Goal: Task Accomplishment & Management: Manage account settings

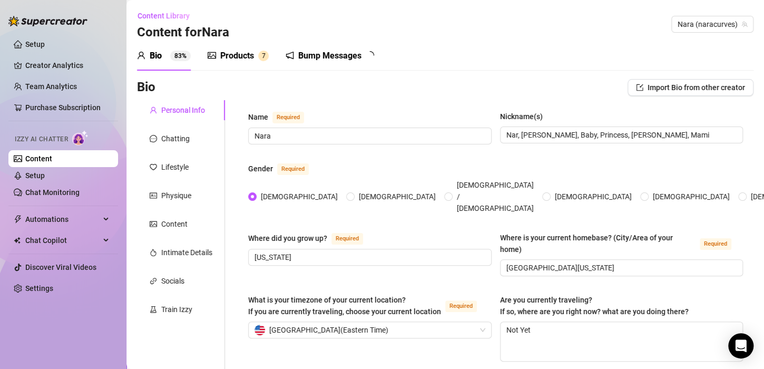
radio input "true"
type input "[DATE]"
click at [225, 56] on div "Products" at bounding box center [237, 56] width 34 height 13
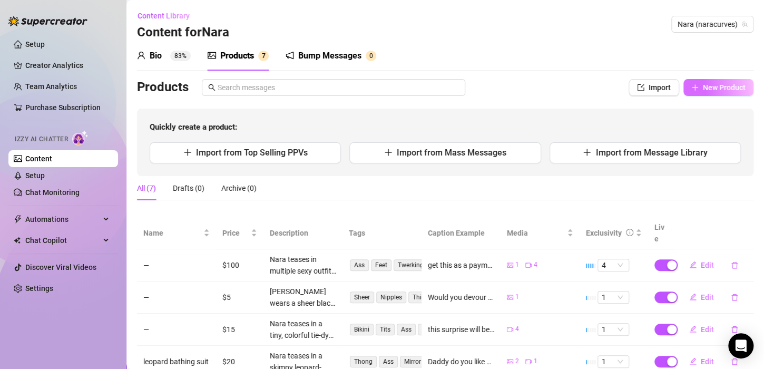
click at [714, 89] on span "New Product" at bounding box center [723, 87] width 43 height 8
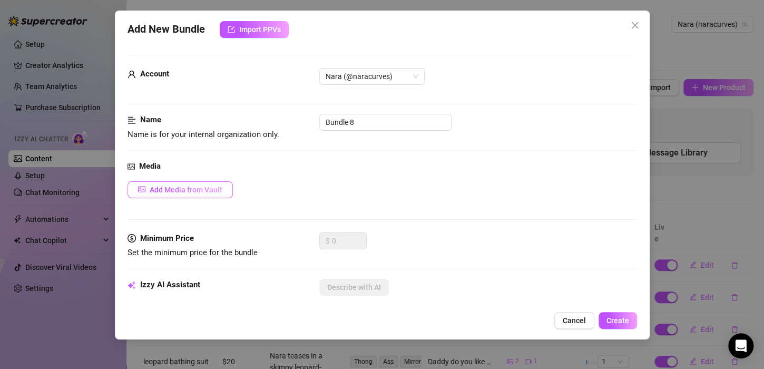
click at [181, 191] on span "Add Media from Vault" at bounding box center [186, 189] width 73 height 8
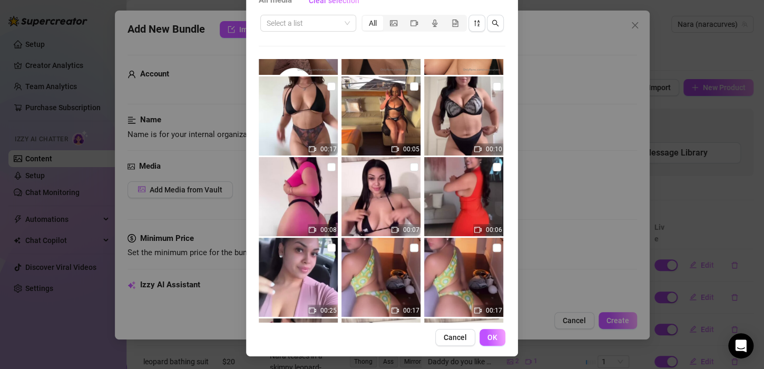
scroll to position [1756, 0]
click at [405, 193] on img at bounding box center [380, 195] width 79 height 79
click at [460, 343] on button "Cancel" at bounding box center [455, 337] width 40 height 17
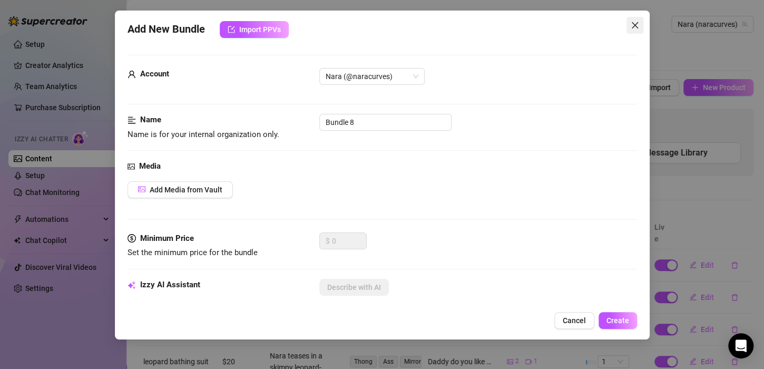
click at [637, 27] on icon "close" at bounding box center [634, 25] width 8 height 8
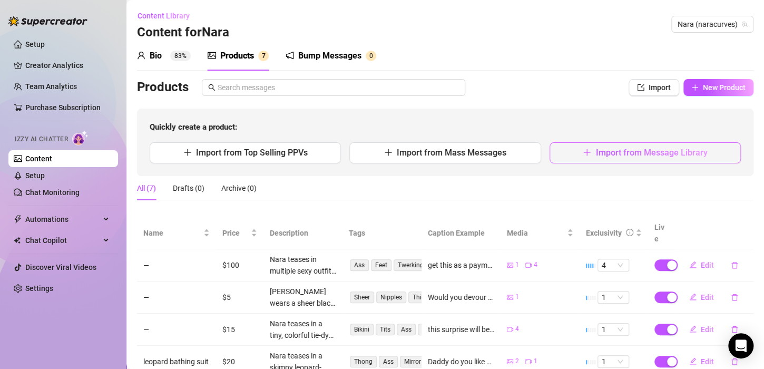
click at [611, 145] on button "Import from Message Library" at bounding box center [644, 152] width 191 height 21
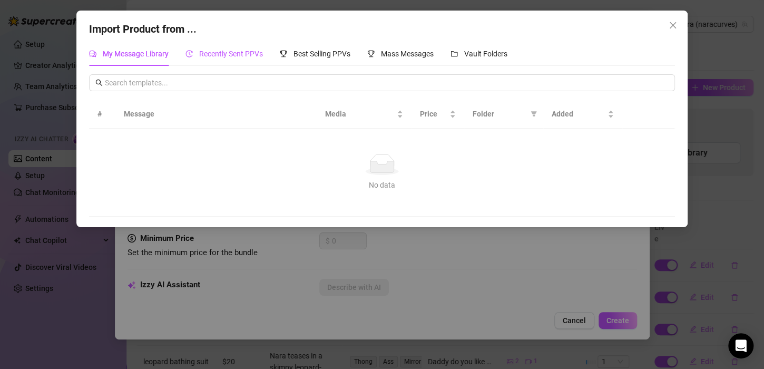
click at [228, 50] on span "Recently Sent PPVs" at bounding box center [231, 54] width 64 height 8
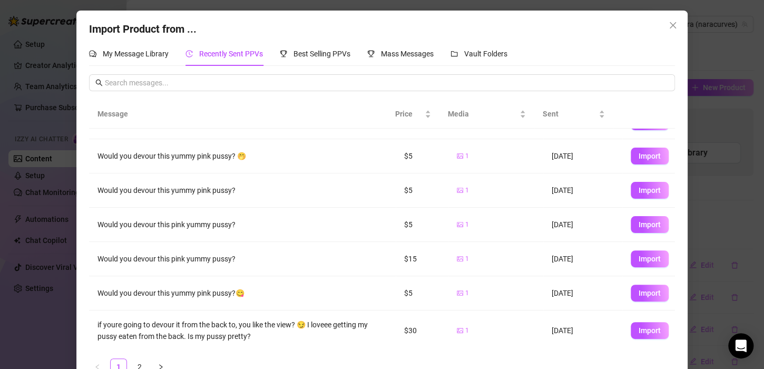
scroll to position [0, 0]
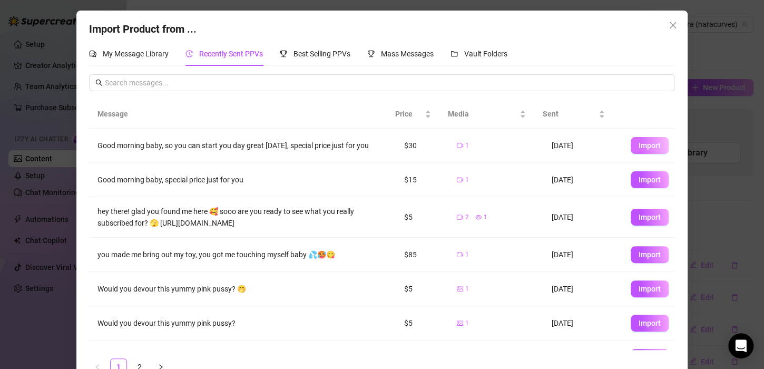
click at [633, 153] on button "Import" at bounding box center [649, 145] width 38 height 17
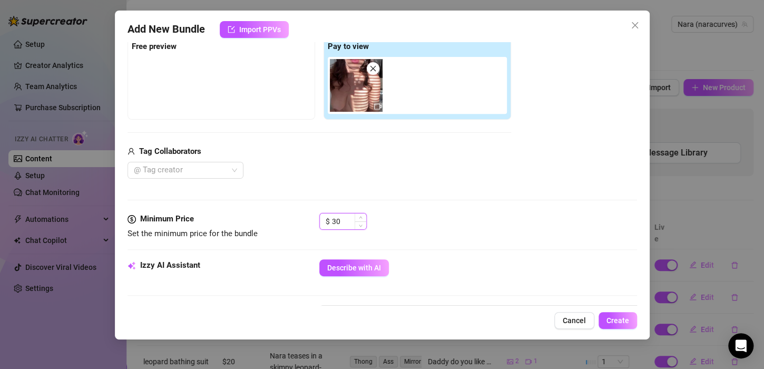
click at [351, 224] on input "30" at bounding box center [349, 221] width 34 height 16
type input "3"
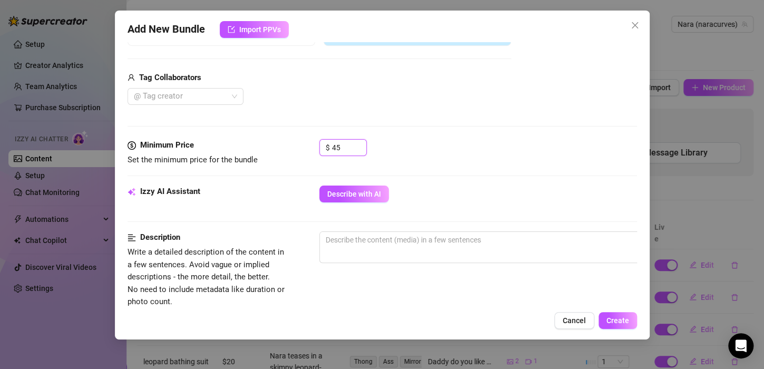
scroll to position [247, 0]
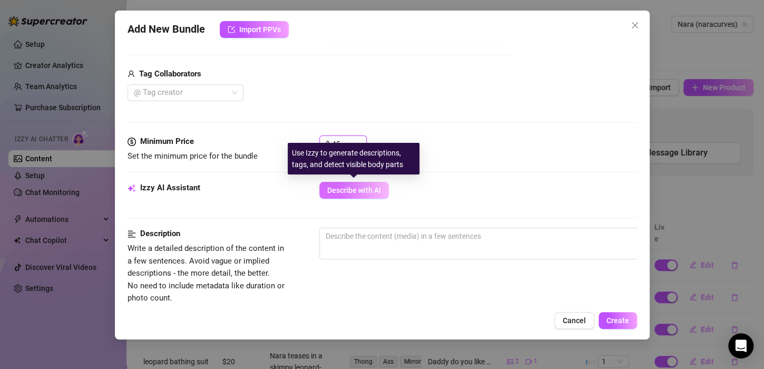
type input "45"
click at [372, 193] on span "Describe with AI" at bounding box center [354, 190] width 54 height 8
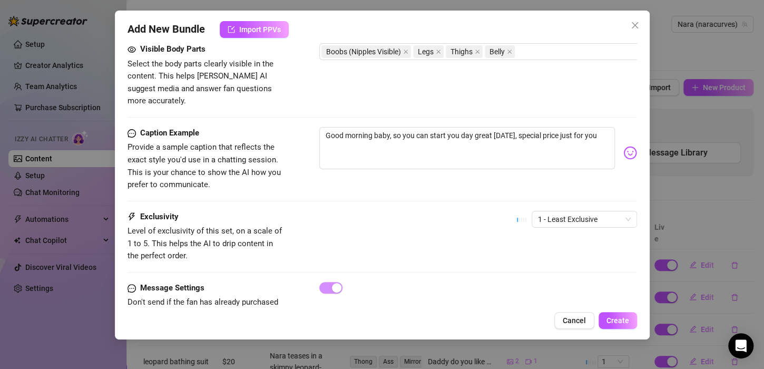
scroll to position [628, 0]
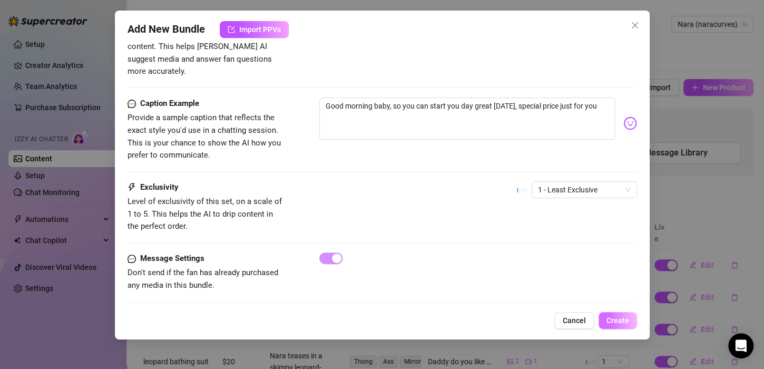
click at [629, 322] on button "Create" at bounding box center [617, 320] width 38 height 17
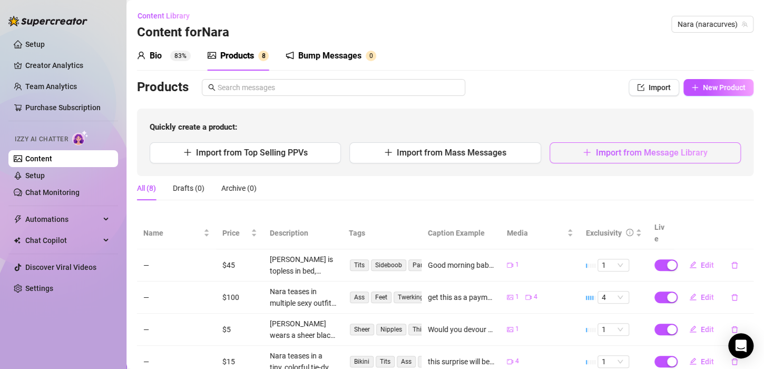
click at [619, 157] on span "Import from Message Library" at bounding box center [651, 152] width 112 height 10
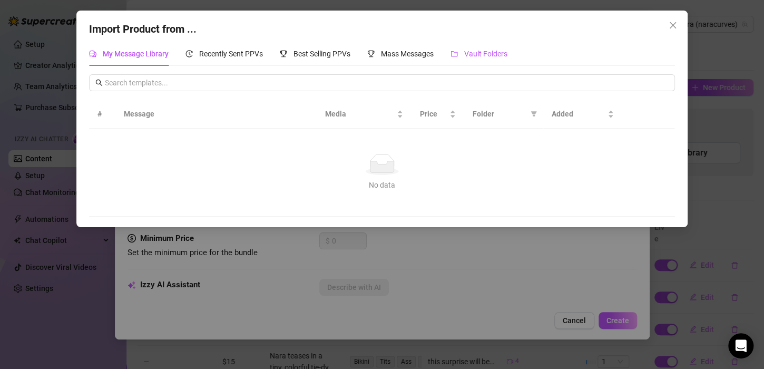
click at [479, 52] on span "Vault Folders" at bounding box center [485, 54] width 43 height 8
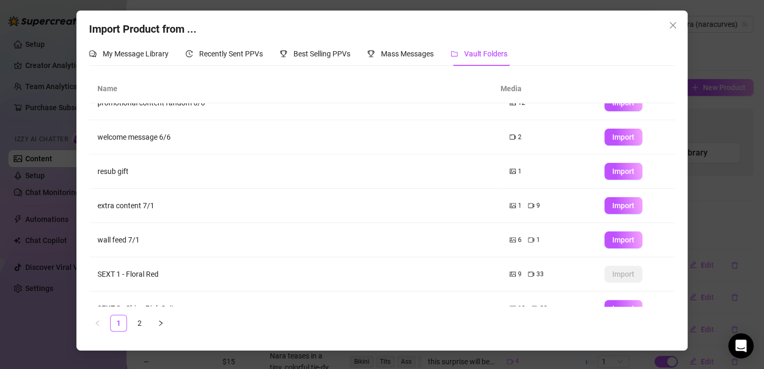
scroll to position [138, 0]
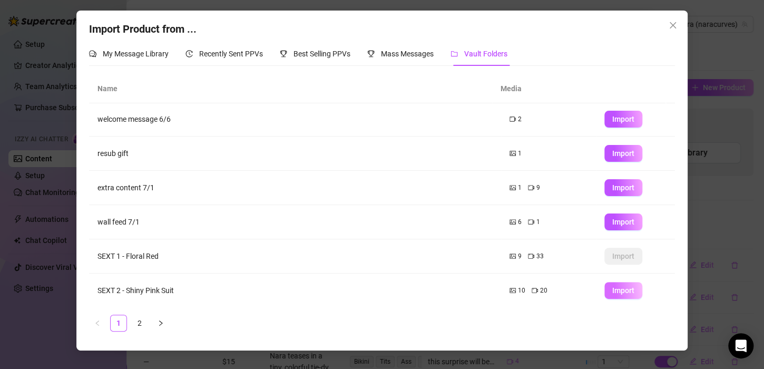
click at [606, 295] on button "Import" at bounding box center [623, 290] width 38 height 17
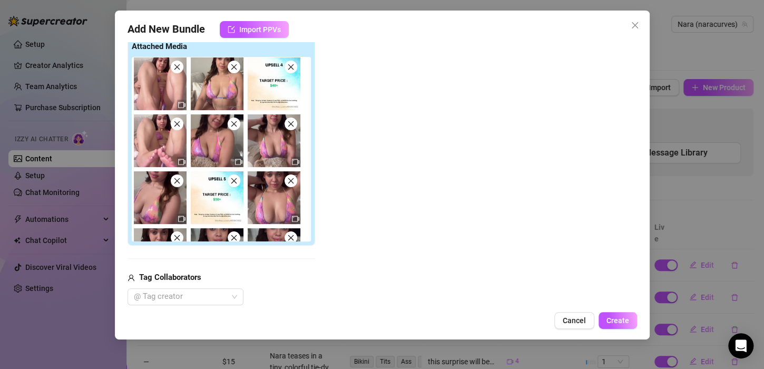
scroll to position [384, 0]
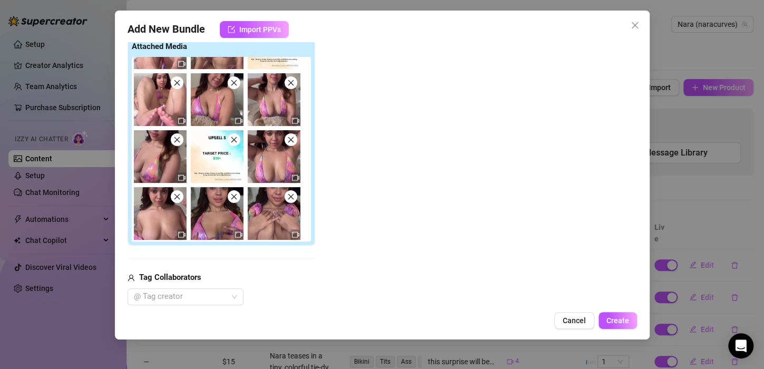
click at [233, 144] on span at bounding box center [233, 139] width 13 height 13
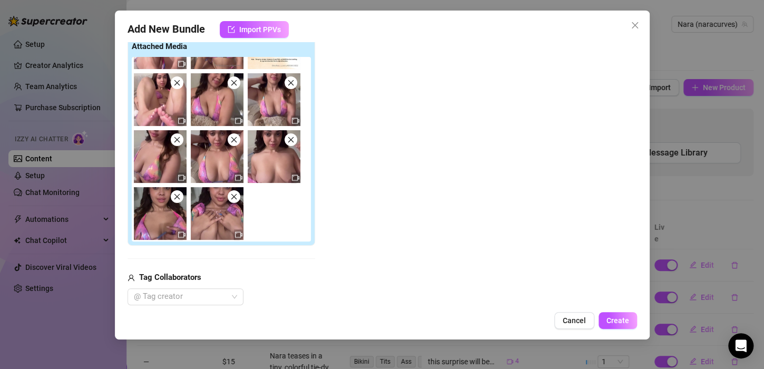
click at [182, 142] on img at bounding box center [160, 156] width 53 height 53
click at [179, 143] on span at bounding box center [177, 139] width 13 height 13
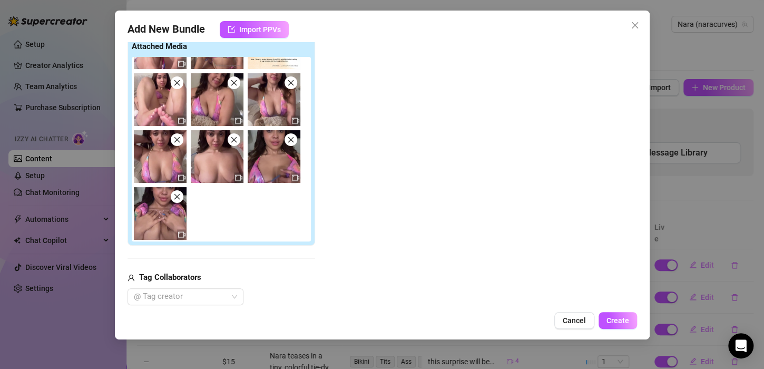
click at [235, 81] on icon "close" at bounding box center [233, 82] width 7 height 7
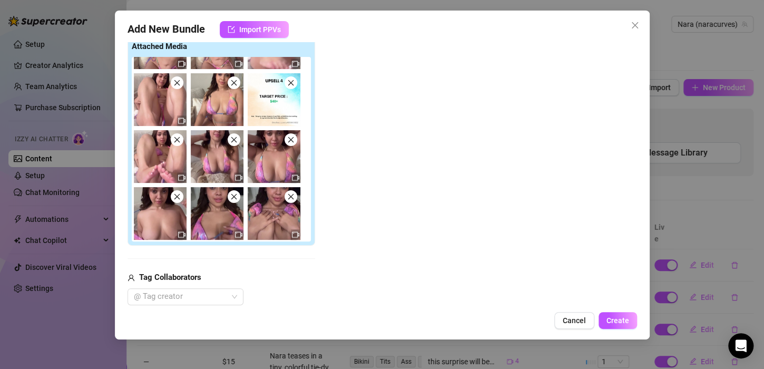
click at [176, 144] on span at bounding box center [177, 139] width 13 height 13
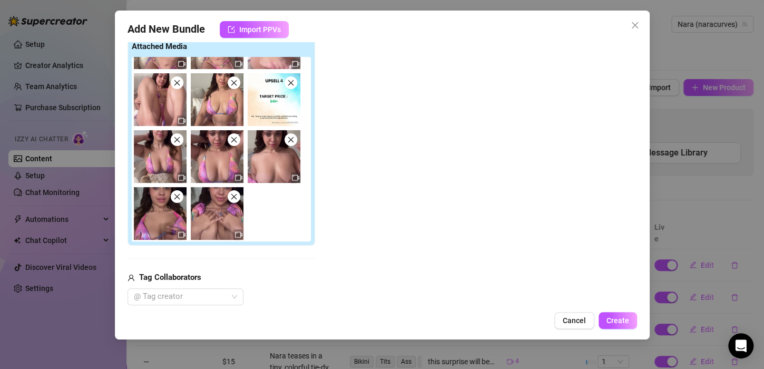
click at [232, 87] on span at bounding box center [233, 82] width 13 height 13
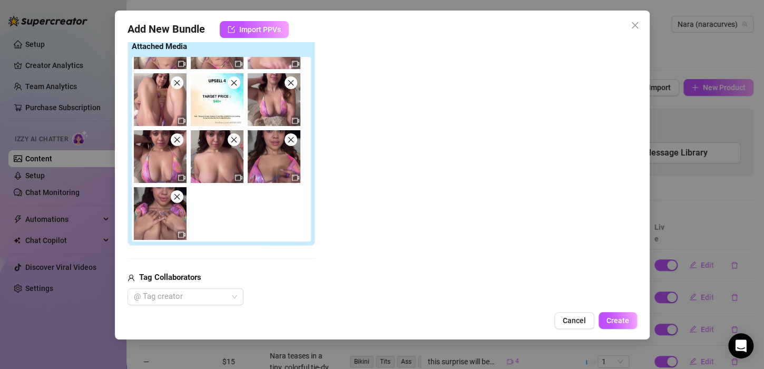
click at [173, 83] on icon "close" at bounding box center [176, 82] width 7 height 7
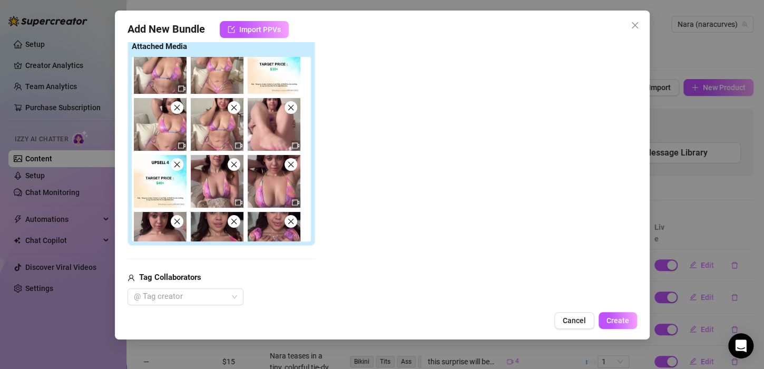
scroll to position [245, 0]
click at [232, 164] on icon "close" at bounding box center [233, 164] width 7 height 7
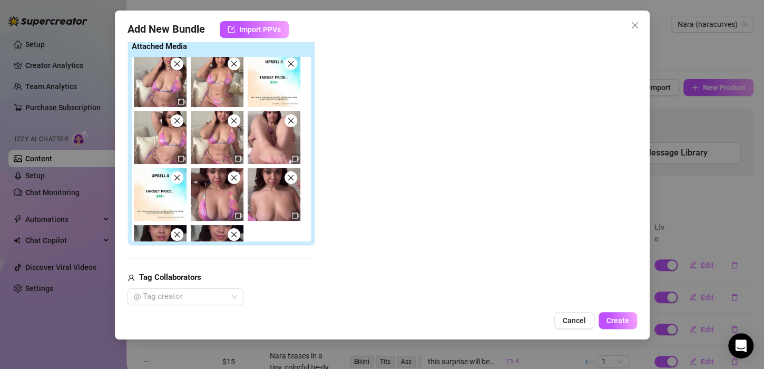
scroll to position [229, 0]
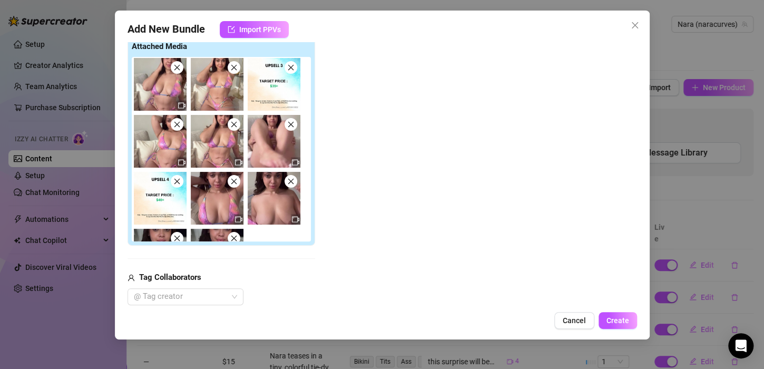
click at [237, 126] on span at bounding box center [233, 124] width 13 height 13
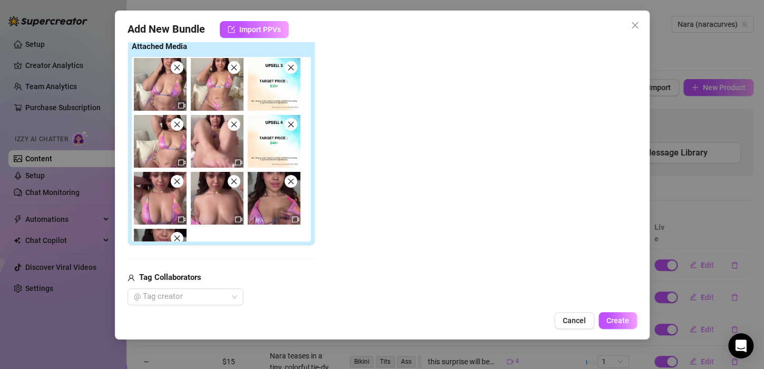
click at [236, 125] on icon "close" at bounding box center [233, 124] width 7 height 7
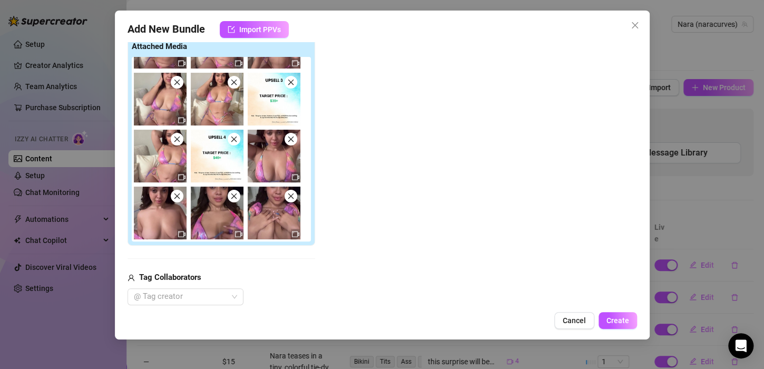
scroll to position [213, 0]
click at [236, 125] on div "00:14 00:15 00:15 00:15" at bounding box center [223, 149] width 183 height 184
click at [235, 136] on icon "close" at bounding box center [233, 139] width 7 height 7
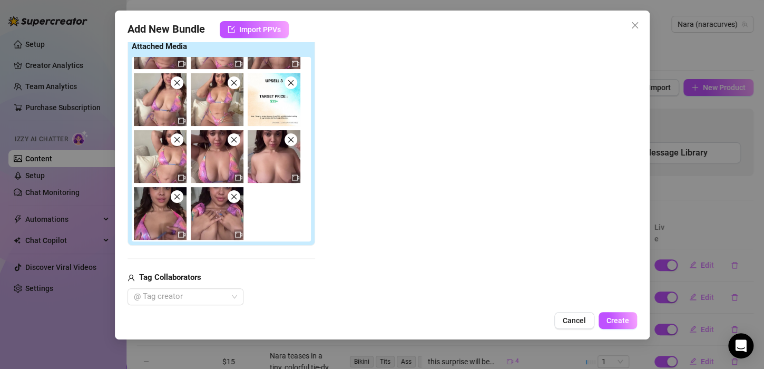
click at [181, 144] on img at bounding box center [160, 156] width 53 height 53
click at [173, 151] on img at bounding box center [160, 156] width 53 height 53
click at [176, 145] on img at bounding box center [160, 156] width 53 height 53
click at [175, 141] on icon "close" at bounding box center [176, 139] width 7 height 7
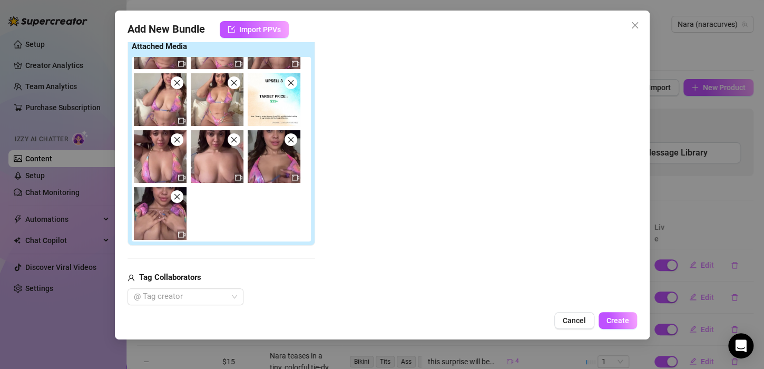
click at [293, 86] on span at bounding box center [290, 82] width 13 height 13
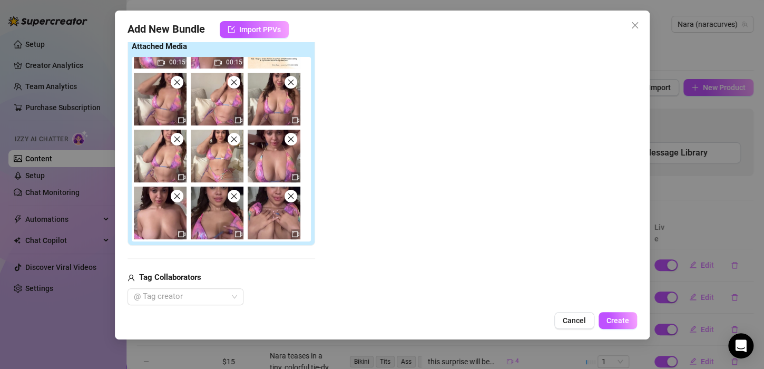
scroll to position [156, 0]
click at [233, 142] on icon "close" at bounding box center [233, 139] width 7 height 7
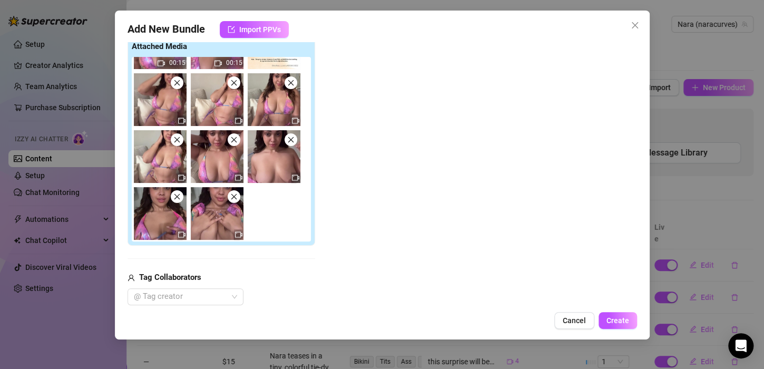
click at [233, 142] on icon "close" at bounding box center [233, 139] width 7 height 7
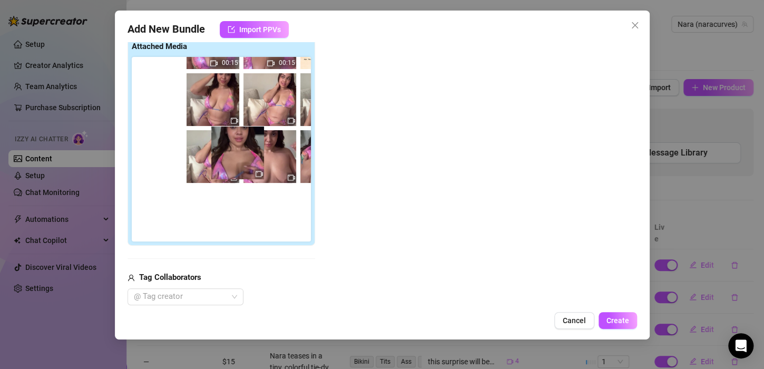
drag, startPoint x: 273, startPoint y: 169, endPoint x: 233, endPoint y: 165, distance: 39.6
click at [233, 165] on div "00:14 00:15 00:15 00:15" at bounding box center [223, 149] width 183 height 184
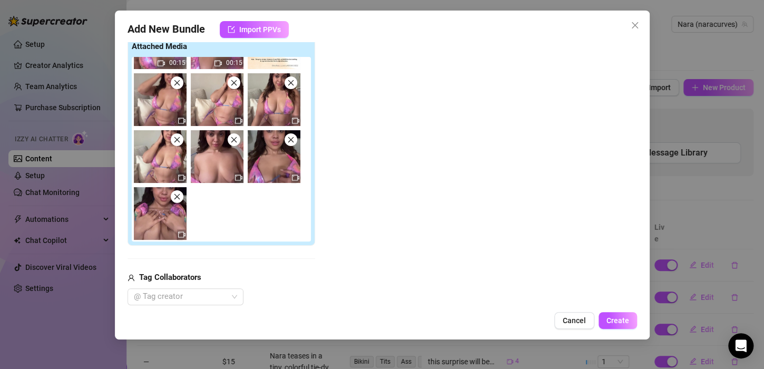
click at [290, 82] on icon "close" at bounding box center [291, 83] width 6 height 6
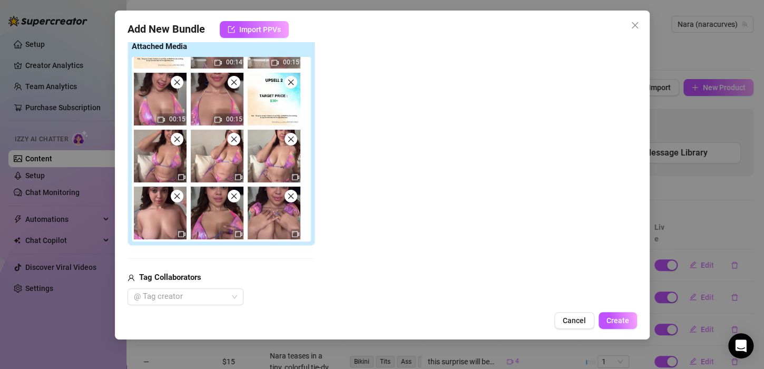
scroll to position [100, 0]
click at [234, 133] on span at bounding box center [233, 139] width 13 height 13
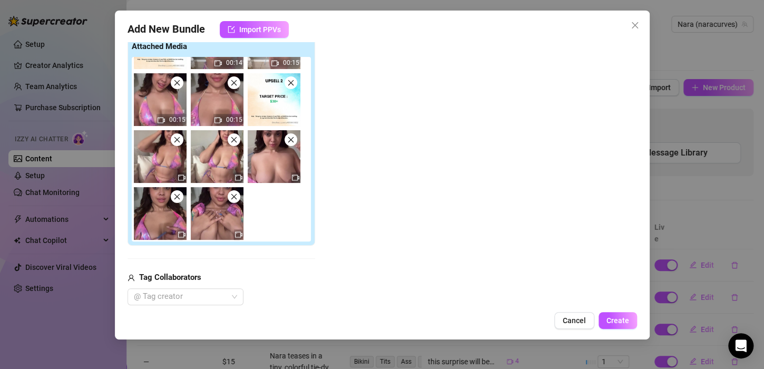
click at [177, 146] on img at bounding box center [160, 156] width 53 height 53
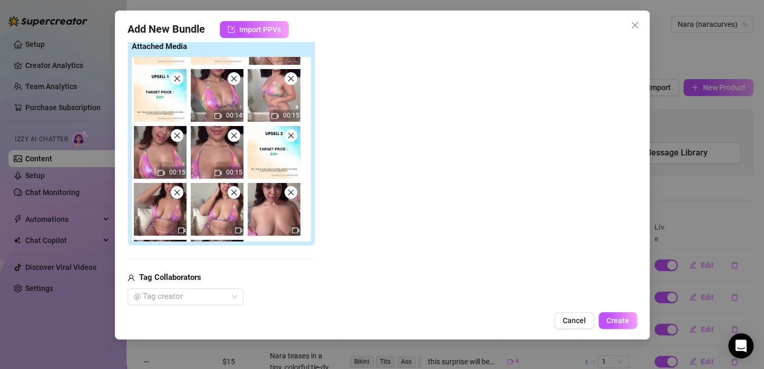
click at [179, 144] on img at bounding box center [160, 152] width 53 height 53
click at [290, 137] on icon "close" at bounding box center [290, 135] width 7 height 7
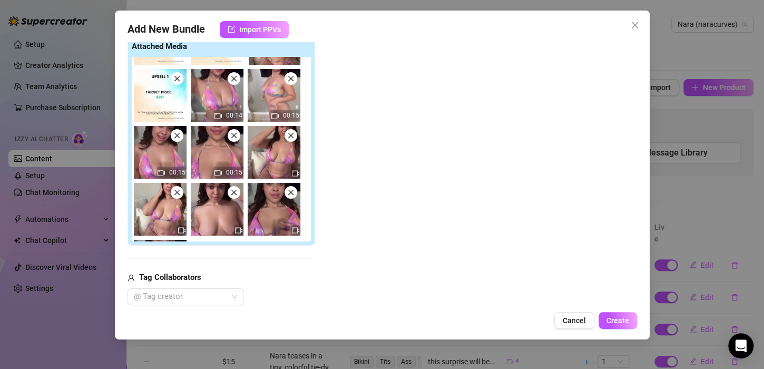
click at [233, 141] on img at bounding box center [217, 152] width 53 height 53
click at [183, 140] on img at bounding box center [160, 152] width 53 height 53
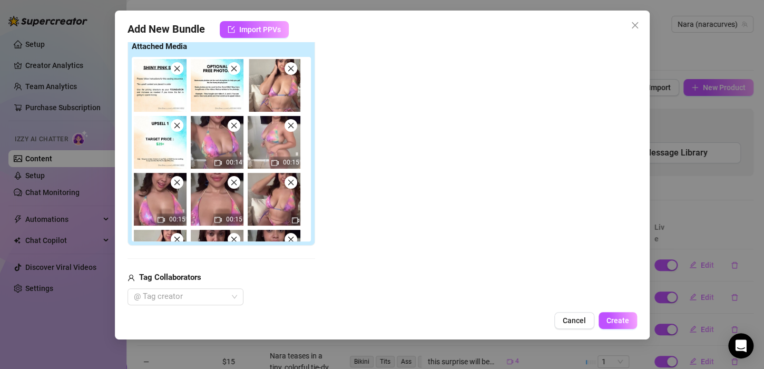
click at [181, 75] on img at bounding box center [160, 85] width 53 height 53
click at [237, 73] on span at bounding box center [233, 68] width 13 height 13
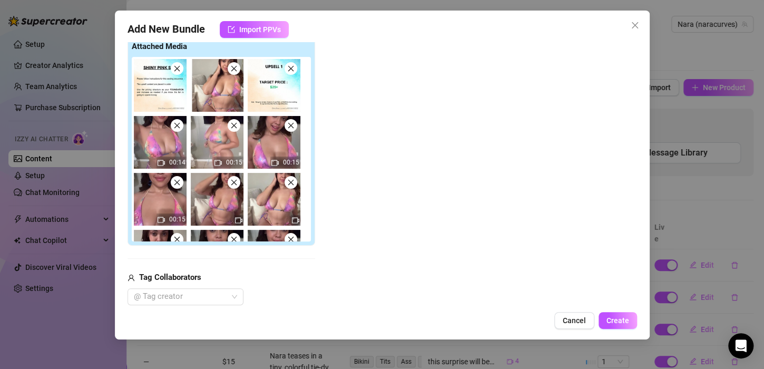
click at [179, 73] on span at bounding box center [177, 68] width 13 height 13
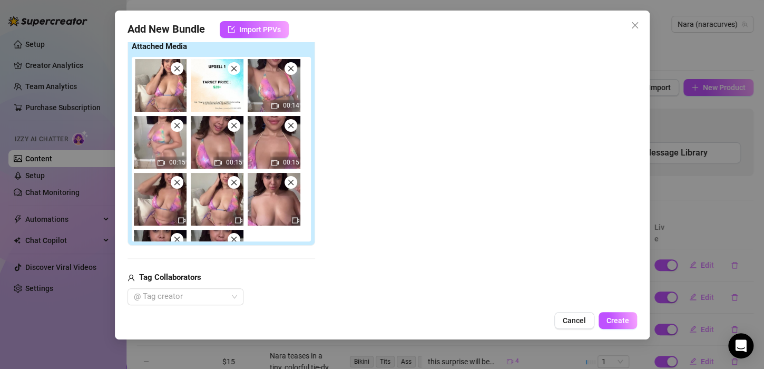
click at [180, 73] on span at bounding box center [177, 68] width 13 height 13
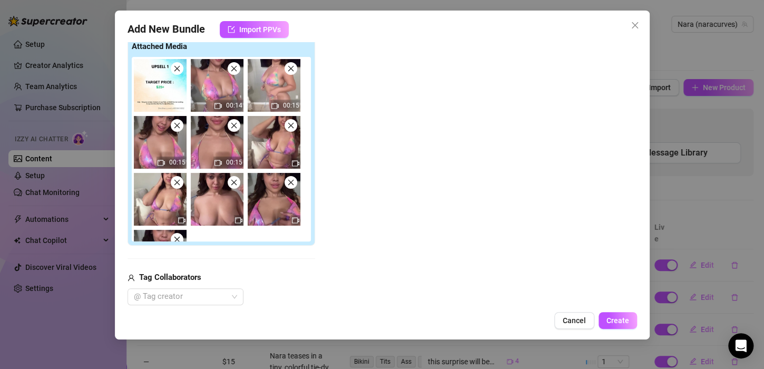
click at [180, 73] on span at bounding box center [177, 68] width 13 height 13
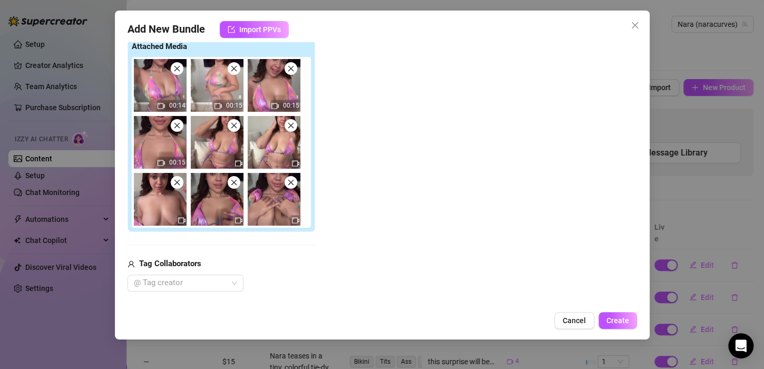
click at [180, 73] on span at bounding box center [177, 68] width 13 height 13
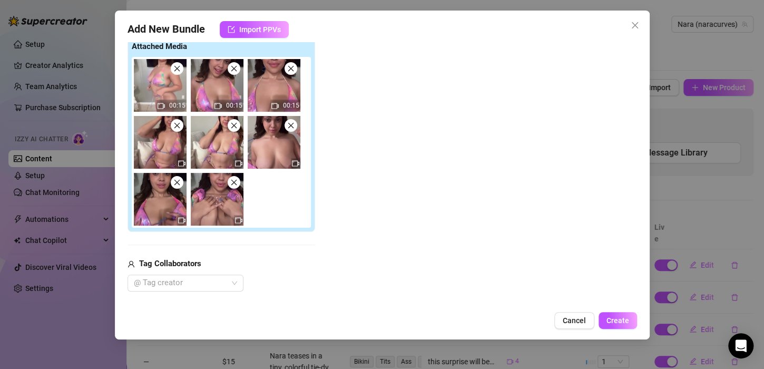
click at [180, 73] on span at bounding box center [177, 68] width 13 height 13
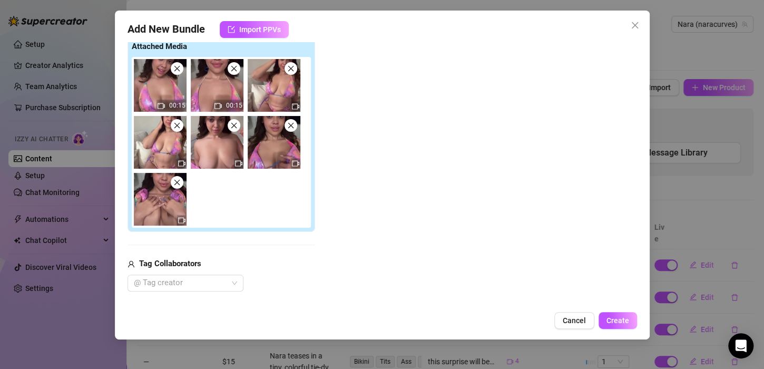
click at [180, 73] on span at bounding box center [177, 68] width 13 height 13
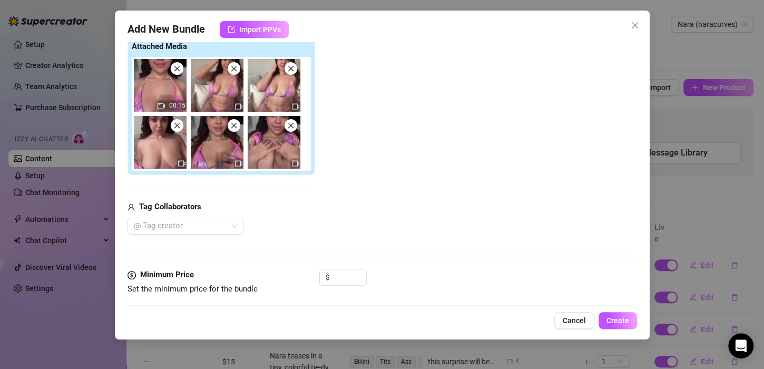
click at [180, 73] on span at bounding box center [177, 68] width 13 height 13
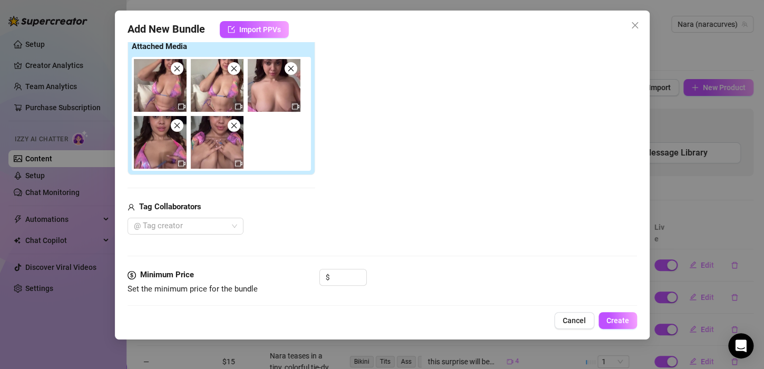
click at [180, 73] on span at bounding box center [177, 68] width 13 height 13
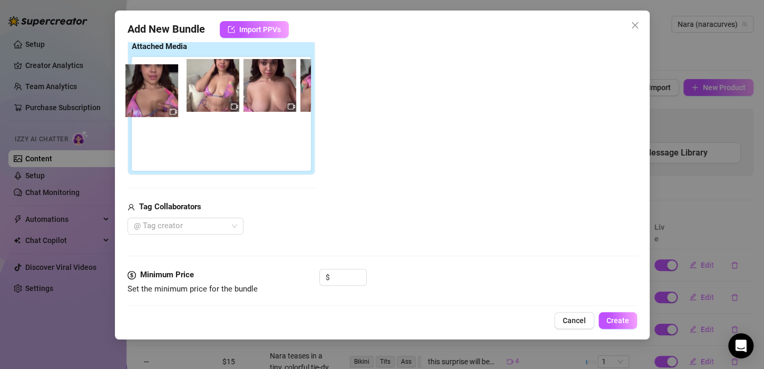
drag, startPoint x: 282, startPoint y: 98, endPoint x: 155, endPoint y: 103, distance: 127.0
click at [155, 103] on div at bounding box center [223, 114] width 183 height 114
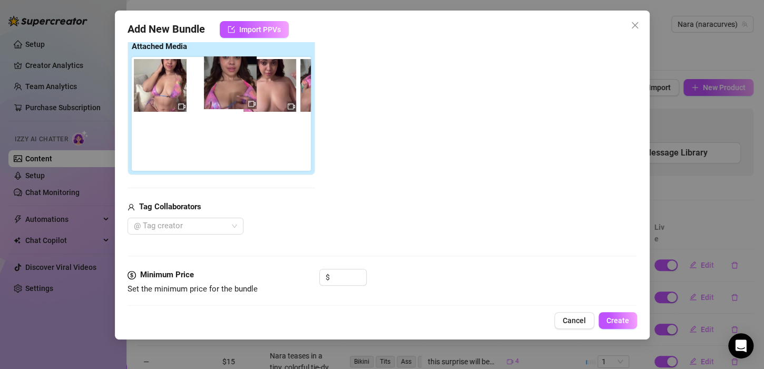
drag, startPoint x: 275, startPoint y: 87, endPoint x: 226, endPoint y: 85, distance: 49.0
click at [226, 85] on div at bounding box center [223, 114] width 183 height 114
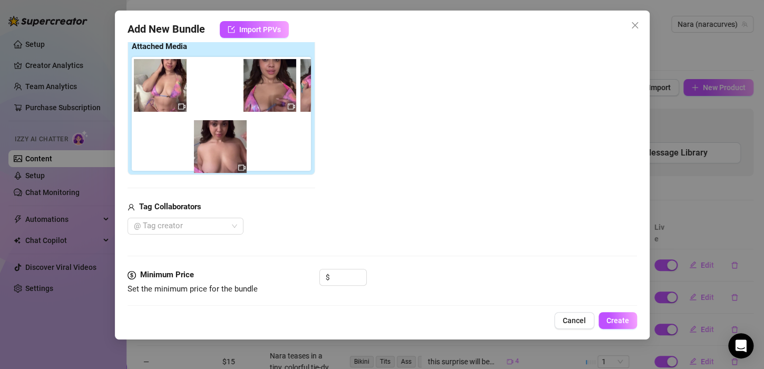
drag, startPoint x: 216, startPoint y: 98, endPoint x: 220, endPoint y: 165, distance: 67.5
click at [220, 165] on div at bounding box center [223, 114] width 183 height 114
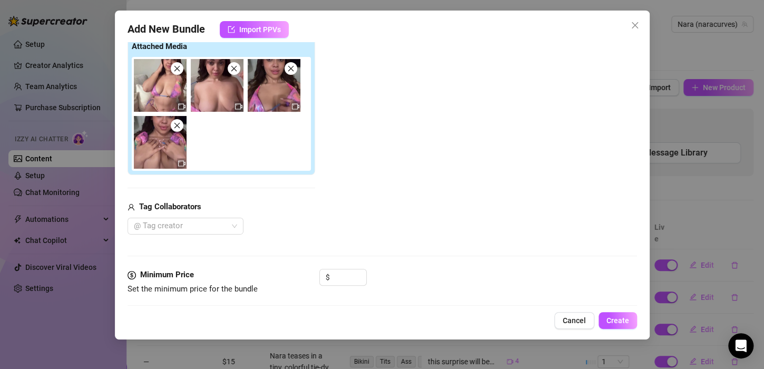
click at [175, 71] on icon "close" at bounding box center [176, 68] width 7 height 7
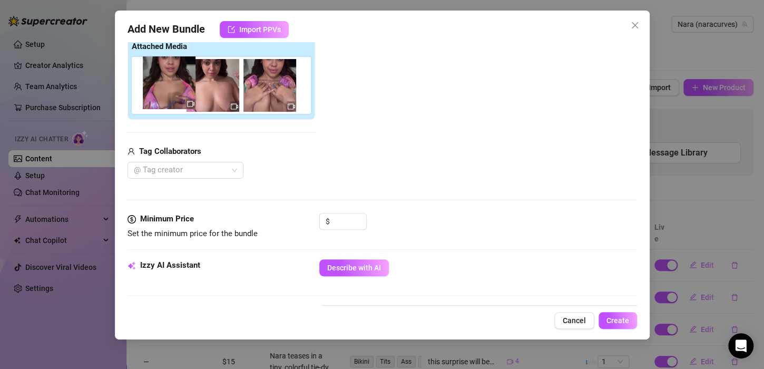
drag, startPoint x: 221, startPoint y: 88, endPoint x: 166, endPoint y: 87, distance: 54.8
click at [166, 87] on div at bounding box center [223, 85] width 183 height 57
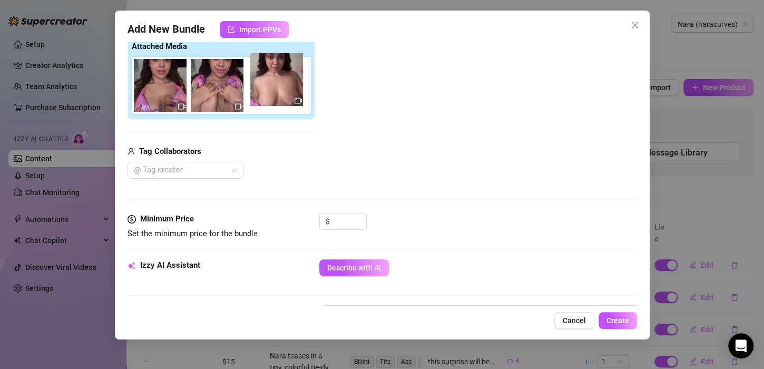
drag, startPoint x: 145, startPoint y: 102, endPoint x: 263, endPoint y: 105, distance: 118.0
click at [263, 105] on div at bounding box center [223, 85] width 183 height 57
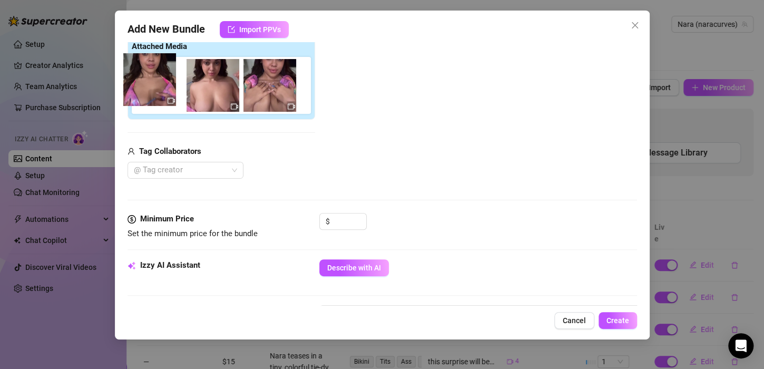
drag, startPoint x: 233, startPoint y: 98, endPoint x: 160, endPoint y: 93, distance: 73.4
click at [160, 93] on div at bounding box center [223, 85] width 183 height 57
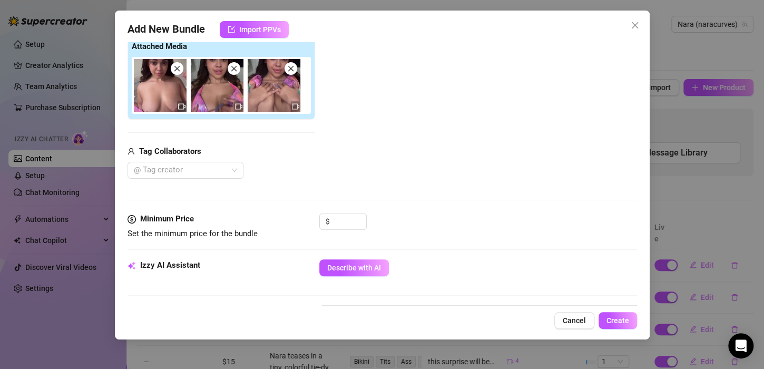
click at [179, 69] on icon "close" at bounding box center [176, 68] width 7 height 7
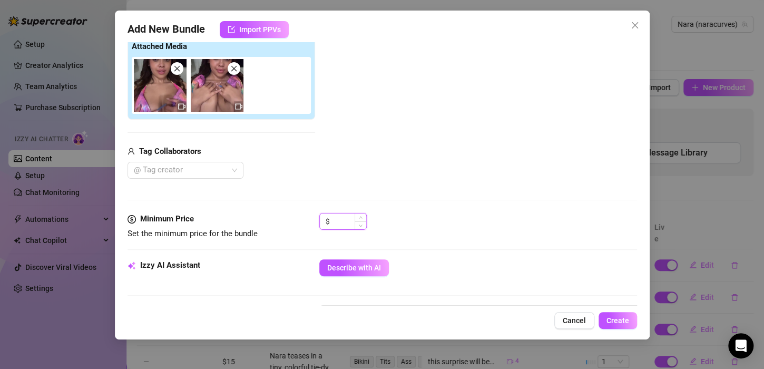
click at [350, 227] on input at bounding box center [349, 221] width 34 height 16
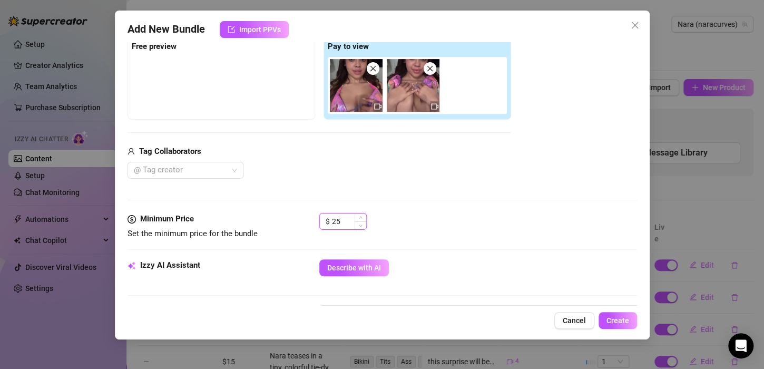
type input "2"
type input "30"
click at [365, 259] on button "Describe with AI" at bounding box center [354, 267] width 70 height 17
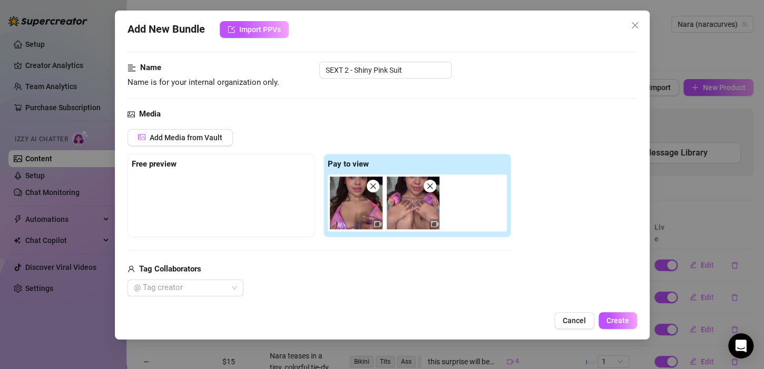
scroll to position [42, 0]
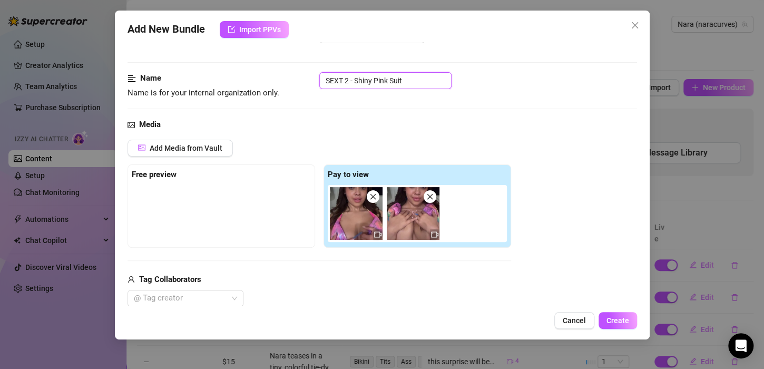
click at [352, 79] on input "SEXT 2 - Shiny Pink Suit" at bounding box center [385, 80] width 132 height 17
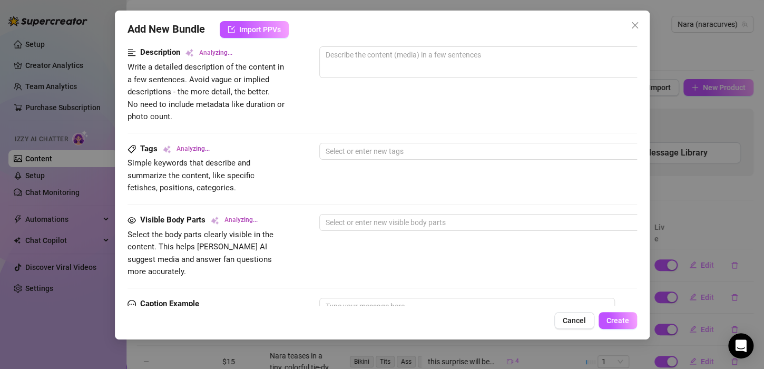
scroll to position [590, 0]
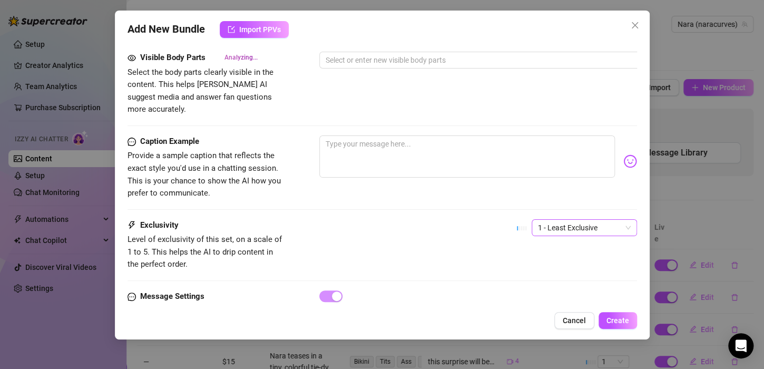
click at [552, 220] on span "1 - Least Exclusive" at bounding box center [584, 228] width 93 height 16
type input "Shiny Pink Suit"
click at [563, 277] on div "4" at bounding box center [574, 284] width 101 height 17
click at [545, 220] on span "4" at bounding box center [584, 228] width 93 height 16
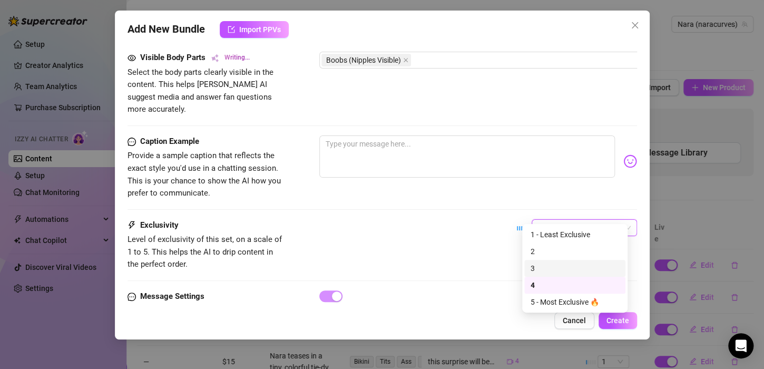
click at [550, 270] on div "3" at bounding box center [574, 268] width 88 height 12
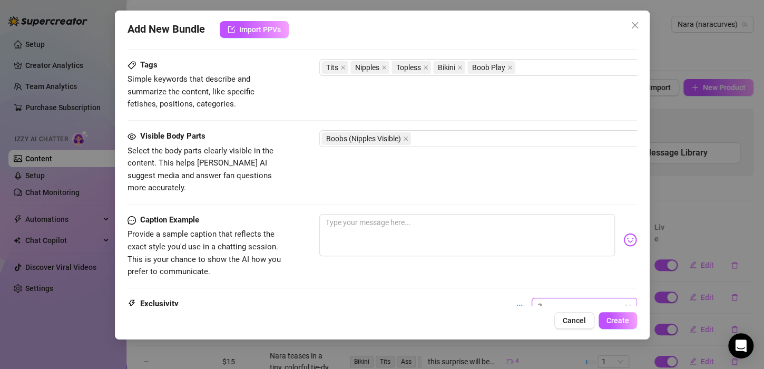
scroll to position [511, 0]
click at [432, 225] on textarea at bounding box center [466, 235] width 295 height 42
type textarea "W"
type textarea "Come take it off for me"
click at [623, 233] on img at bounding box center [630, 240] width 14 height 14
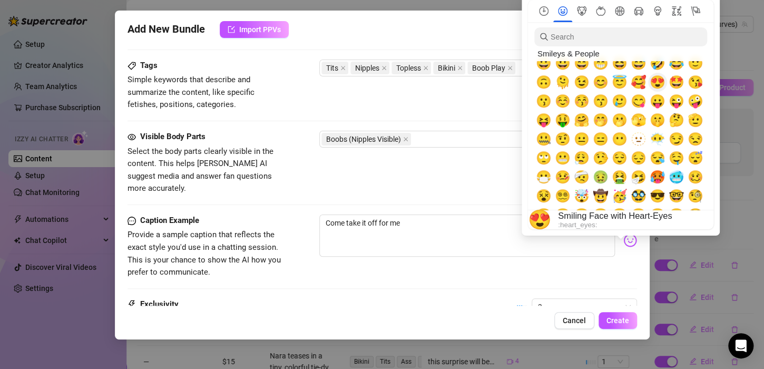
scroll to position [63, 0]
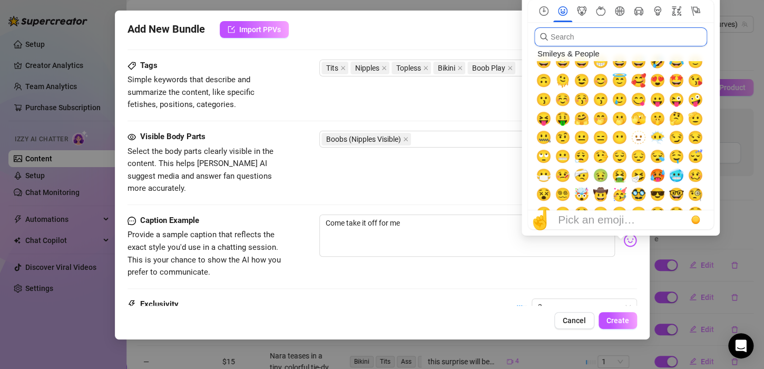
click at [595, 33] on input "search" at bounding box center [620, 36] width 173 height 19
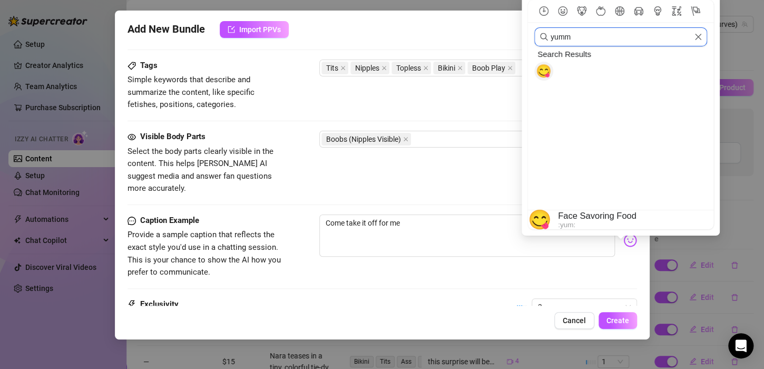
type input "yumm"
click at [546, 72] on span "😋" at bounding box center [544, 71] width 16 height 15
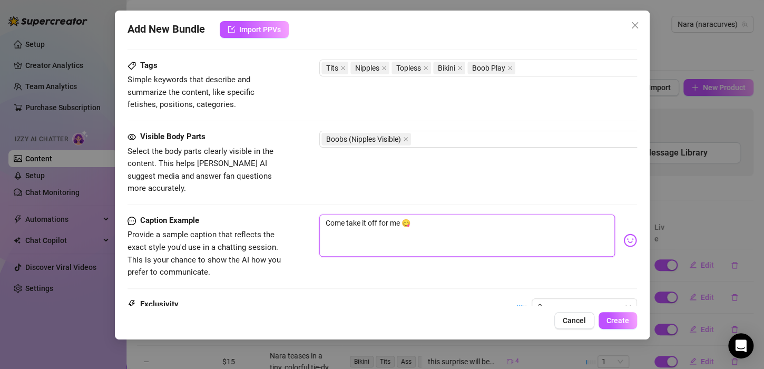
click at [478, 215] on textarea "Come take it off for me 😋" at bounding box center [466, 235] width 295 height 42
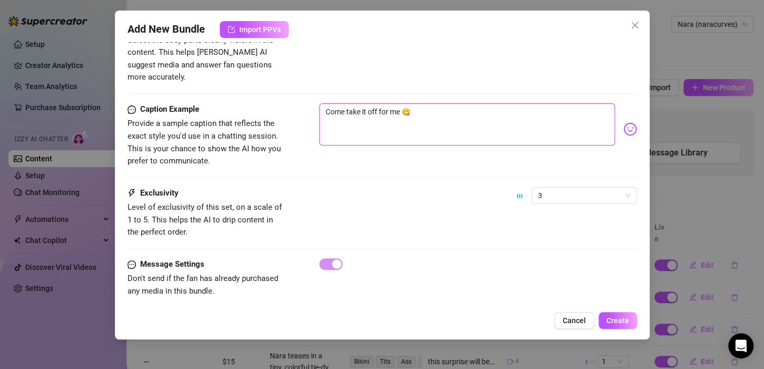
scroll to position [628, 0]
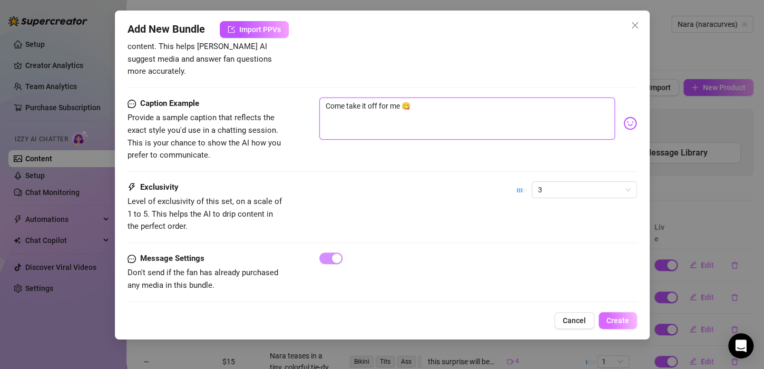
type textarea "Come take it off for me 😋"
click at [610, 318] on span "Create" at bounding box center [617, 320] width 23 height 8
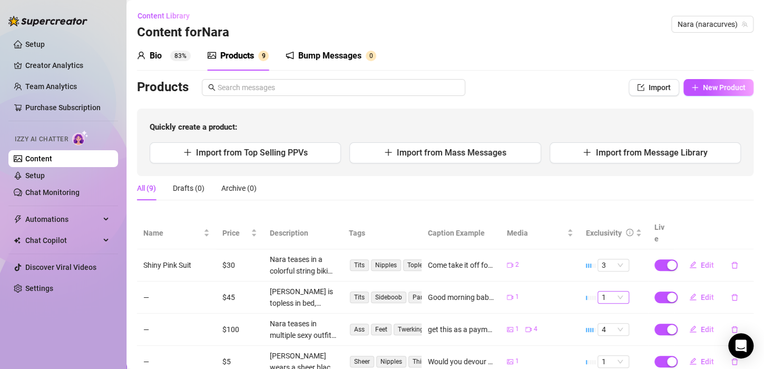
click at [601, 291] on span "1" at bounding box center [612, 297] width 23 height 12
click at [598, 252] on div "4" at bounding box center [605, 249] width 27 height 17
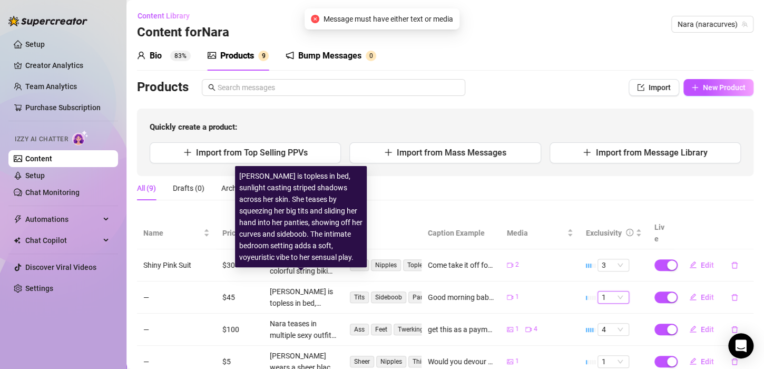
click at [291, 287] on div "[PERSON_NAME] is topless in bed, sunlight casting striped shadows across her sk…" at bounding box center [303, 296] width 66 height 23
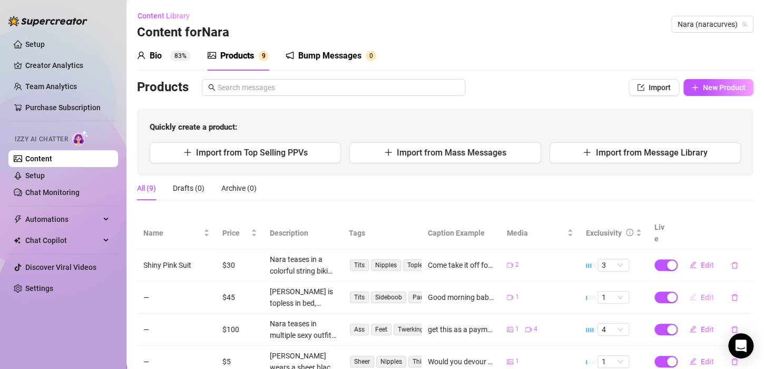
click at [701, 293] on span "Edit" at bounding box center [706, 297] width 13 height 8
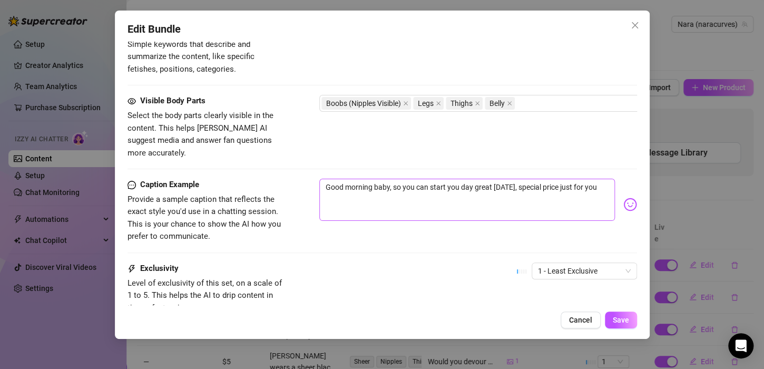
scroll to position [547, 0]
click at [555, 262] on span "1 - Least Exclusive" at bounding box center [584, 270] width 93 height 16
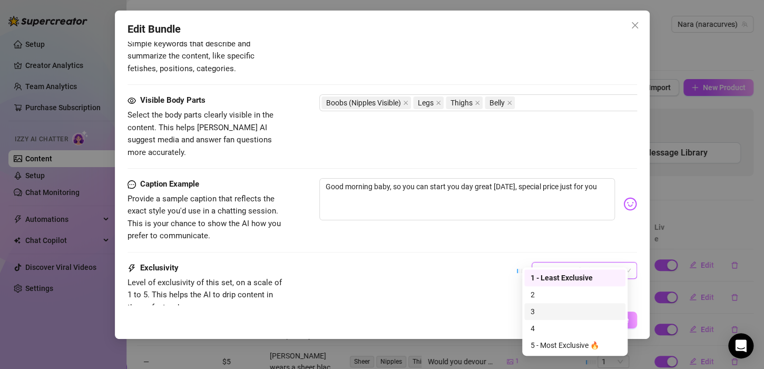
click at [543, 313] on div "3" at bounding box center [574, 311] width 88 height 12
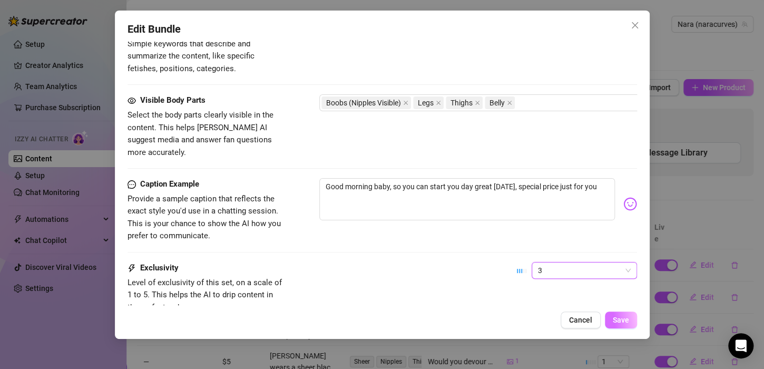
click at [631, 313] on button "Save" at bounding box center [621, 319] width 32 height 17
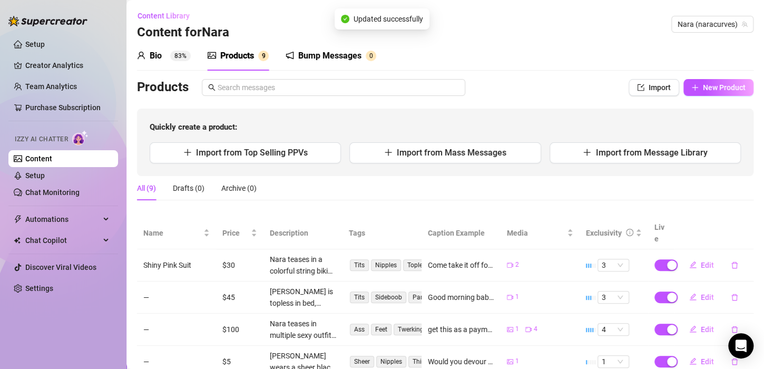
scroll to position [13, 0]
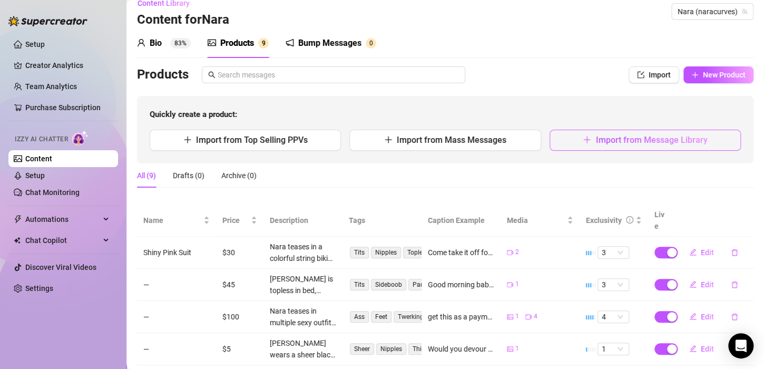
click at [636, 146] on button "Import from Message Library" at bounding box center [644, 140] width 191 height 21
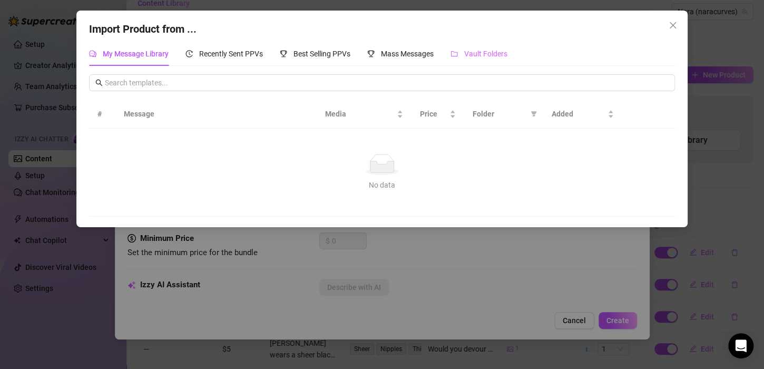
click at [486, 60] on div "Vault Folders" at bounding box center [478, 54] width 57 height 24
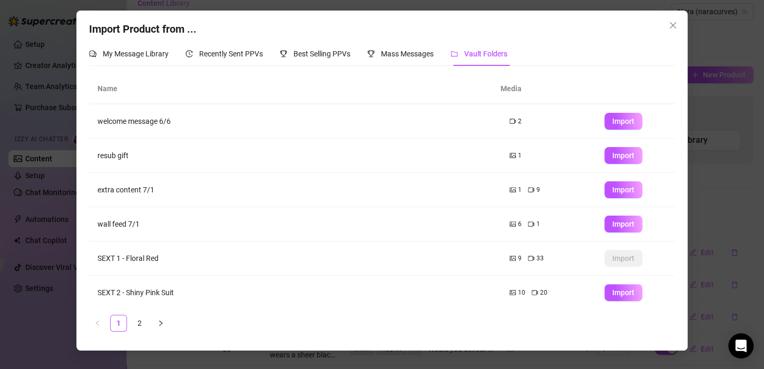
scroll to position [138, 0]
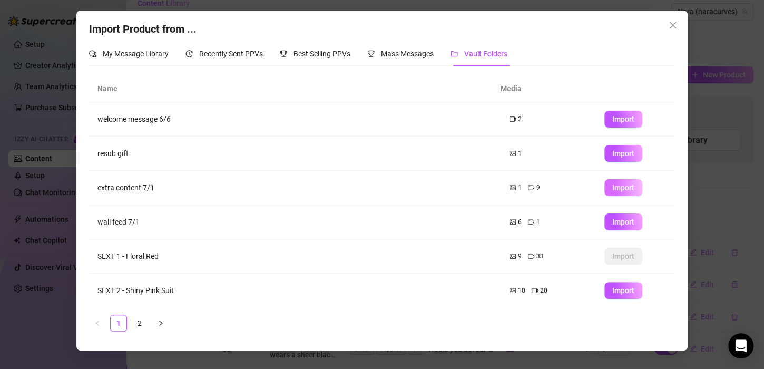
click at [619, 190] on span "Import" at bounding box center [623, 187] width 22 height 8
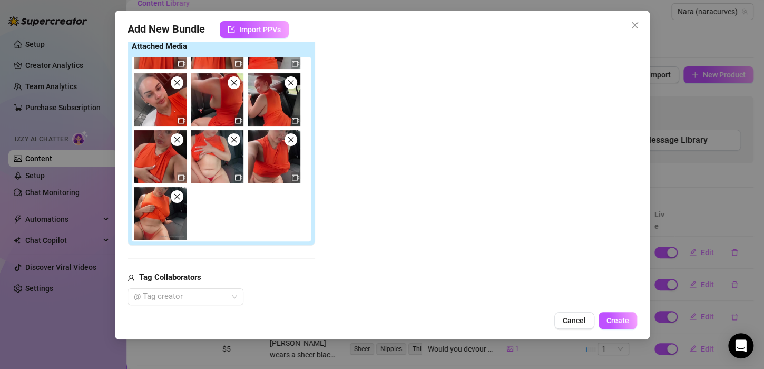
scroll to position [0, 0]
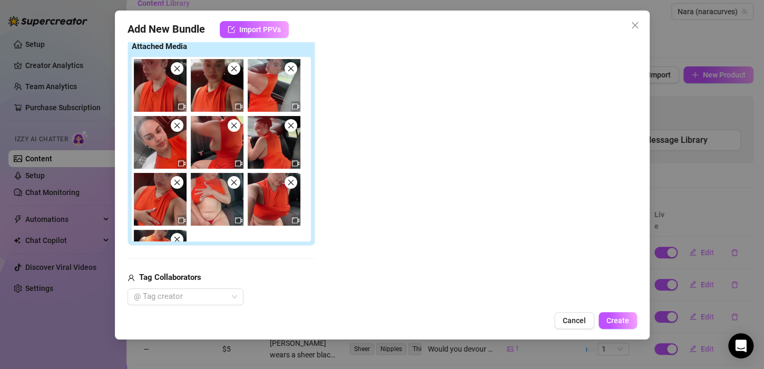
click at [175, 71] on icon "close" at bounding box center [176, 68] width 7 height 7
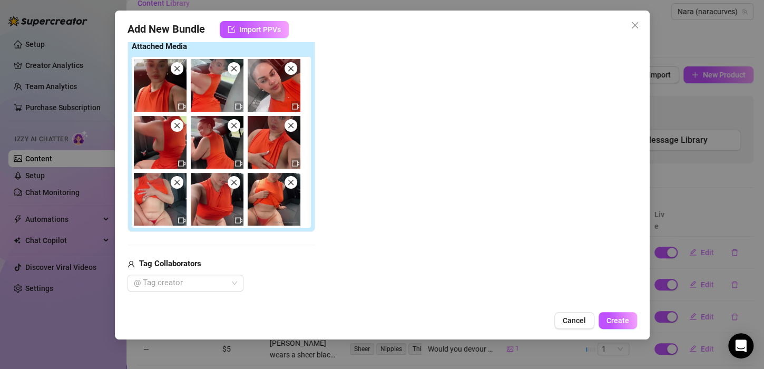
click at [175, 71] on icon "close" at bounding box center [176, 68] width 7 height 7
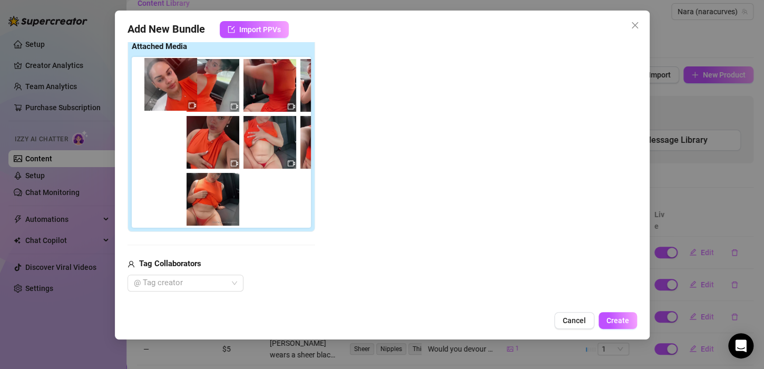
drag, startPoint x: 210, startPoint y: 91, endPoint x: 155, endPoint y: 91, distance: 54.8
click at [155, 91] on div at bounding box center [223, 142] width 183 height 171
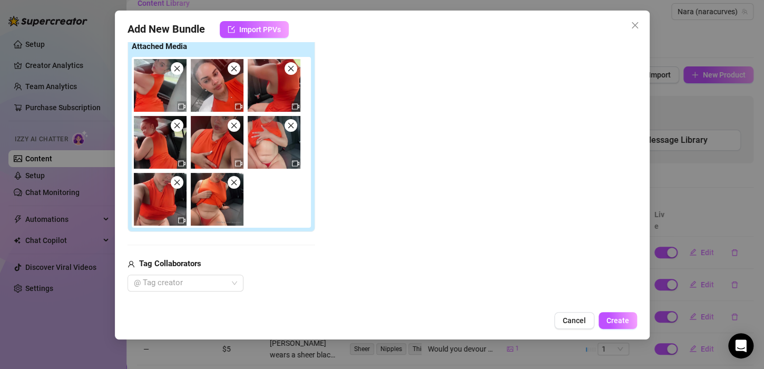
click at [181, 184] on span at bounding box center [177, 182] width 13 height 13
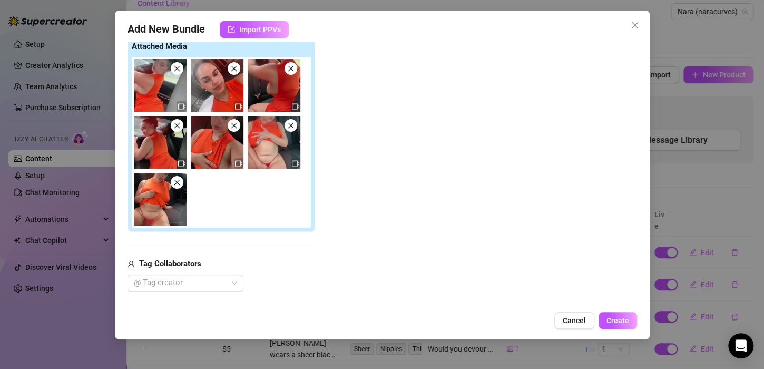
click at [237, 132] on img at bounding box center [217, 142] width 53 height 53
click at [177, 125] on icon "close" at bounding box center [177, 126] width 6 height 6
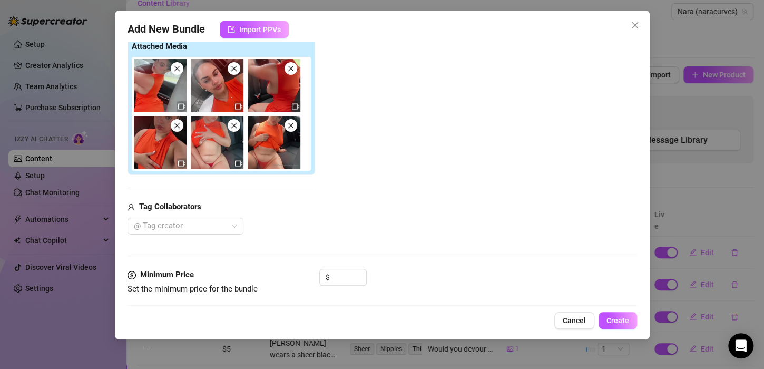
click at [176, 127] on icon "close" at bounding box center [176, 125] width 7 height 7
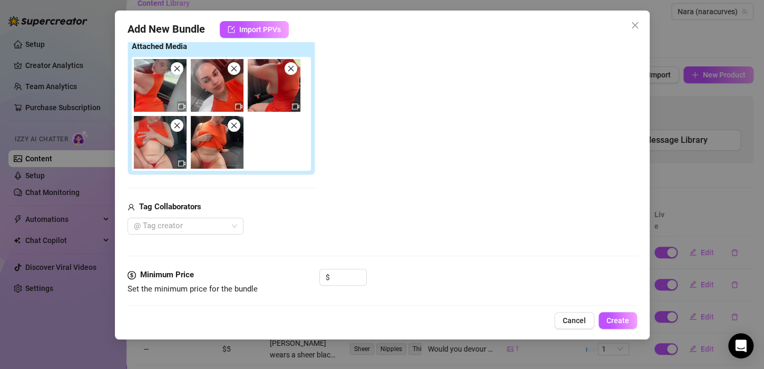
click at [239, 72] on img at bounding box center [217, 85] width 53 height 53
click at [231, 74] on img at bounding box center [217, 85] width 53 height 53
click at [289, 71] on icon "close" at bounding box center [290, 68] width 7 height 7
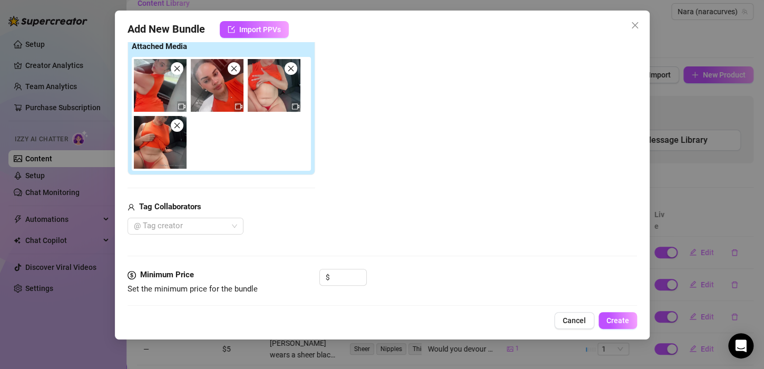
click at [231, 68] on icon "close" at bounding box center [233, 68] width 7 height 7
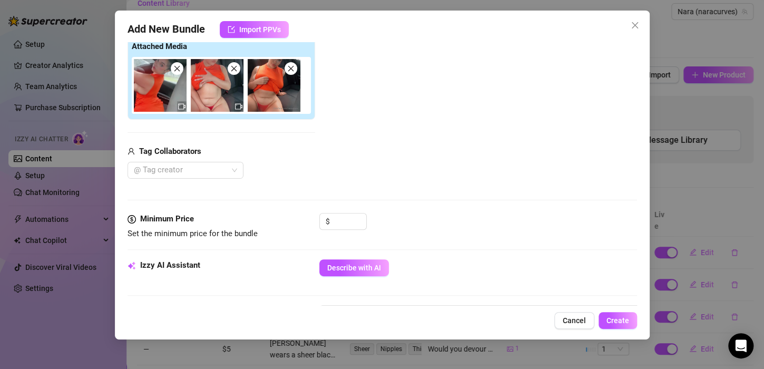
click at [370, 220] on div "$" at bounding box center [478, 226] width 318 height 26
click at [350, 217] on input at bounding box center [349, 221] width 34 height 16
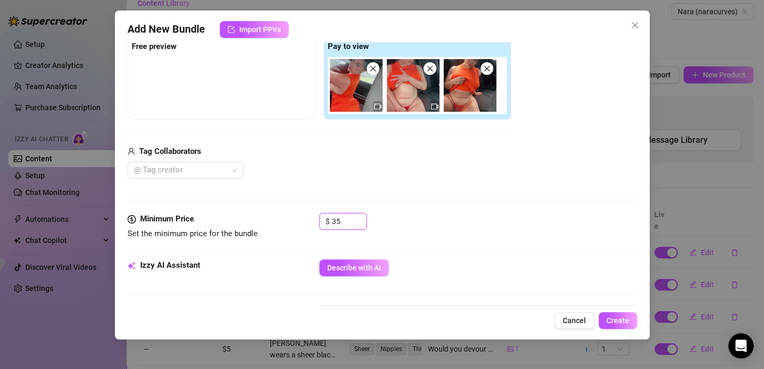
scroll to position [258, 0]
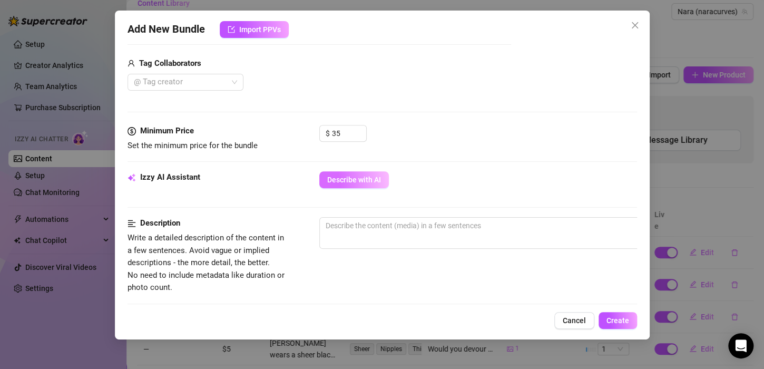
click at [368, 173] on button "Describe with AI" at bounding box center [354, 179] width 70 height 17
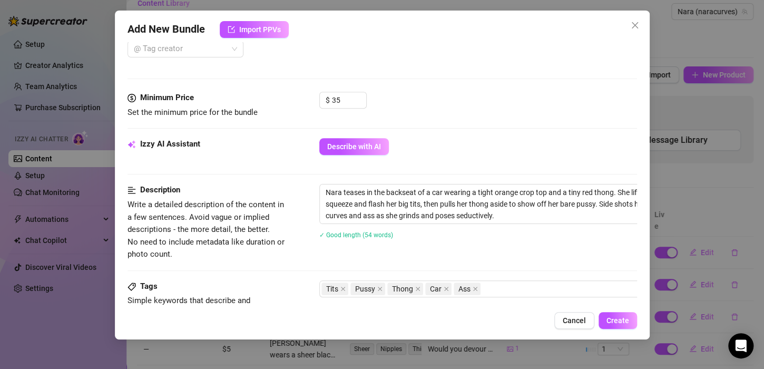
scroll to position [286, 0]
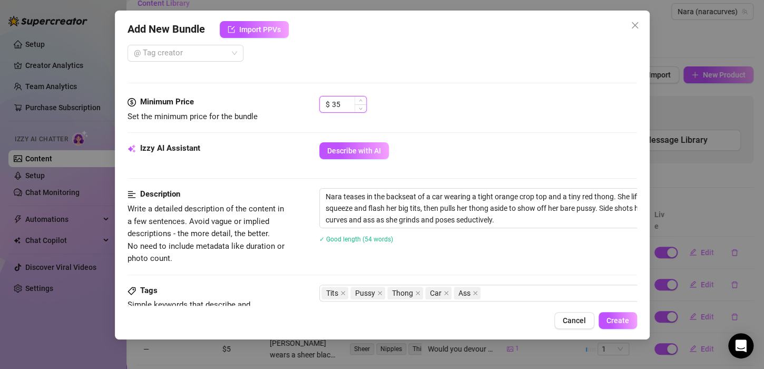
click at [341, 102] on input "35" at bounding box center [349, 104] width 34 height 16
type input "40"
click at [497, 125] on div "Minimum Price Set the minimum price for the bundle $ 40" at bounding box center [381, 119] width 509 height 46
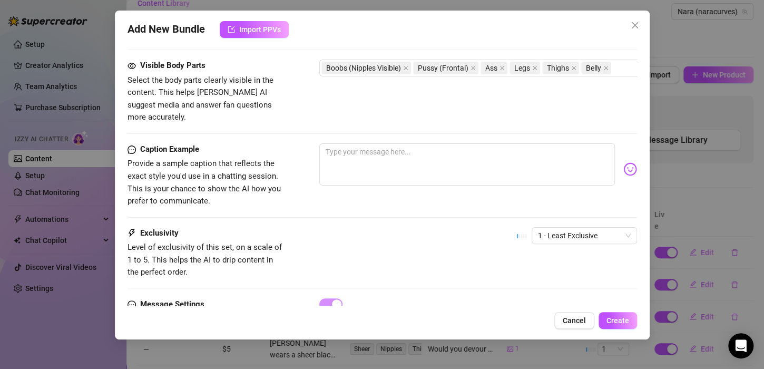
scroll to position [586, 0]
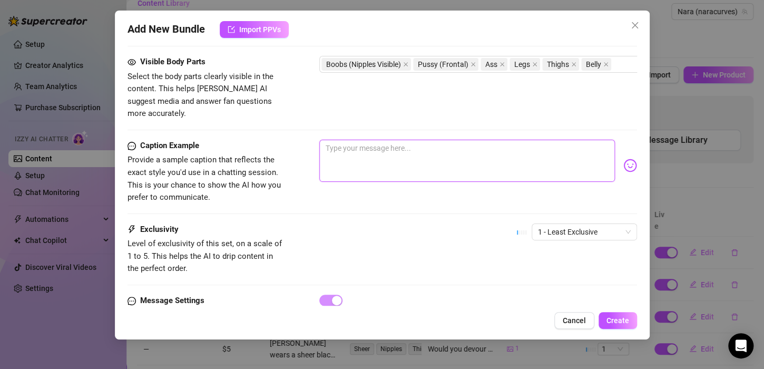
click at [440, 140] on textarea at bounding box center [466, 161] width 295 height 42
type textarea "I"
type textarea "t"
click at [619, 144] on div "This orange sundress got me looking and feeling real good" at bounding box center [478, 166] width 318 height 52
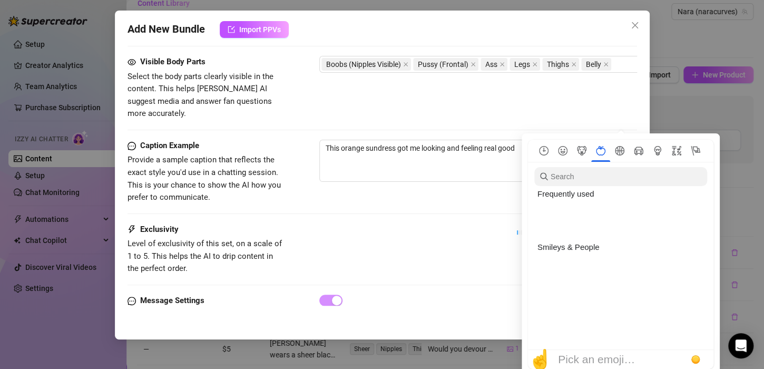
scroll to position [1748, 0]
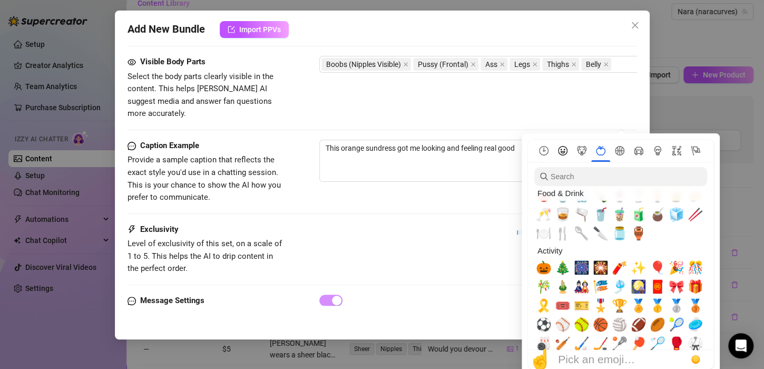
click at [563, 151] on icon "Smileys & People" at bounding box center [562, 151] width 5 height 5
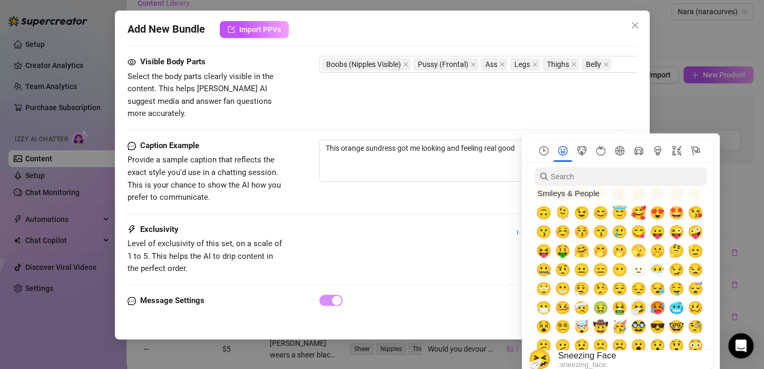
scroll to position [71, 0]
click at [581, 253] on span "🤗" at bounding box center [581, 250] width 16 height 15
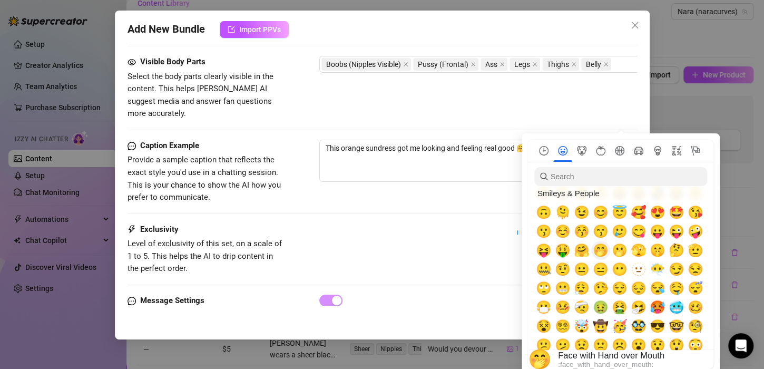
click at [599, 251] on span "🤭" at bounding box center [600, 250] width 16 height 15
type textarea "This orange sundress got me looking and feeling real good 🤗🤭"
click at [486, 213] on div at bounding box center [381, 213] width 509 height 1
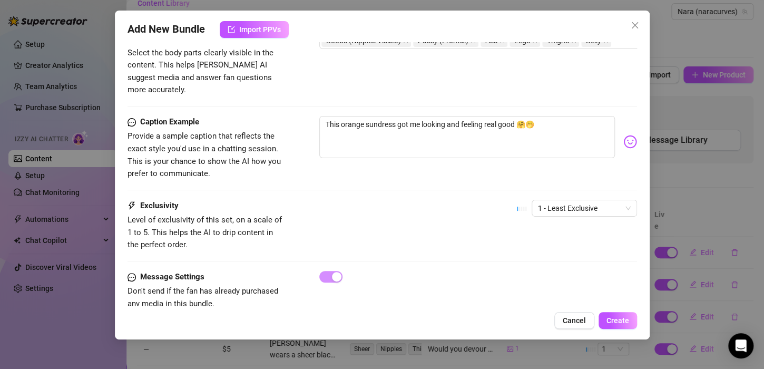
scroll to position [610, 0]
click at [552, 200] on span "1 - Least Exclusive" at bounding box center [584, 208] width 93 height 16
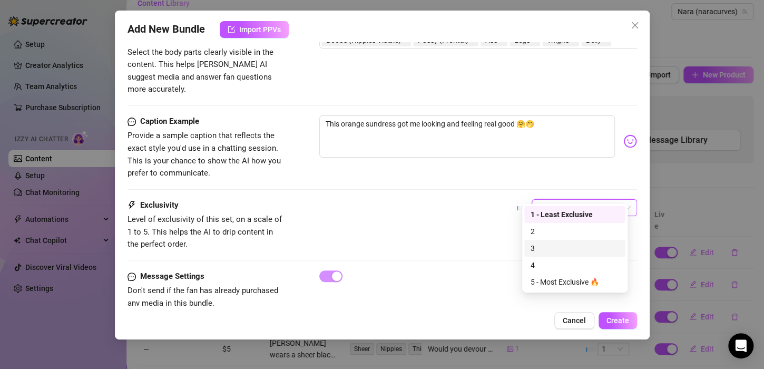
click at [558, 252] on div "3" at bounding box center [574, 248] width 88 height 12
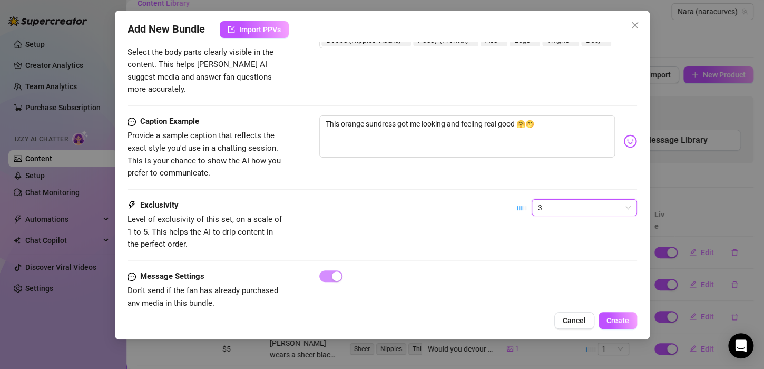
scroll to position [628, 0]
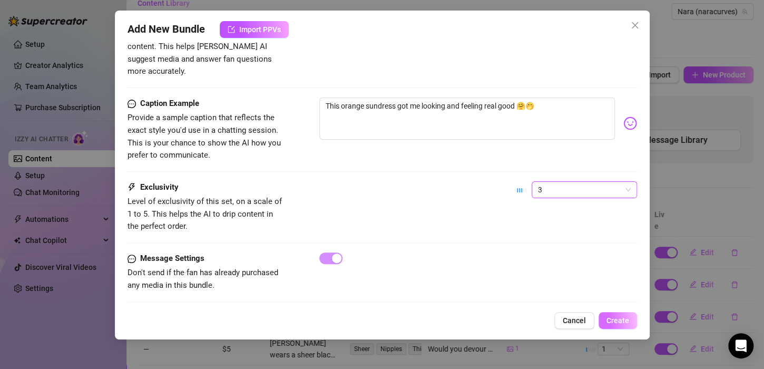
click at [609, 321] on span "Create" at bounding box center [617, 320] width 23 height 8
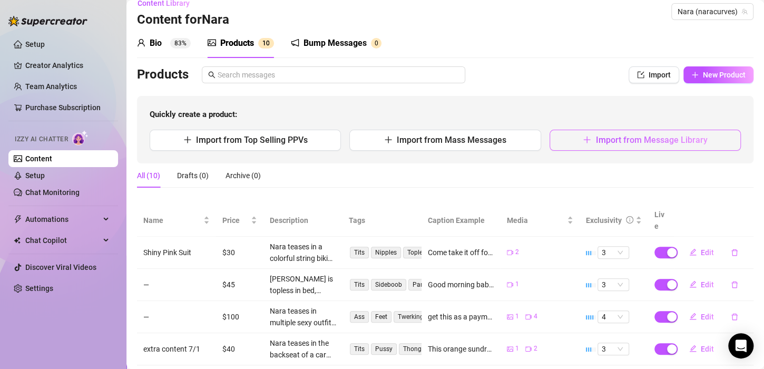
click at [576, 133] on button "Import from Message Library" at bounding box center [644, 140] width 191 height 21
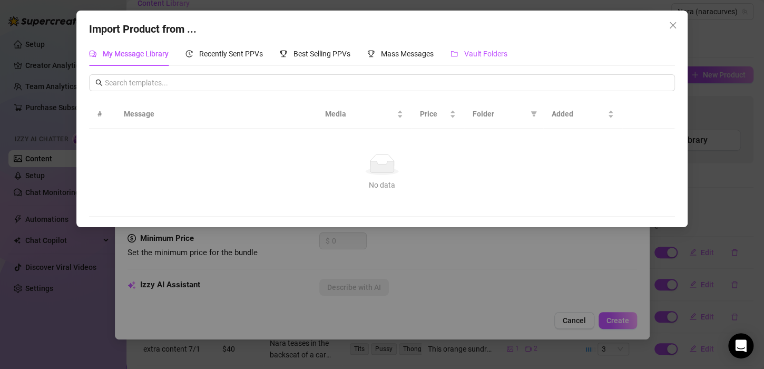
click at [483, 56] on span "Vault Folders" at bounding box center [485, 54] width 43 height 8
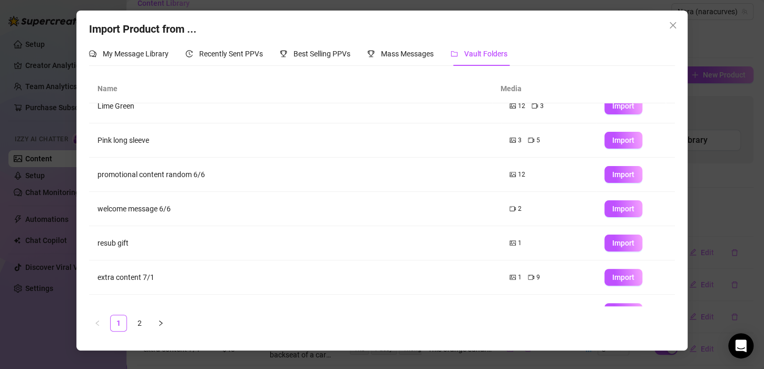
scroll to position [138, 0]
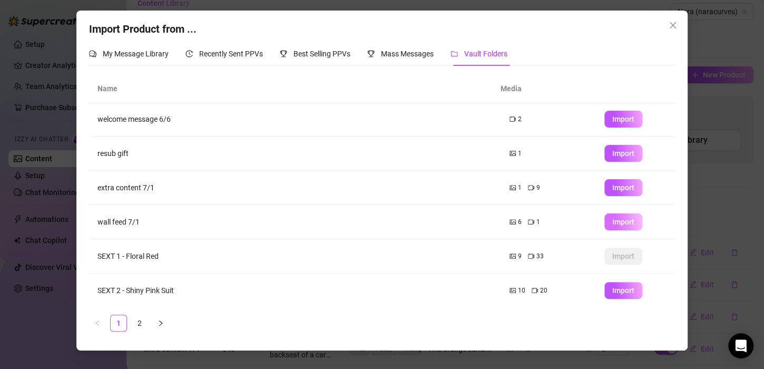
click at [629, 226] on button "Import" at bounding box center [623, 221] width 38 height 17
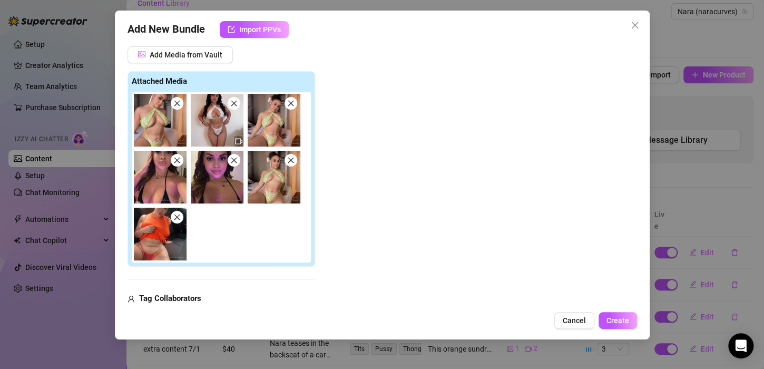
scroll to position [133, 0]
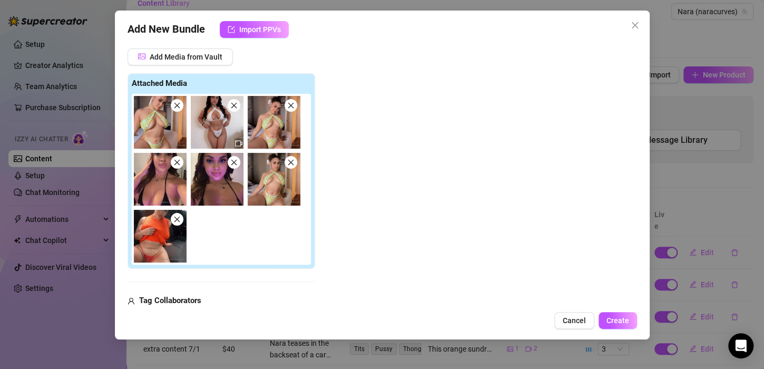
click at [178, 167] on span at bounding box center [177, 162] width 13 height 13
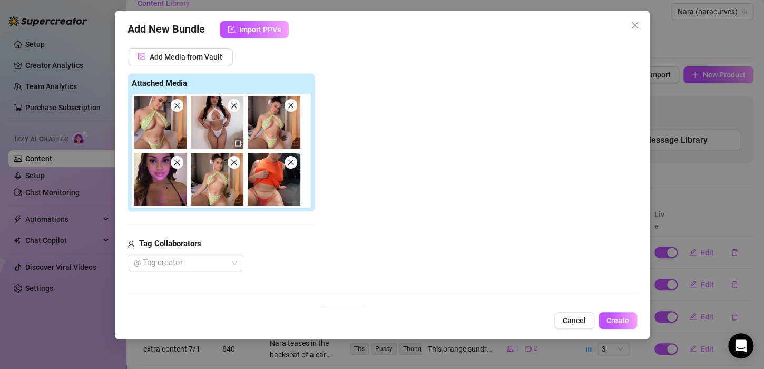
click at [178, 166] on span at bounding box center [177, 162] width 13 height 13
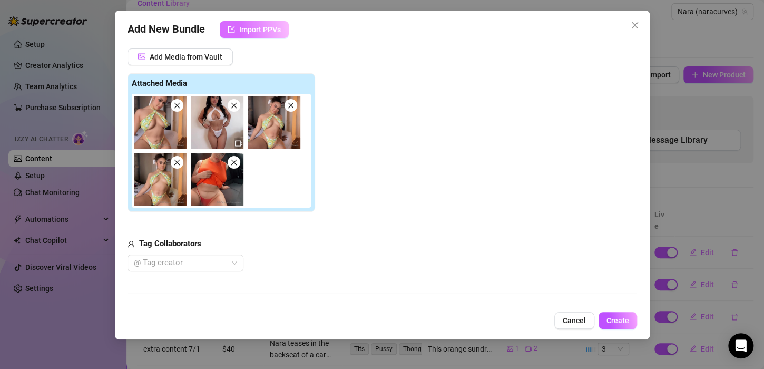
click at [269, 34] on button "Import PPVs" at bounding box center [254, 29] width 69 height 17
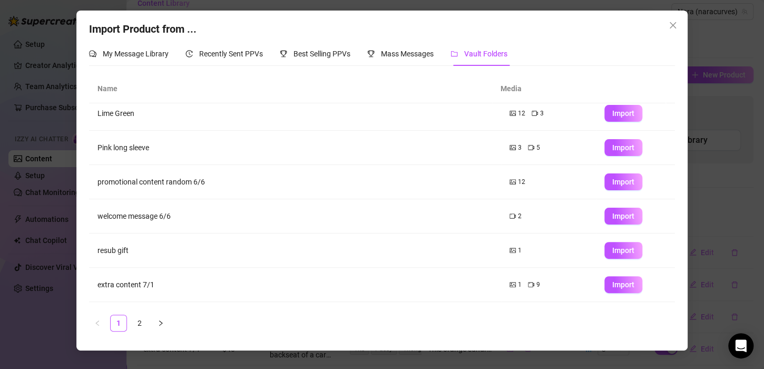
scroll to position [56, 0]
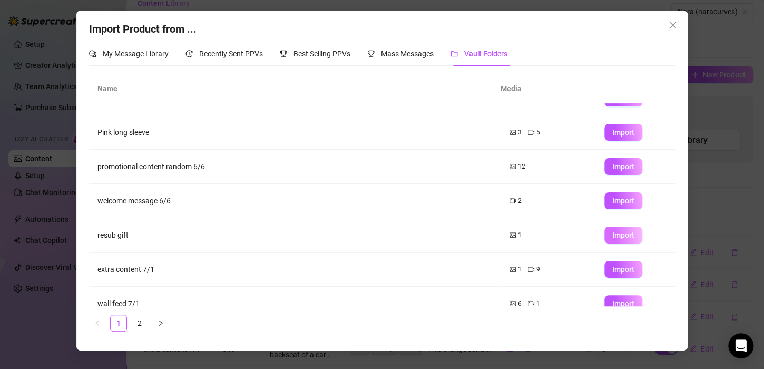
click at [616, 233] on span "Import" at bounding box center [623, 235] width 22 height 8
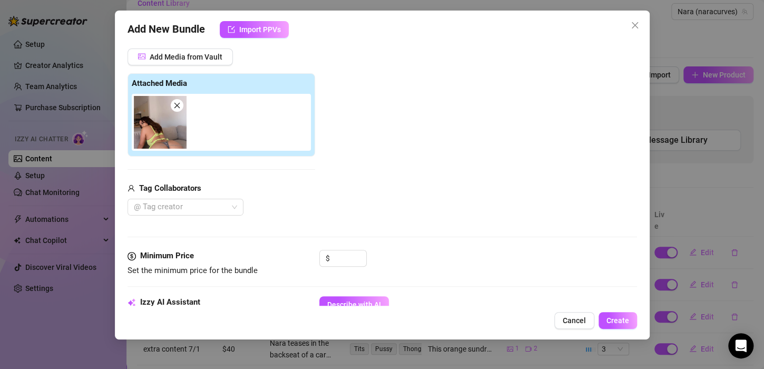
click at [180, 106] on icon "close" at bounding box center [176, 105] width 7 height 7
type input "0"
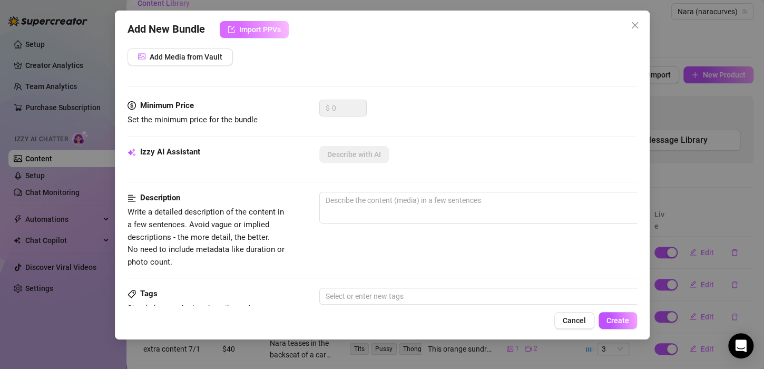
click at [267, 33] on span "Import PPVs" at bounding box center [260, 29] width 42 height 8
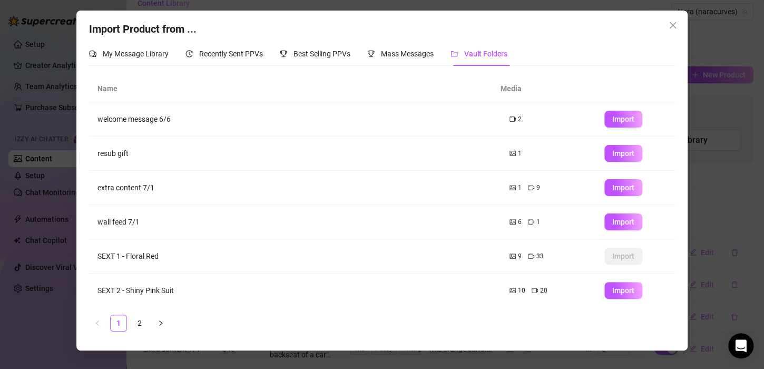
scroll to position [33, 0]
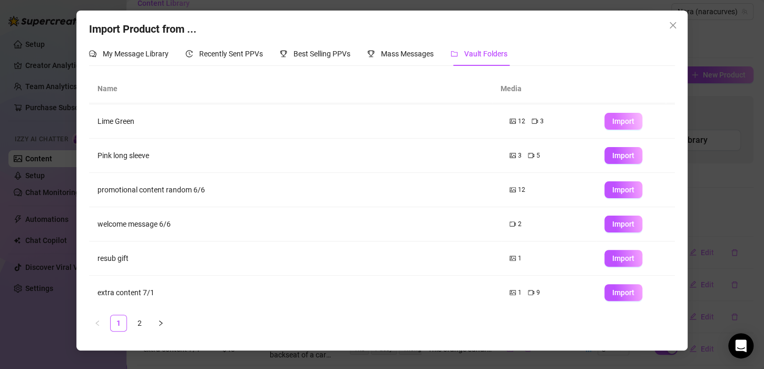
click at [615, 125] on span "Import" at bounding box center [623, 121] width 22 height 8
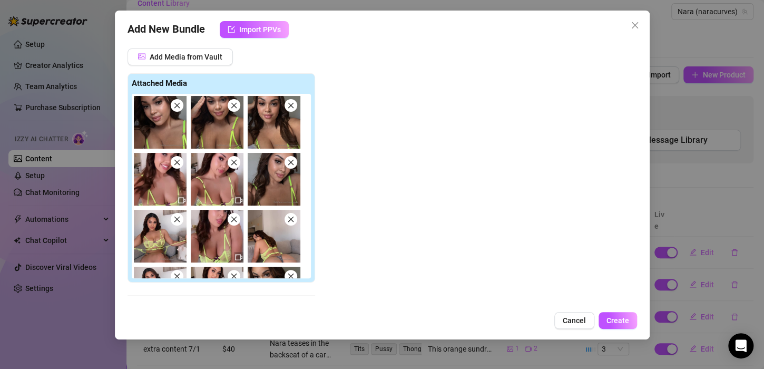
click at [233, 106] on icon "close" at bounding box center [233, 105] width 7 height 7
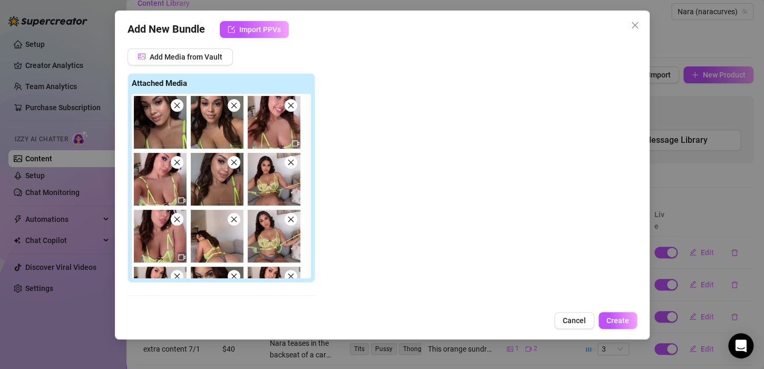
click at [233, 106] on icon "close" at bounding box center [233, 105] width 7 height 7
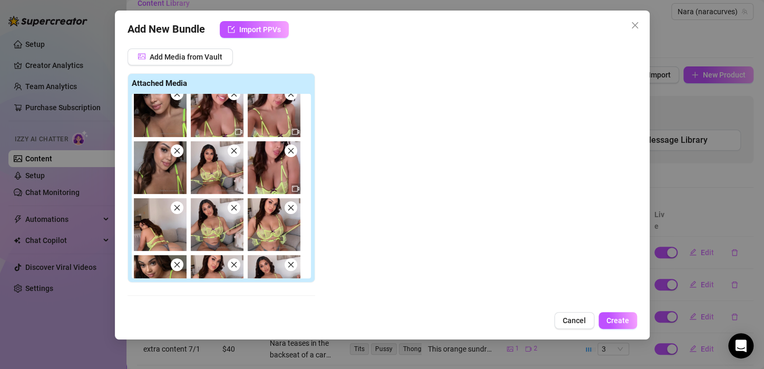
scroll to position [0, 0]
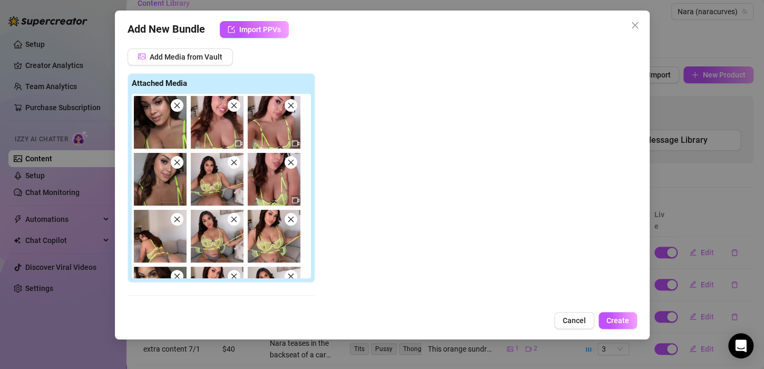
click at [235, 104] on icon "close" at bounding box center [233, 105] width 7 height 7
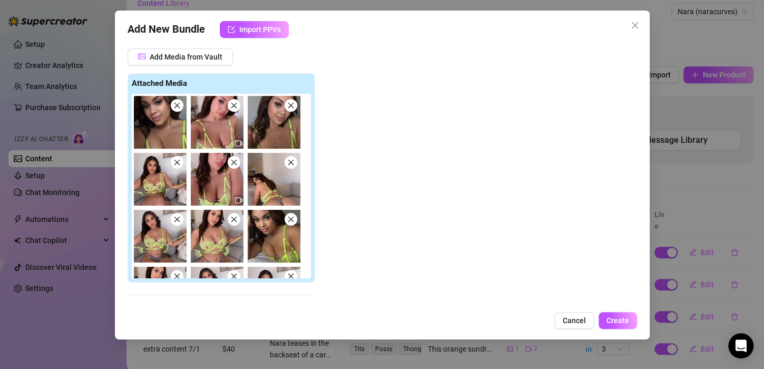
click at [235, 104] on icon "close" at bounding box center [233, 105] width 7 height 7
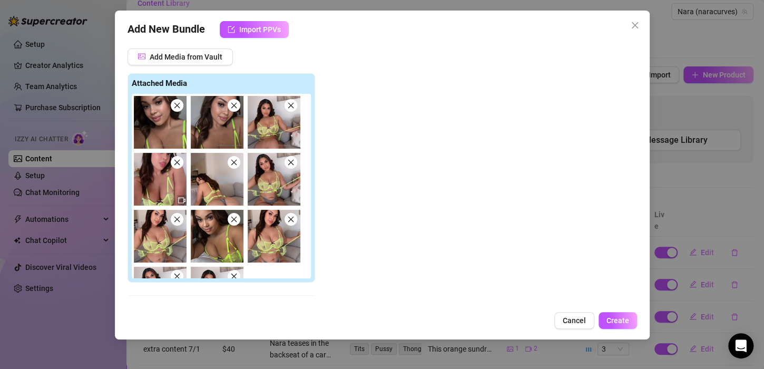
click at [176, 167] on img at bounding box center [160, 179] width 53 height 53
click at [292, 106] on icon "close" at bounding box center [290, 105] width 7 height 7
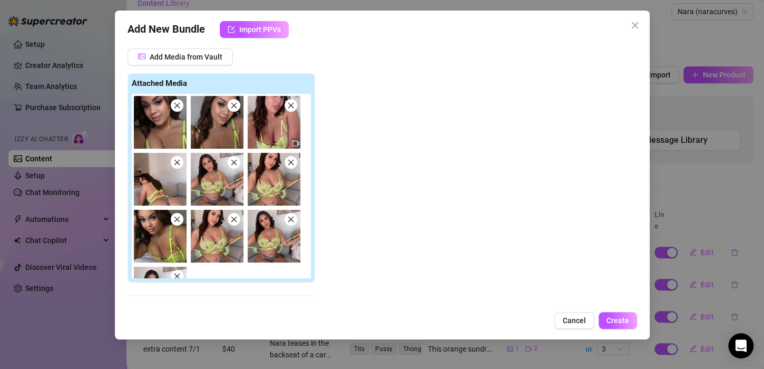
click at [234, 161] on icon "close" at bounding box center [233, 162] width 7 height 7
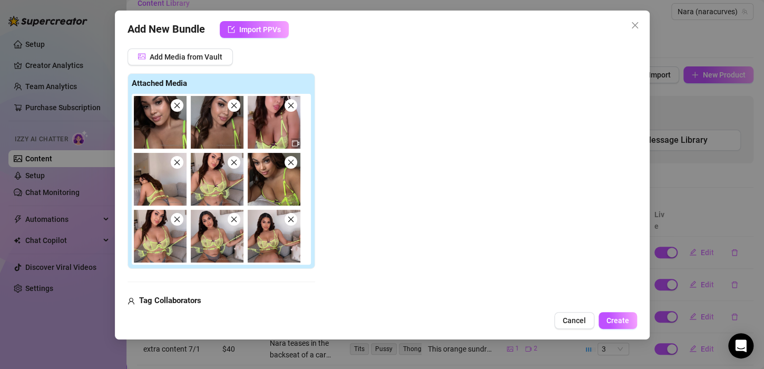
click at [289, 161] on icon "close" at bounding box center [290, 162] width 7 height 7
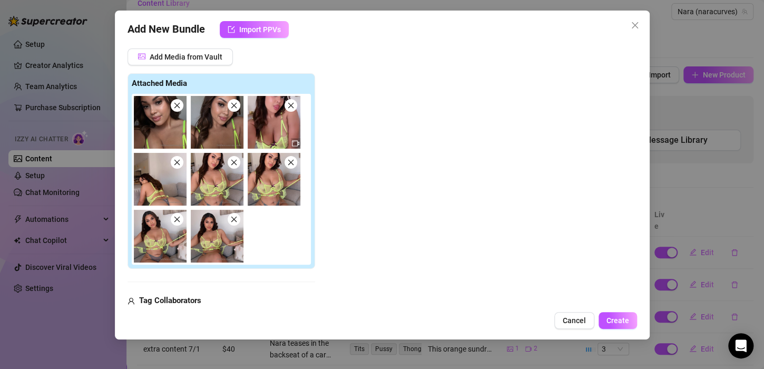
click at [239, 161] on span at bounding box center [233, 162] width 13 height 13
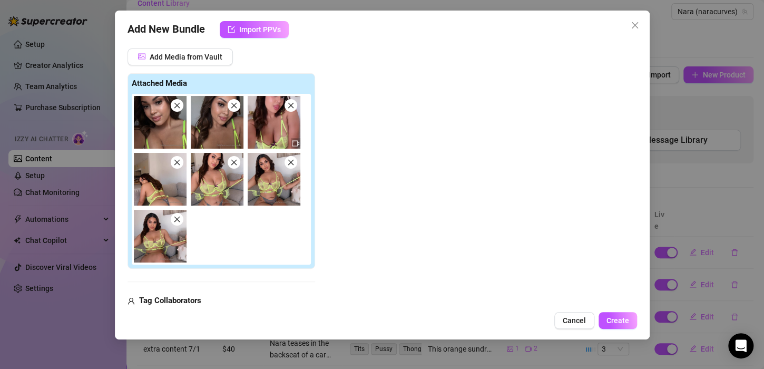
click at [287, 104] on icon "close" at bounding box center [290, 105] width 7 height 7
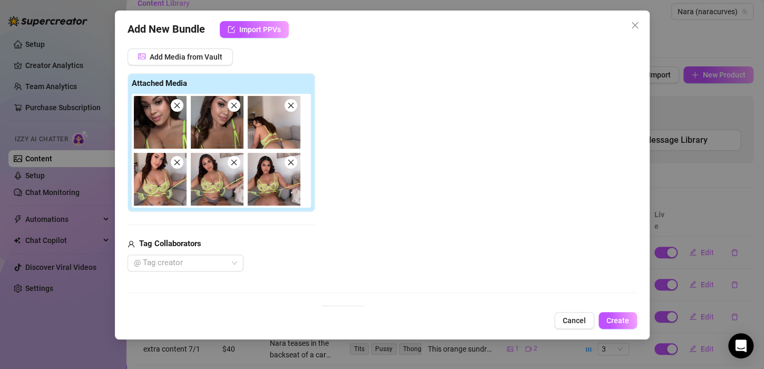
click at [180, 164] on icon "close" at bounding box center [176, 162] width 7 height 7
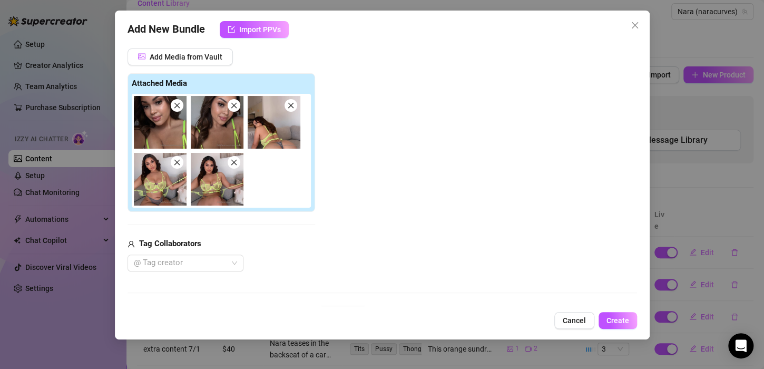
click at [231, 161] on icon "close" at bounding box center [233, 162] width 7 height 7
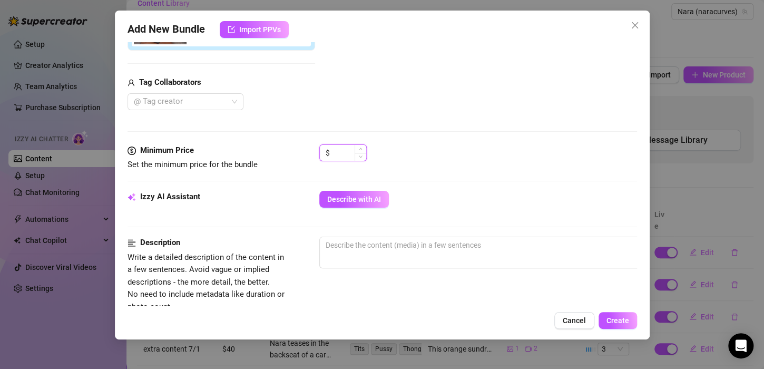
click at [345, 150] on input at bounding box center [349, 153] width 34 height 16
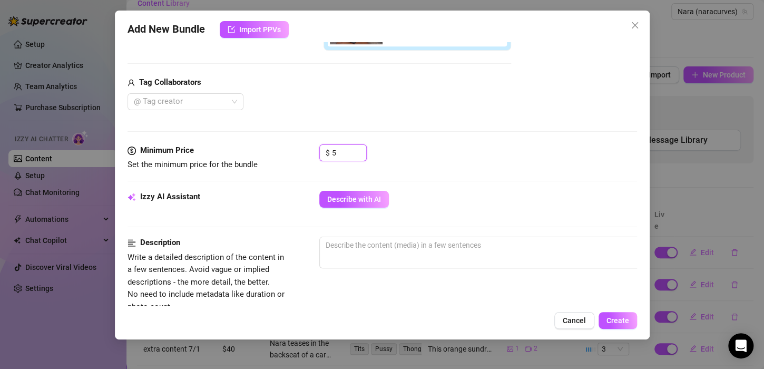
scroll to position [359, 0]
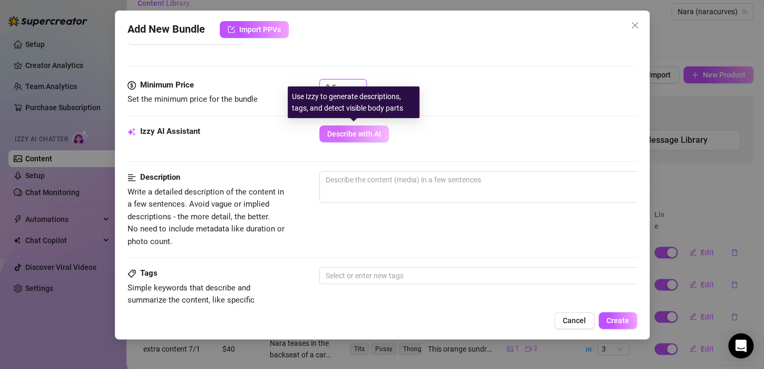
type input "5"
click at [371, 132] on span "Describe with AI" at bounding box center [354, 134] width 54 height 8
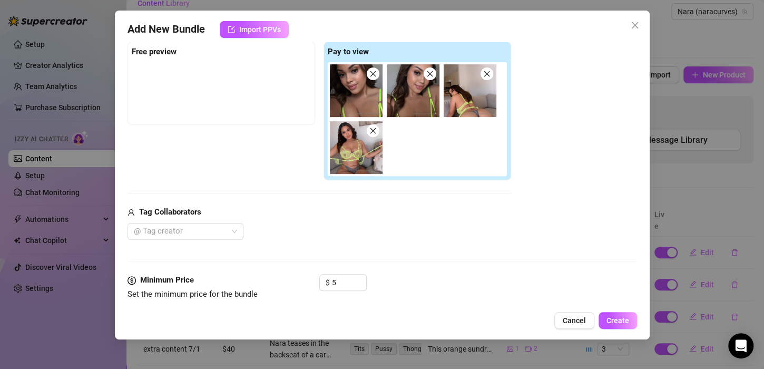
scroll to position [0, 0]
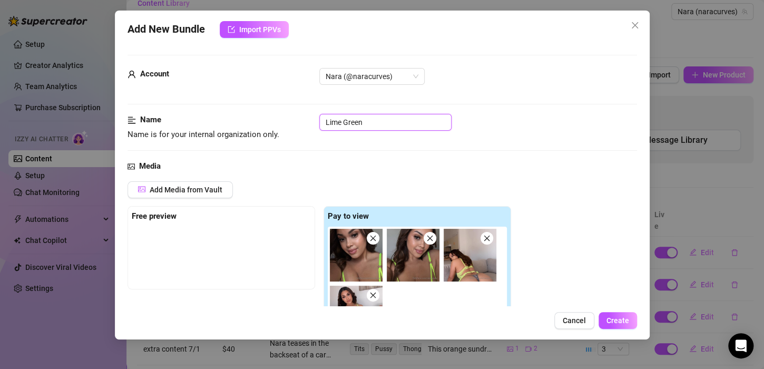
click at [381, 119] on input "Lime Green" at bounding box center [385, 122] width 132 height 17
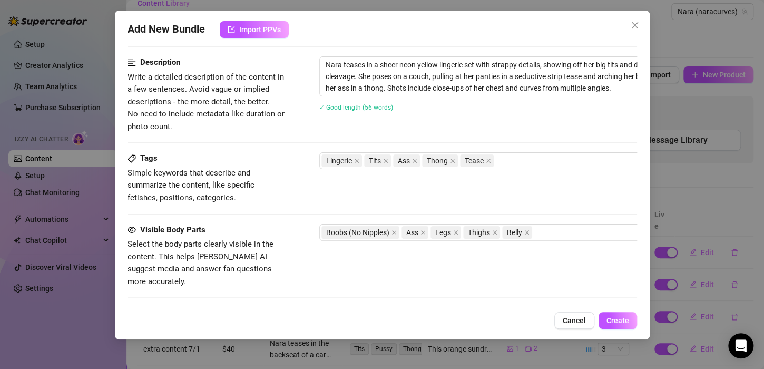
scroll to position [617, 0]
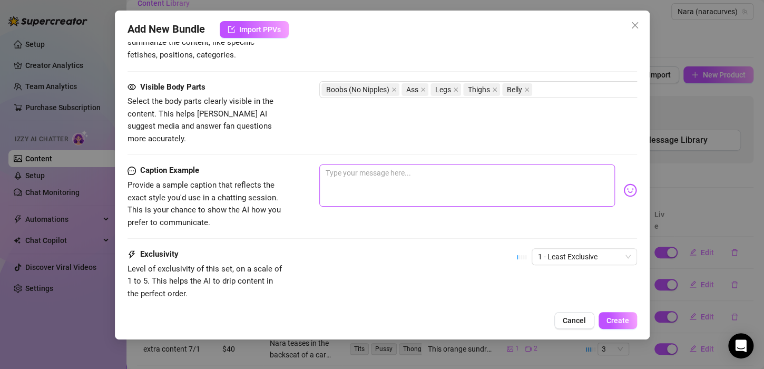
type input "Lime Green- Only Pics"
click at [379, 164] on textarea at bounding box center [466, 185] width 295 height 42
drag, startPoint x: 469, startPoint y: 161, endPoint x: 380, endPoint y: 157, distance: 89.6
click at [380, 164] on textarea "What do you think of this new set I got?" at bounding box center [466, 185] width 295 height 42
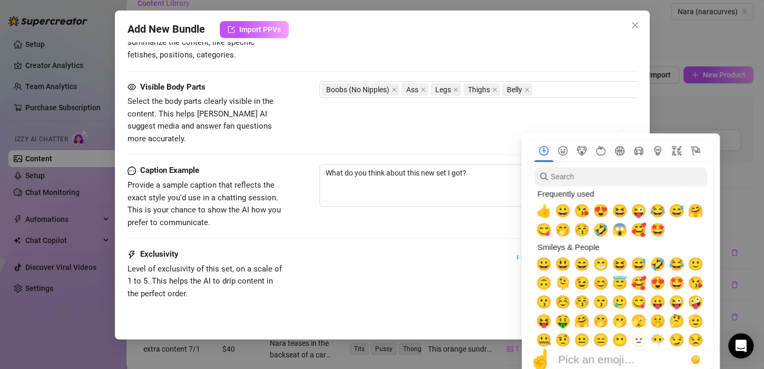
click at [617, 169] on input "search" at bounding box center [620, 176] width 173 height 19
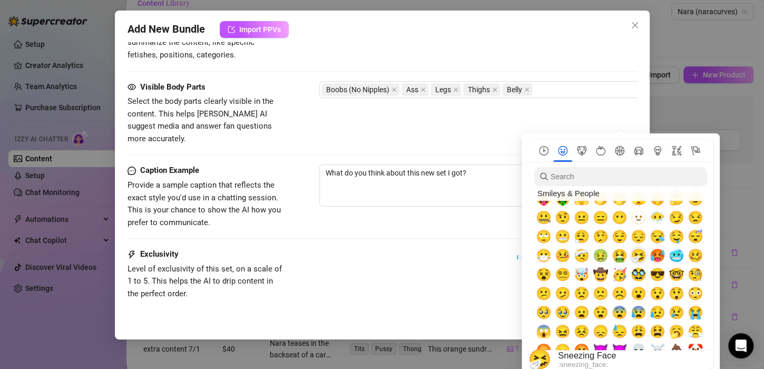
scroll to position [122, 0]
click at [623, 239] on span "😌" at bounding box center [619, 236] width 16 height 15
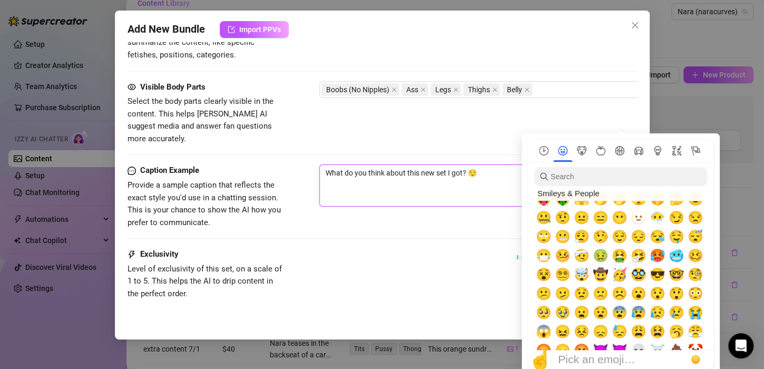
type textarea "What do you think about this new set I got? 😌"
click at [476, 210] on div "Caption Example Provide a sample caption that reflects the exact style you'd us…" at bounding box center [381, 196] width 509 height 64
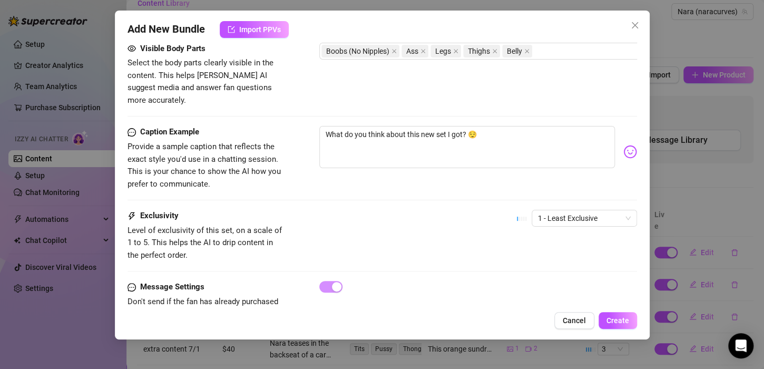
scroll to position [684, 0]
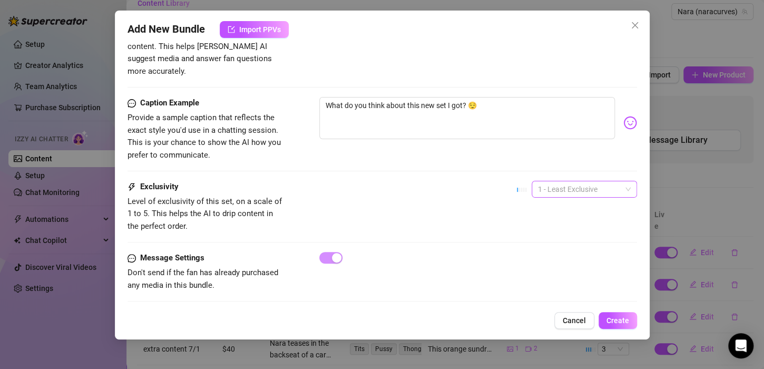
click at [571, 181] on span "1 - Least Exclusive" at bounding box center [584, 189] width 93 height 16
click at [460, 197] on div "Exclusivity Level of exclusivity of this set, on a scale of 1 to 5. This helps …" at bounding box center [381, 207] width 509 height 52
click at [625, 319] on span "Create" at bounding box center [617, 320] width 23 height 8
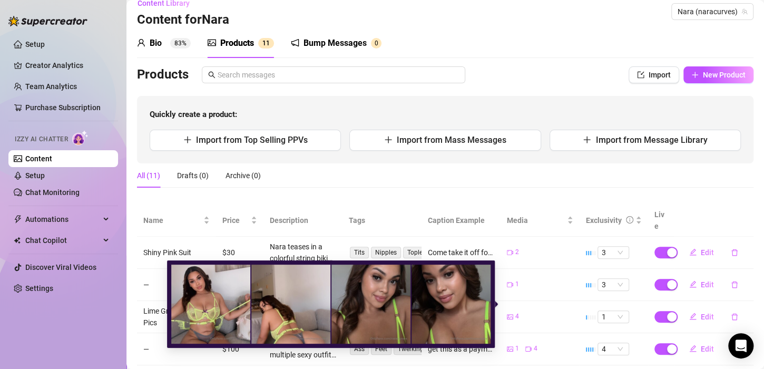
scroll to position [37, 0]
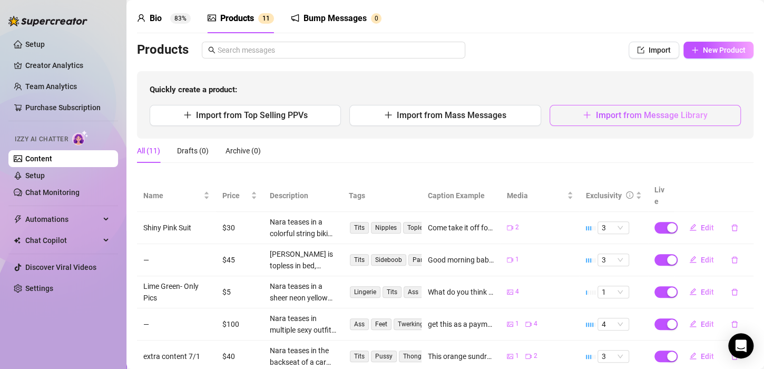
click at [637, 119] on span "Import from Message Library" at bounding box center [651, 115] width 112 height 10
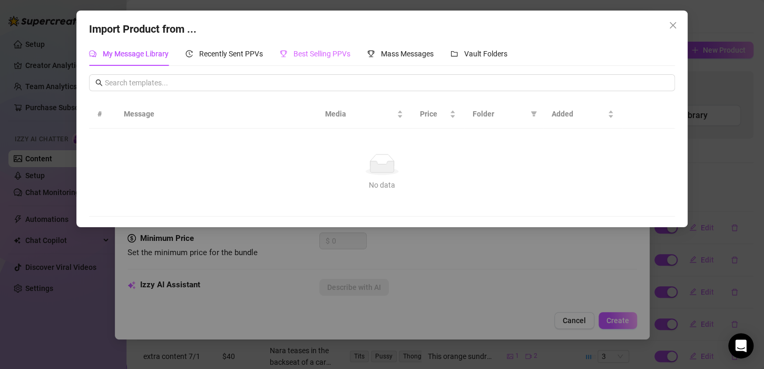
click at [306, 61] on div "Best Selling PPVs" at bounding box center [315, 54] width 71 height 24
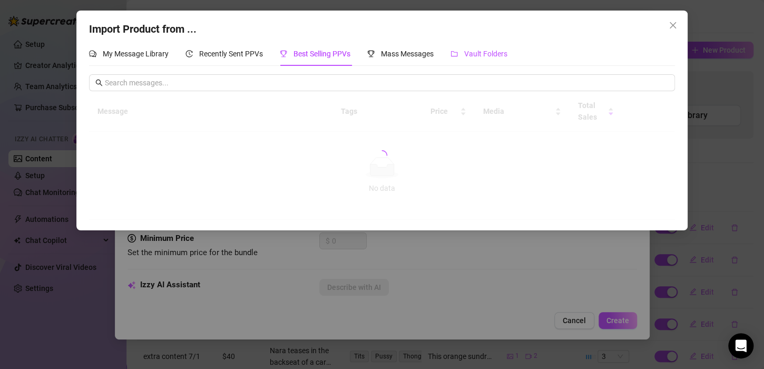
click at [467, 50] on span "Vault Folders" at bounding box center [485, 54] width 43 height 8
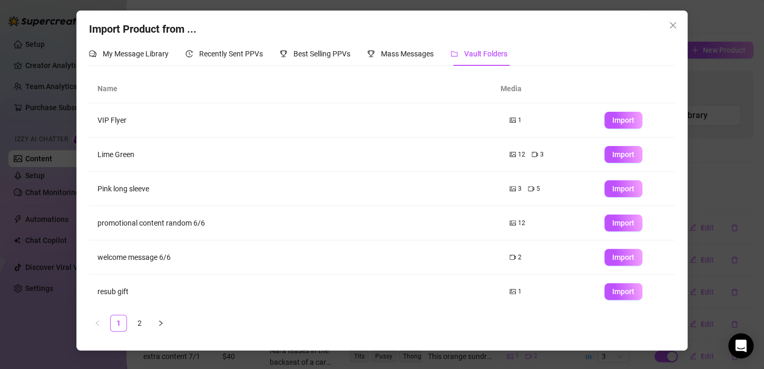
scroll to position [0, 0]
click at [612, 155] on span "Import" at bounding box center [623, 154] width 22 height 8
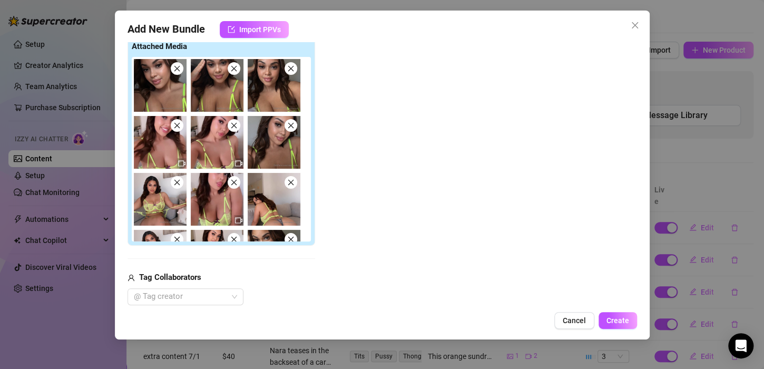
scroll to position [100, 0]
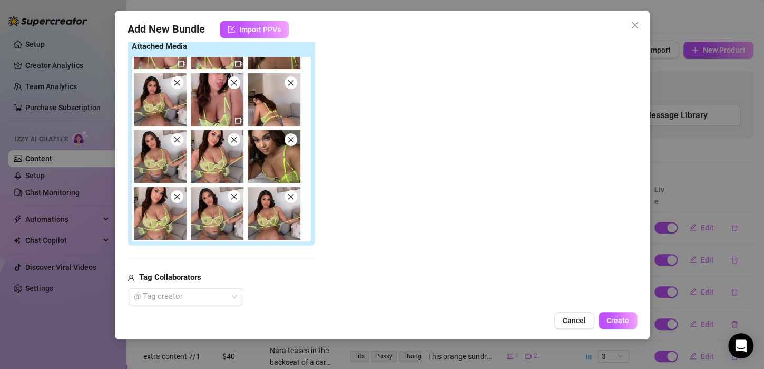
click at [176, 85] on span at bounding box center [177, 82] width 13 height 13
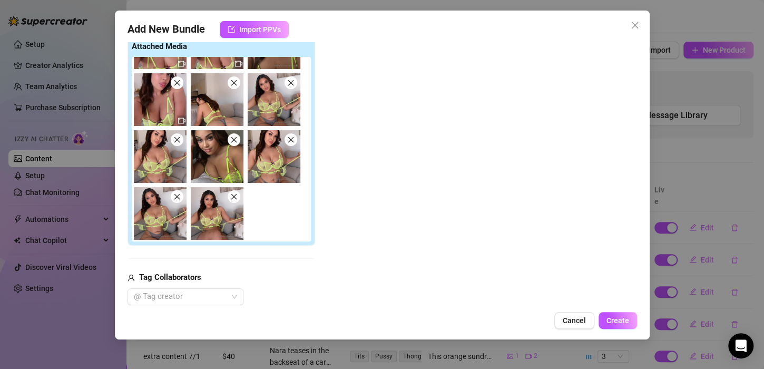
click at [232, 81] on icon "close" at bounding box center [234, 83] width 6 height 6
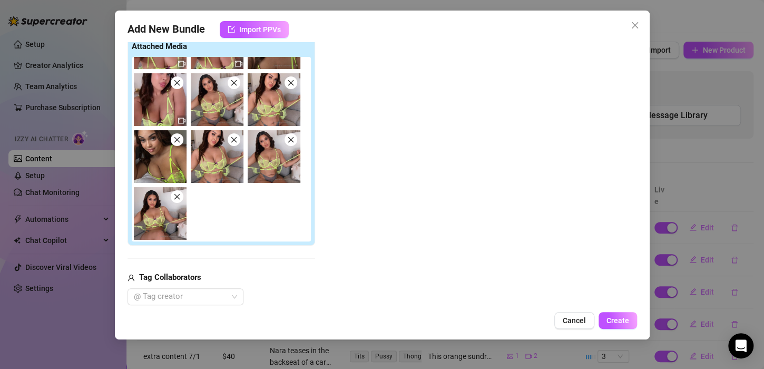
click at [232, 81] on icon "close" at bounding box center [234, 83] width 6 height 6
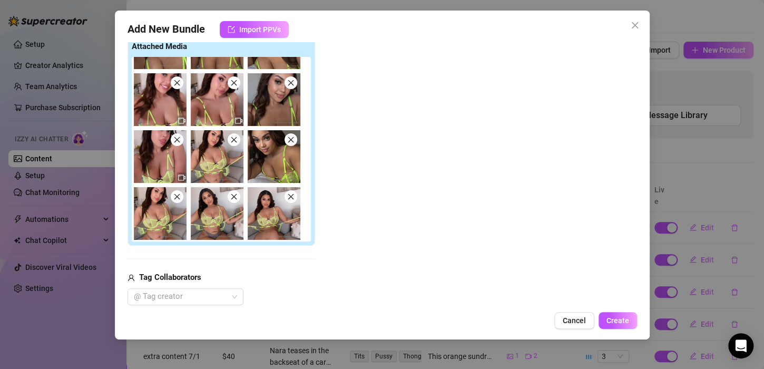
click at [233, 139] on icon "close" at bounding box center [234, 140] width 6 height 6
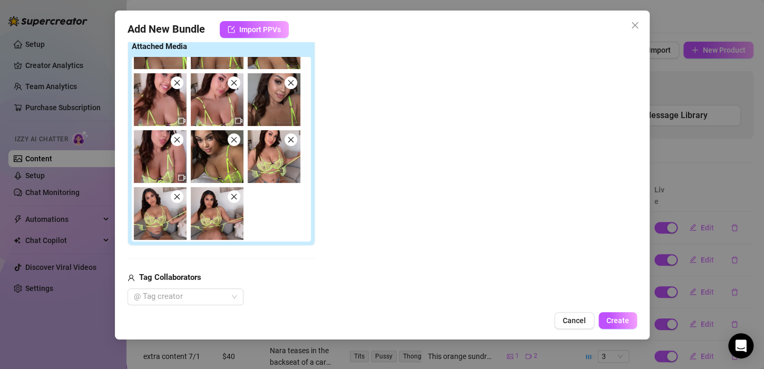
click at [233, 139] on icon "close" at bounding box center [234, 140] width 6 height 6
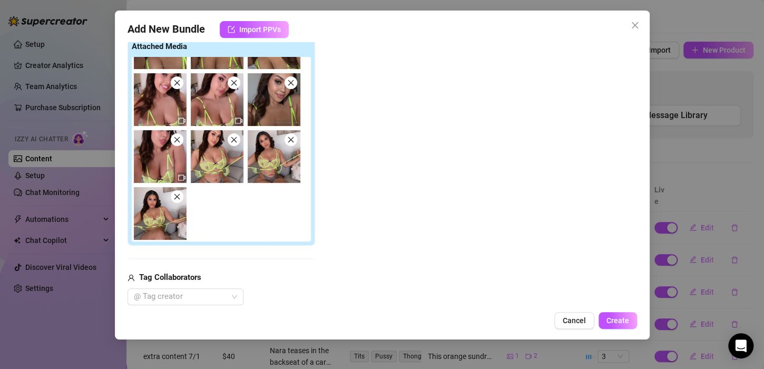
click at [233, 139] on icon "close" at bounding box center [234, 140] width 6 height 6
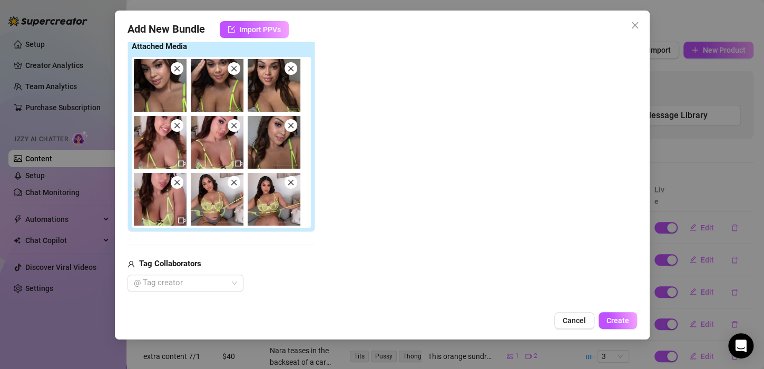
click at [296, 185] on img at bounding box center [274, 199] width 53 height 53
click at [289, 183] on icon "close" at bounding box center [290, 182] width 7 height 7
click at [236, 182] on icon "close" at bounding box center [233, 182] width 7 height 7
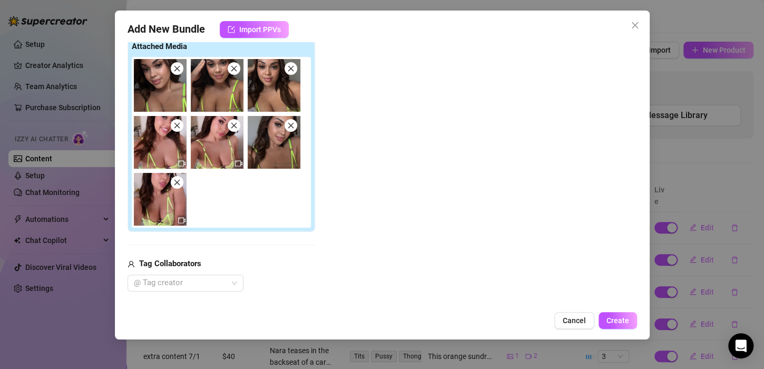
click at [288, 129] on span at bounding box center [290, 125] width 13 height 13
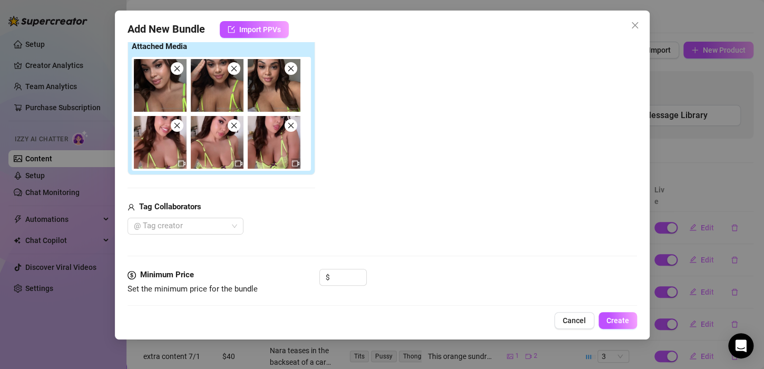
click at [231, 128] on icon "close" at bounding box center [233, 125] width 7 height 7
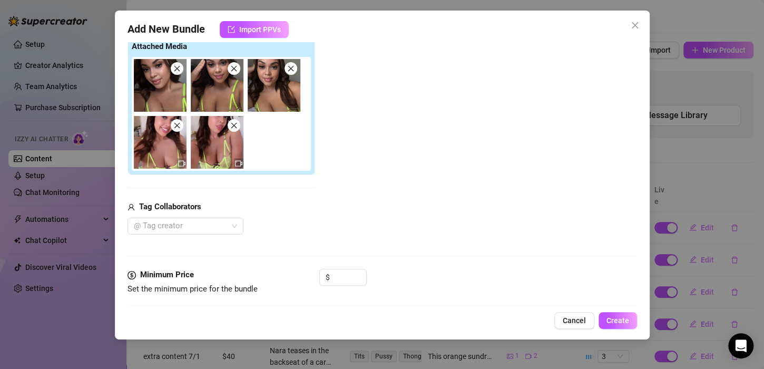
click at [292, 71] on icon "close" at bounding box center [290, 68] width 7 height 7
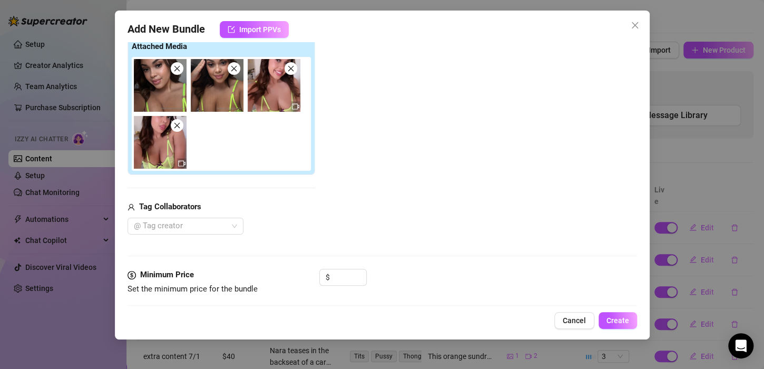
click at [236, 69] on icon "close" at bounding box center [233, 68] width 7 height 7
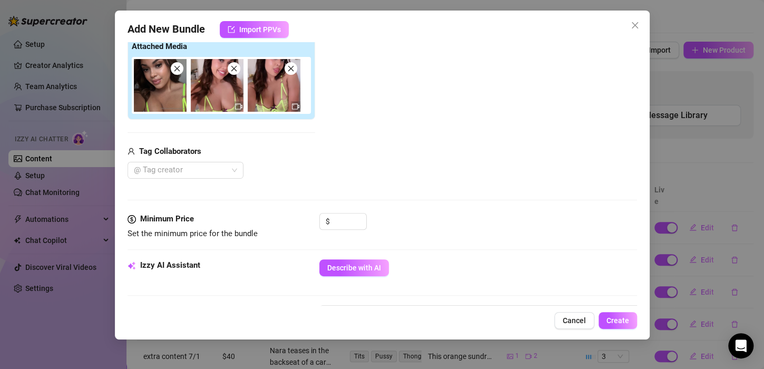
click at [177, 71] on icon "close" at bounding box center [176, 68] width 7 height 7
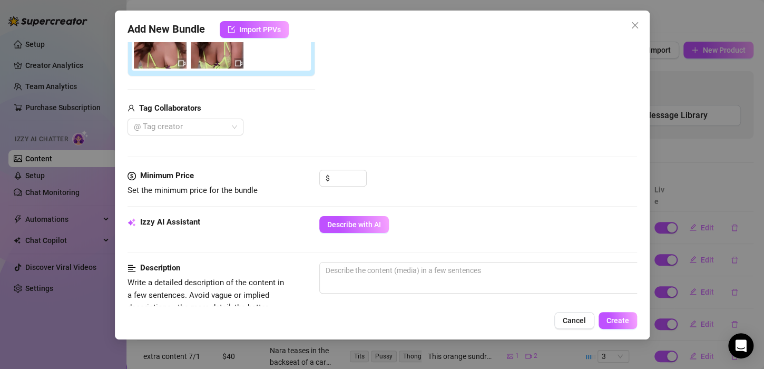
scroll to position [227, 0]
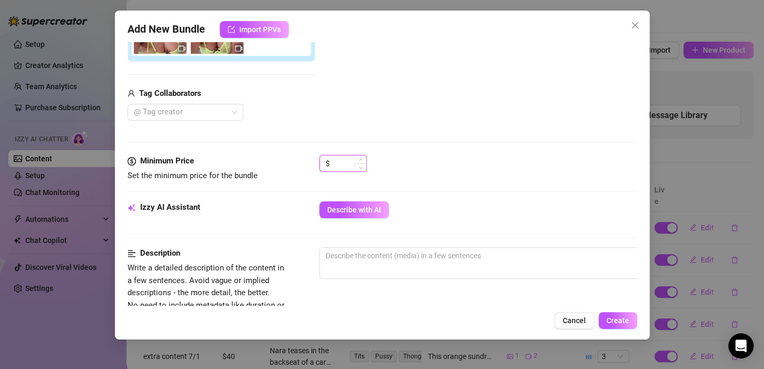
click at [340, 164] on input at bounding box center [349, 163] width 34 height 16
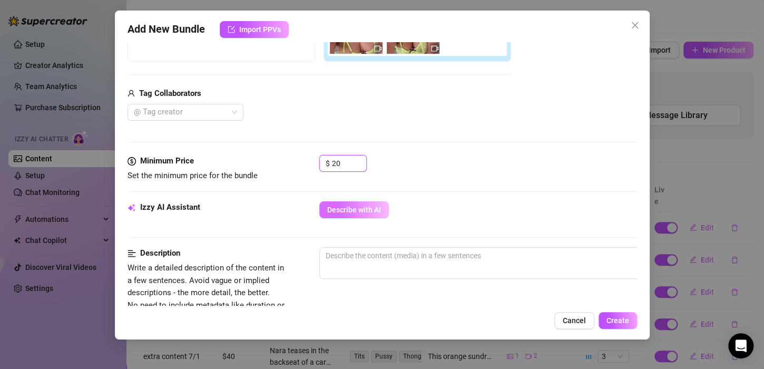
type input "20"
click at [381, 214] on button "Describe with AI" at bounding box center [354, 209] width 70 height 17
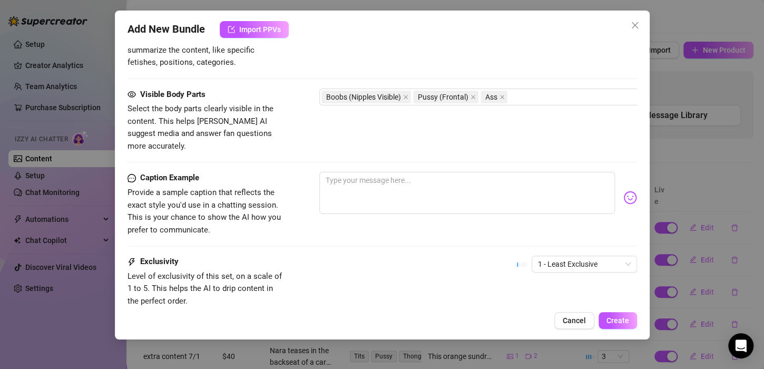
scroll to position [558, 0]
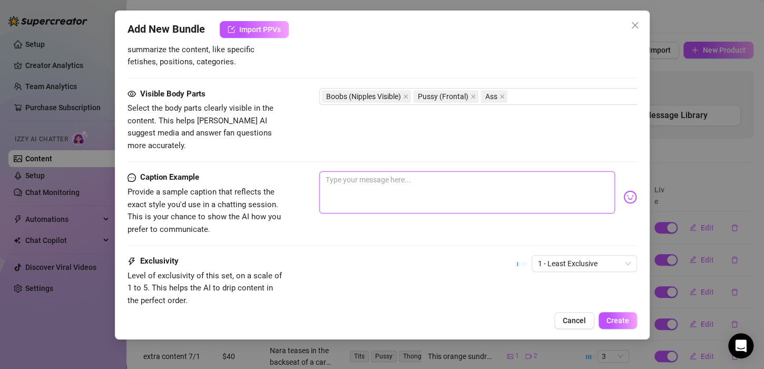
click at [414, 195] on textarea at bounding box center [466, 192] width 295 height 42
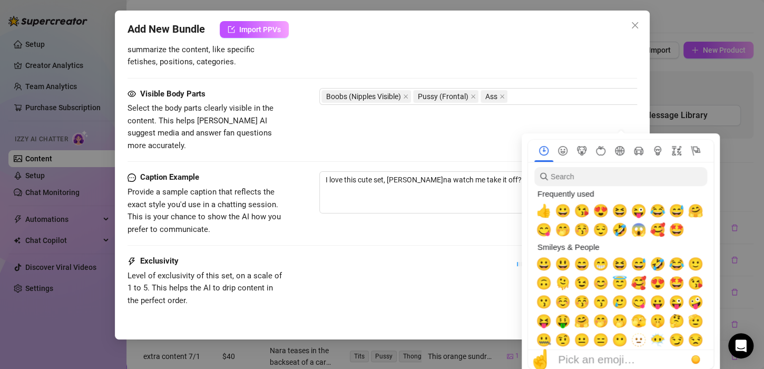
click at [619, 177] on input "search" at bounding box center [620, 176] width 173 height 19
click at [566, 230] on span "🤭" at bounding box center [563, 229] width 16 height 15
click at [548, 231] on span "😋" at bounding box center [544, 229] width 16 height 15
type textarea "I love this cute set, [PERSON_NAME]na watch me take it off? 🤭😋"
click at [467, 215] on div "Caption Example Provide a sample caption that reflects the exact style you'd us…" at bounding box center [381, 203] width 509 height 64
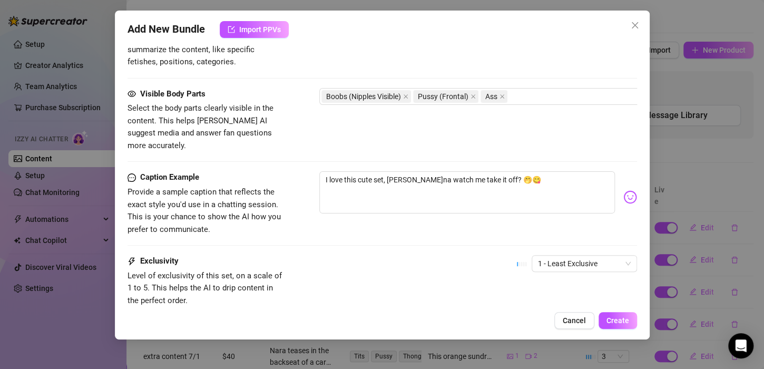
scroll to position [581, 0]
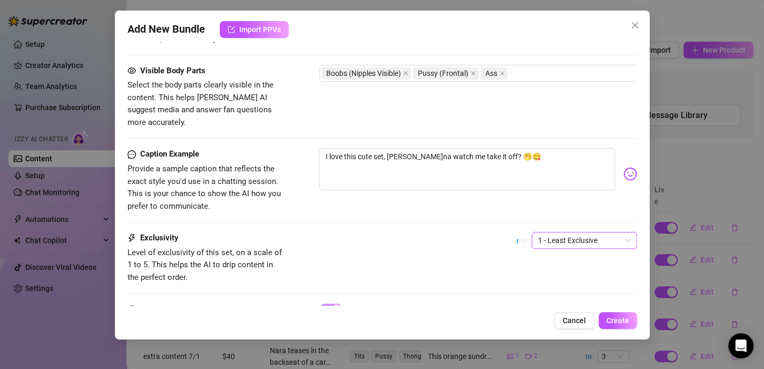
click at [553, 232] on span "1 - Least Exclusive" at bounding box center [584, 240] width 93 height 16
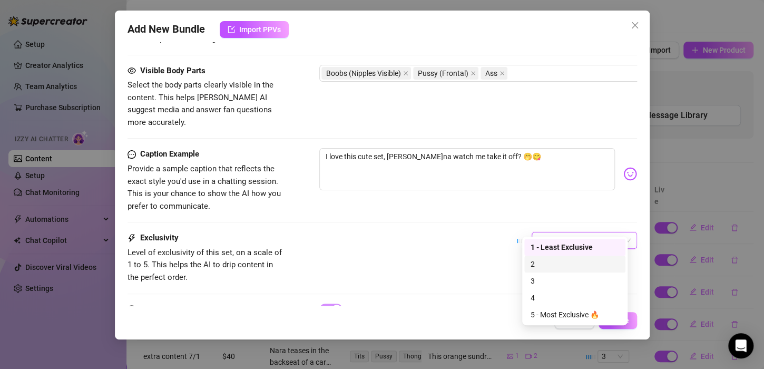
click at [549, 262] on div "2" at bounding box center [574, 264] width 88 height 12
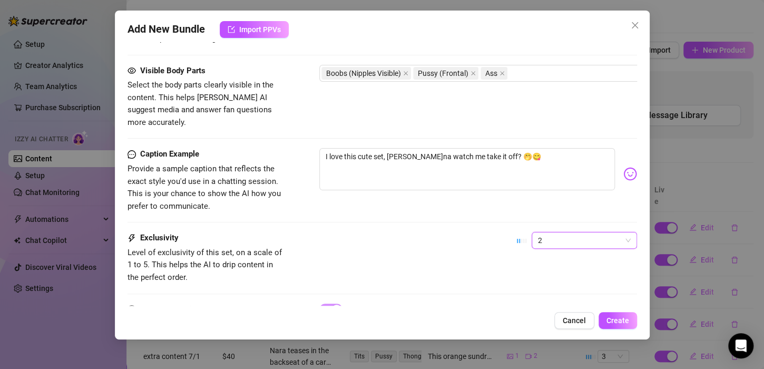
click at [457, 232] on div "Exclusivity Level of exclusivity of this set, on a scale of 1 to 5. This helps …" at bounding box center [381, 258] width 509 height 52
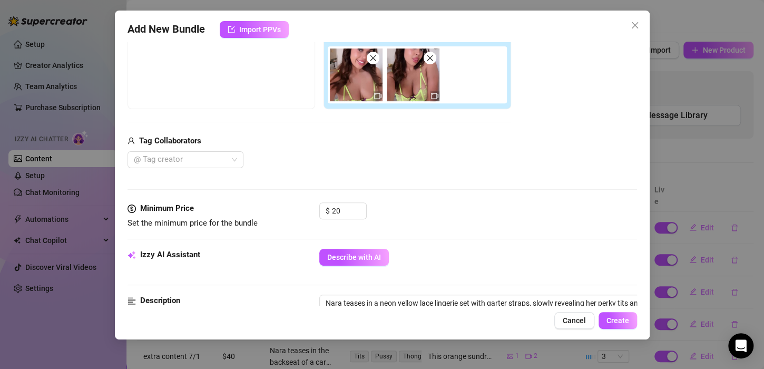
scroll to position [61, 0]
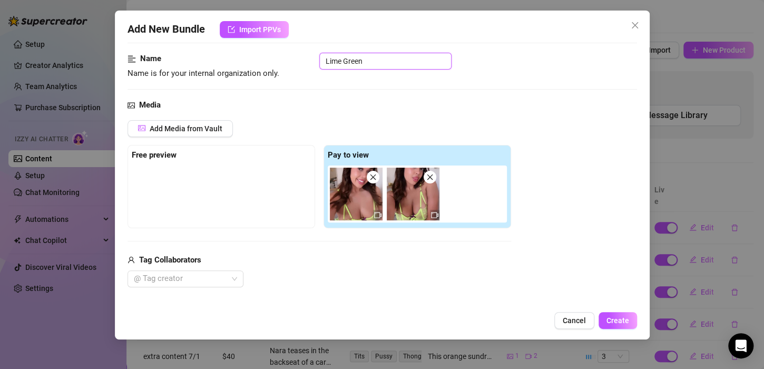
click at [393, 61] on input "Lime Green" at bounding box center [385, 61] width 132 height 17
type input "Lime Green- 2 Videos"
click at [618, 317] on span "Create" at bounding box center [617, 320] width 23 height 8
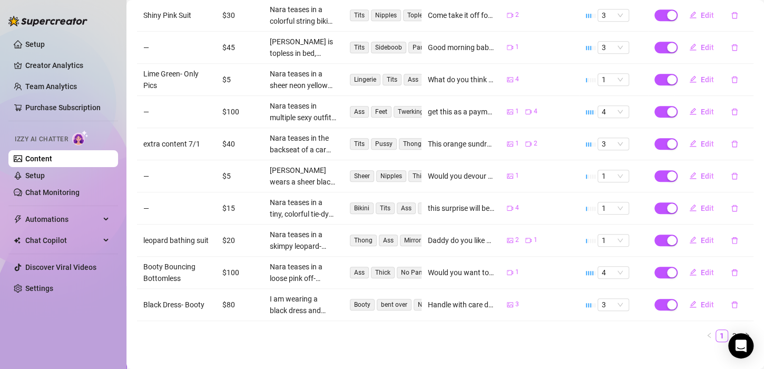
scroll to position [0, 0]
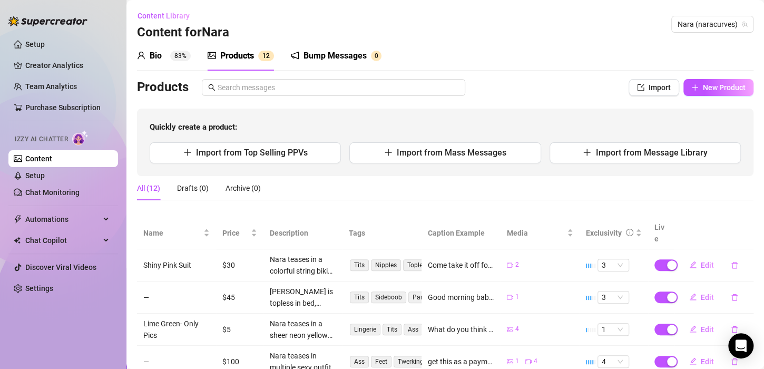
click at [351, 56] on div "Bump Messages" at bounding box center [334, 56] width 63 height 13
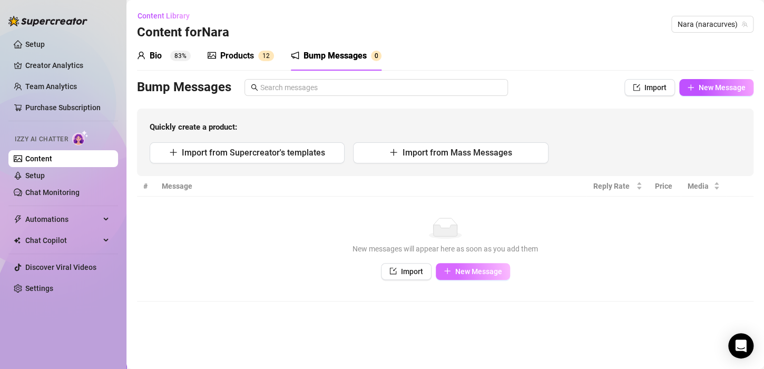
click at [477, 272] on span "New Message" at bounding box center [478, 271] width 47 height 8
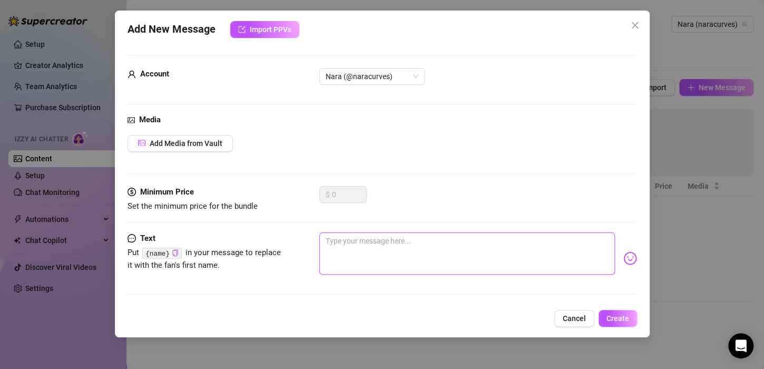
click at [422, 248] on textarea at bounding box center [466, 253] width 295 height 42
click at [172, 254] on icon "copy" at bounding box center [175, 252] width 7 height 7
click at [344, 241] on textarea "Hey" at bounding box center [466, 253] width 295 height 42
paste textarea "{name}"
type textarea "Hey {name}, what type of content makes you cum baby?"
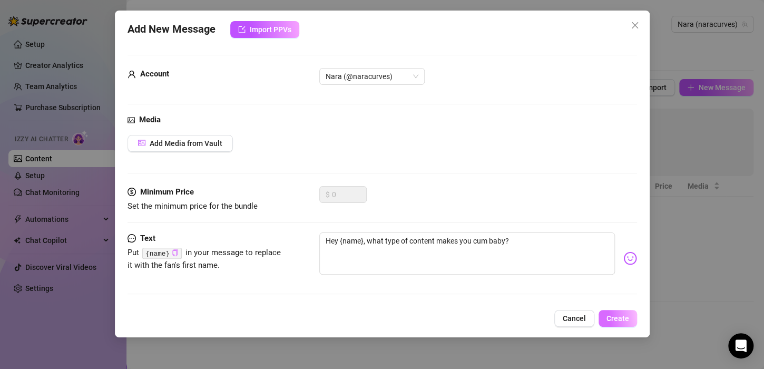
click at [617, 314] on span "Create" at bounding box center [617, 318] width 23 height 8
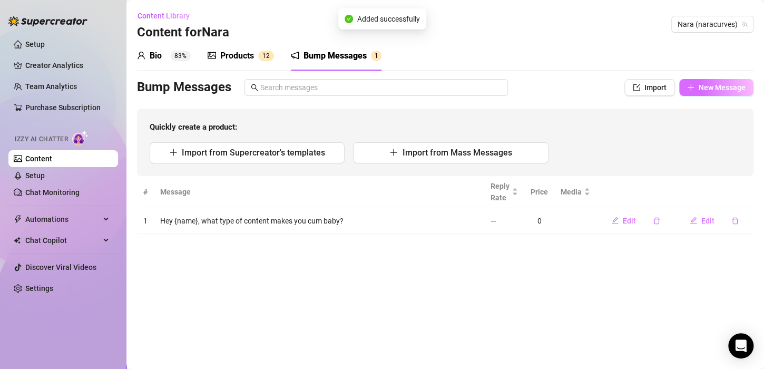
click at [728, 90] on span "New Message" at bounding box center [721, 87] width 47 height 8
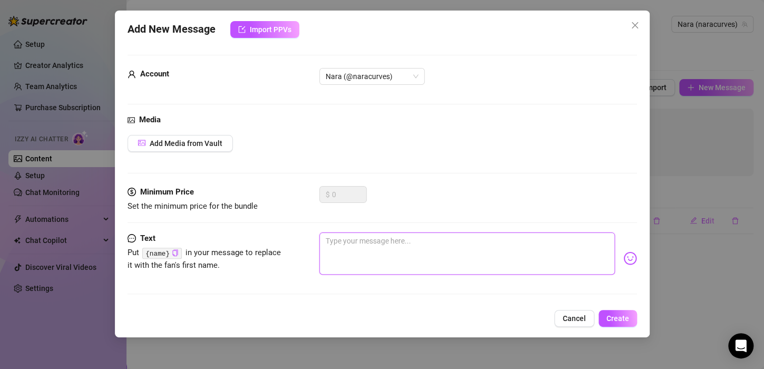
click at [359, 260] on textarea at bounding box center [466, 253] width 295 height 42
click at [172, 253] on icon "copy" at bounding box center [174, 252] width 5 height 7
click at [341, 249] on textarea at bounding box center [466, 253] width 295 height 42
paste textarea "{name}"
type textarea "{"
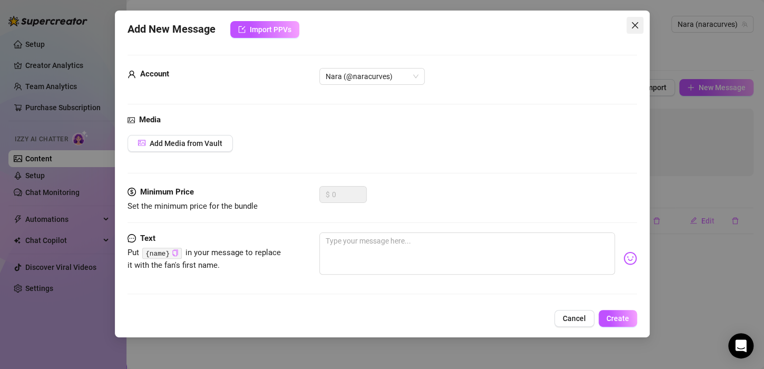
click at [636, 28] on icon "close" at bounding box center [634, 25] width 8 height 8
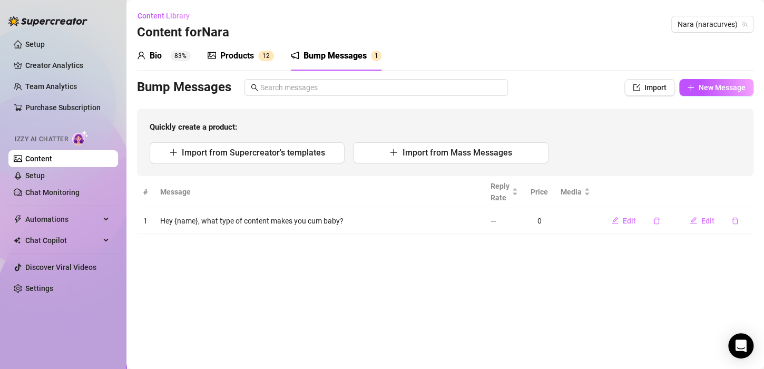
click at [274, 63] on div "Bio 83% Products 1 2 Bump Messages 1" at bounding box center [259, 55] width 244 height 29
click at [264, 58] on span "1" at bounding box center [264, 55] width 4 height 7
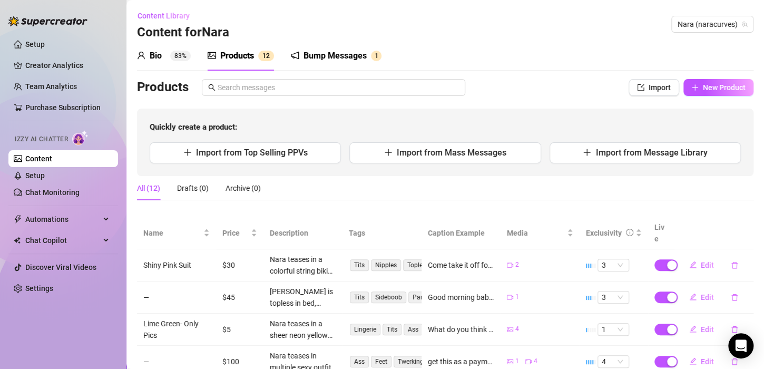
click at [151, 56] on div "Bio" at bounding box center [156, 56] width 12 height 13
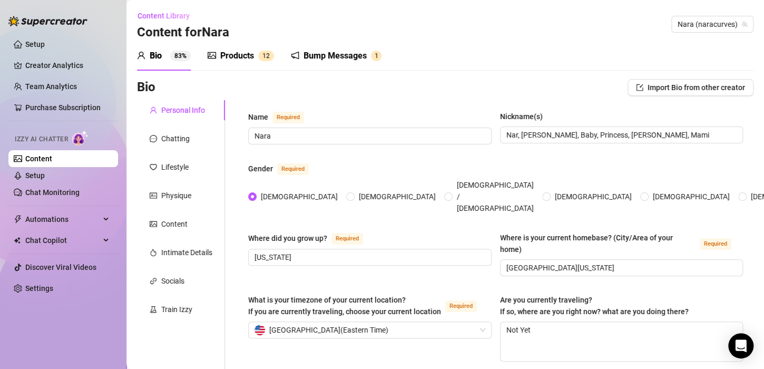
click at [234, 53] on div "Products" at bounding box center [237, 56] width 34 height 13
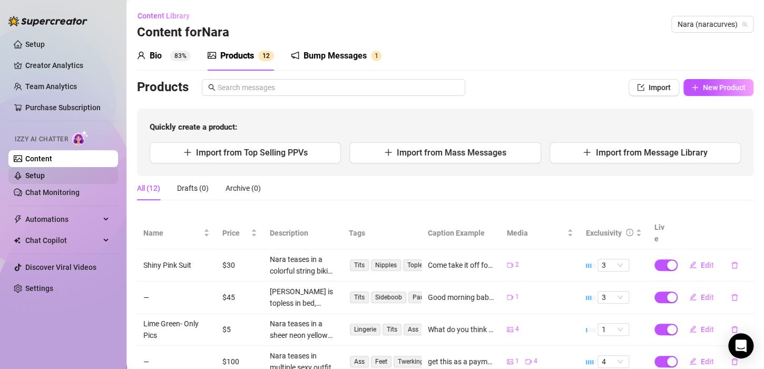
click at [42, 172] on link "Setup" at bounding box center [34, 175] width 19 height 8
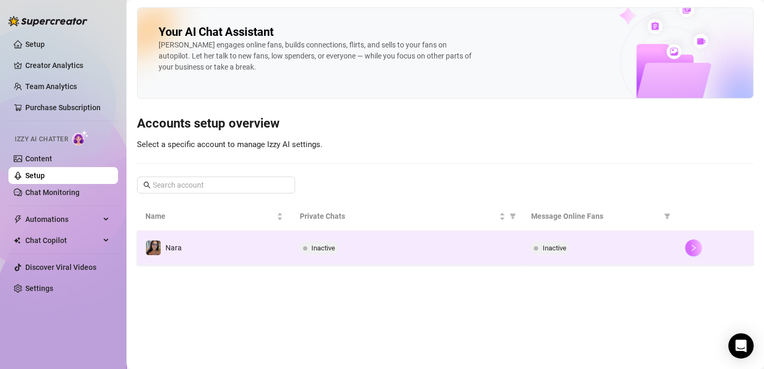
click at [685, 246] on button "button" at bounding box center [693, 247] width 17 height 17
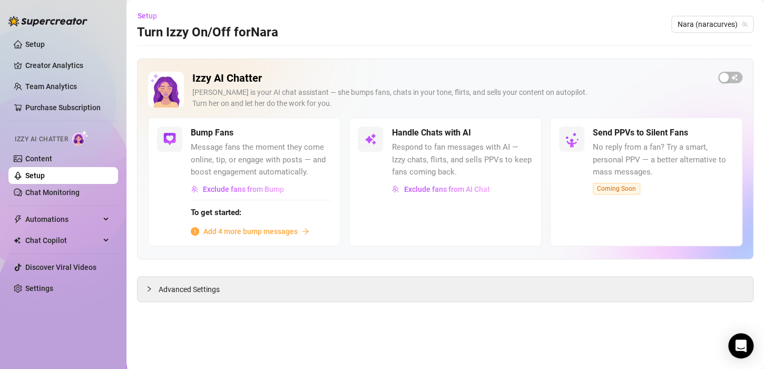
click at [290, 228] on span "Add 4 more bump messages" at bounding box center [250, 231] width 94 height 12
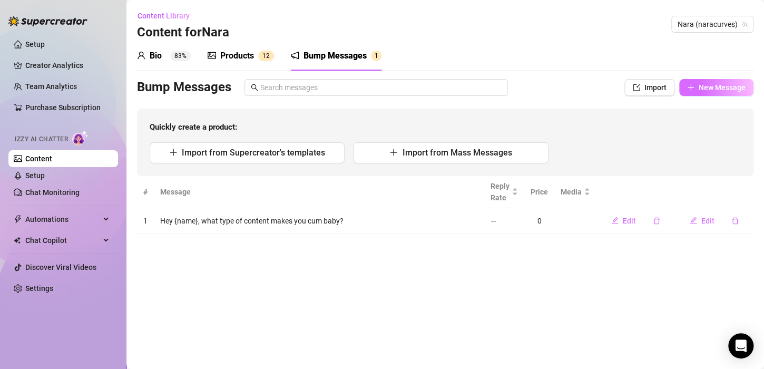
click at [729, 83] on span "New Message" at bounding box center [721, 87] width 47 height 8
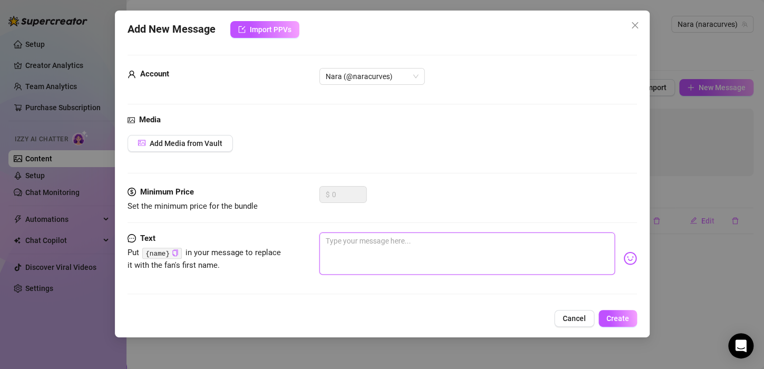
click at [342, 235] on textarea at bounding box center [466, 253] width 295 height 42
click at [174, 253] on icon "copy" at bounding box center [175, 252] width 7 height 7
click at [339, 248] on textarea at bounding box center [466, 253] width 295 height 42
paste textarea "{name}"
type textarea "{"
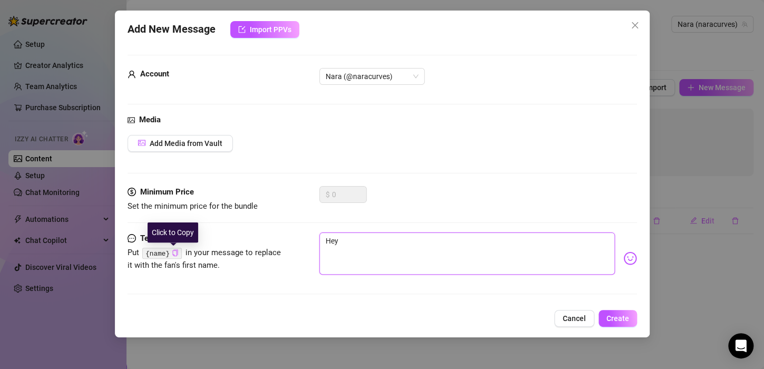
paste textarea "{name}"
click at [393, 239] on textarea "Hey {name}, I" at bounding box center [466, 253] width 295 height 42
click at [401, 236] on textarea "Hey {name}, I've" at bounding box center [466, 253] width 295 height 42
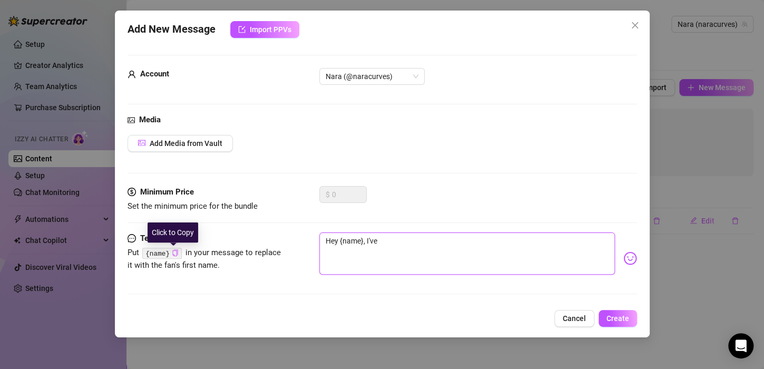
click at [389, 237] on textarea "Hey {name}, I've" at bounding box center [466, 253] width 295 height 42
paste textarea "I've got some behind-the-scenes content. Want a peek? 🎥"
type textarea "Hey {name}, I've got some behind-the-scenes content. Want a peek? 🎥"
click at [620, 318] on span "Create" at bounding box center [617, 318] width 23 height 8
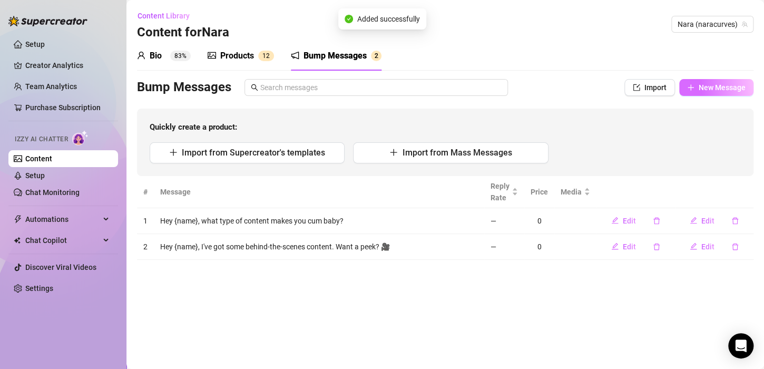
click at [721, 87] on span "New Message" at bounding box center [721, 87] width 47 height 8
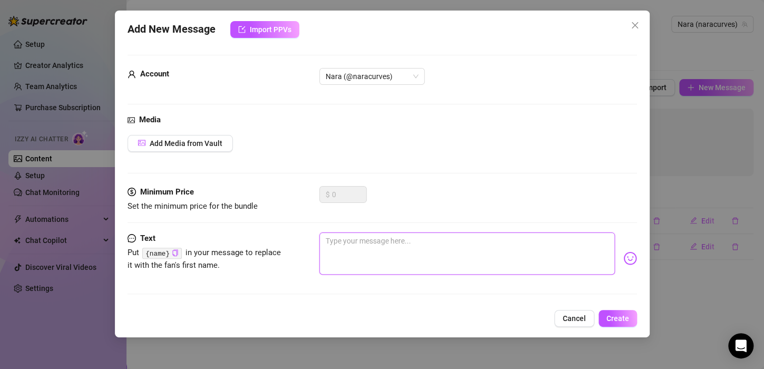
click at [355, 257] on textarea at bounding box center [466, 253] width 295 height 42
paste textarea "I'm thinking of hosting a giveaway. What should the prize be? 🎁"
click at [328, 243] on textarea "I'm thinking of hosting a giveaway. What should the prize be? 🎁" at bounding box center [466, 253] width 295 height 42
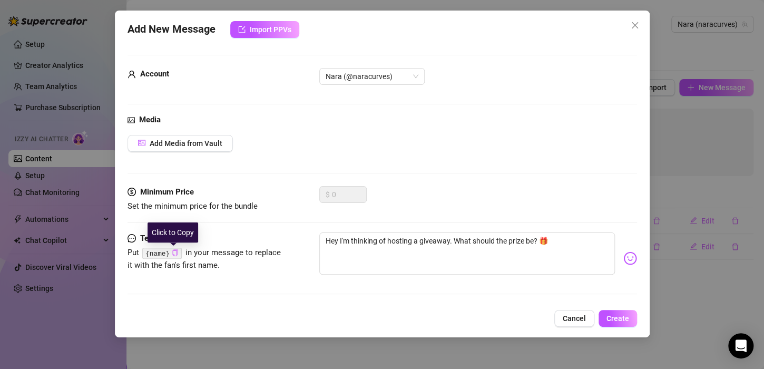
click at [174, 249] on icon "copy" at bounding box center [174, 252] width 5 height 7
click at [336, 243] on textarea "Hey I'm thinking of hosting a giveaway. What should the prize be? 🎁" at bounding box center [466, 253] width 295 height 42
paste textarea "{name}"
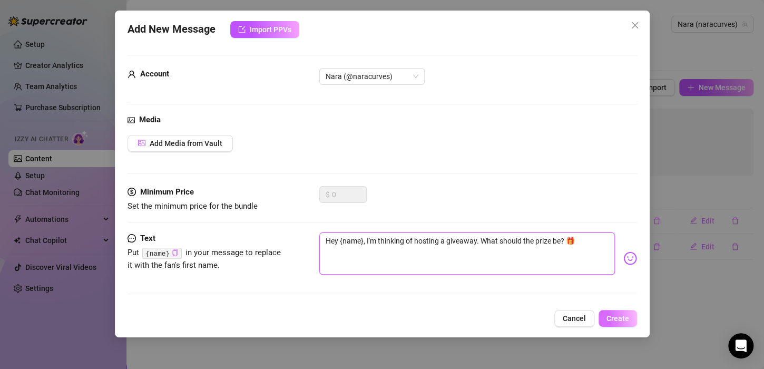
type textarea "Hey {name}, I'm thinking of hosting a giveaway. What should the prize be? 🎁"
click at [612, 315] on span "Create" at bounding box center [617, 318] width 23 height 8
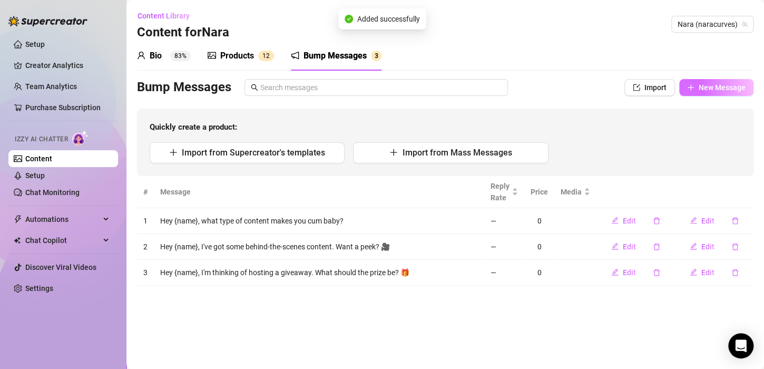
click at [718, 92] on button "New Message" at bounding box center [716, 87] width 74 height 17
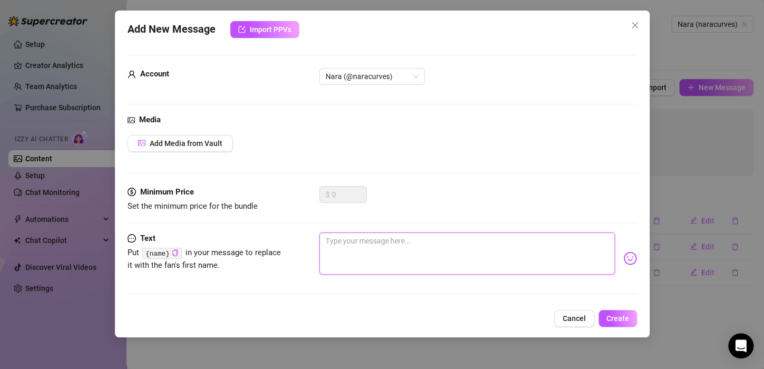
click at [365, 243] on textarea at bounding box center [466, 253] width 295 height 42
paste textarea "Hey there! How's your week going? 🌟"
click at [356, 240] on textarea "Hey there! How's your week going? 🌟" at bounding box center [466, 253] width 295 height 42
type textarea "Hey ! How's your week going? 🌟"
click at [174, 249] on button "Click to Copy" at bounding box center [175, 253] width 7 height 8
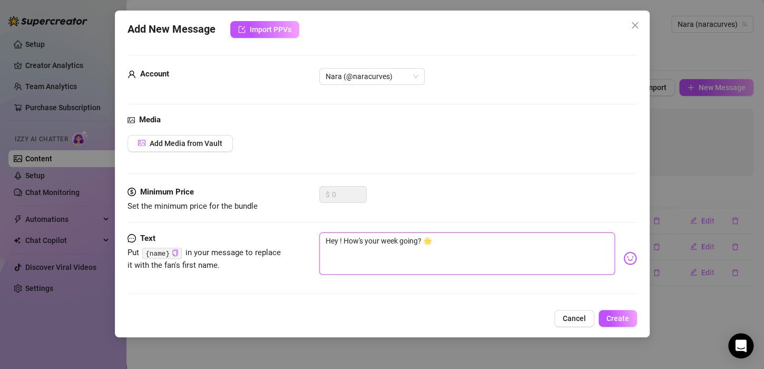
click at [339, 238] on textarea "Hey ! How's your week going? 🌟" at bounding box center [466, 253] width 295 height 42
paste textarea "{name}"
click at [477, 243] on textarea "Hey {name}, How's your week going? 🌟" at bounding box center [466, 253] width 295 height 42
click at [563, 258] on textarea "Hey {name}, How's your week going? I want to brighten it up for you!" at bounding box center [466, 253] width 295 height 42
type textarea "Hey {name}, How's your week going? I want to brighten it up for you!"
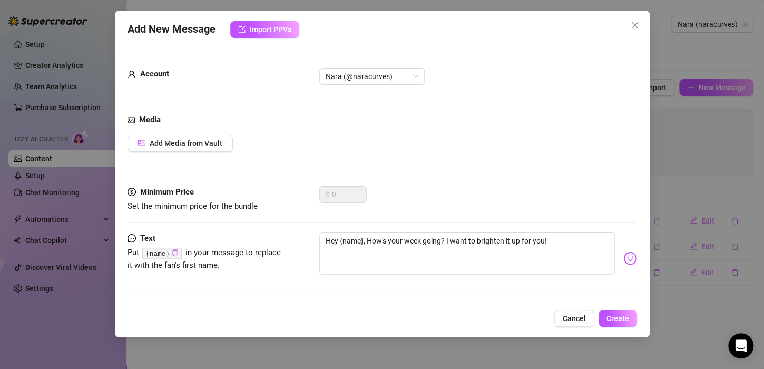
click at [623, 256] on img at bounding box center [630, 258] width 14 height 14
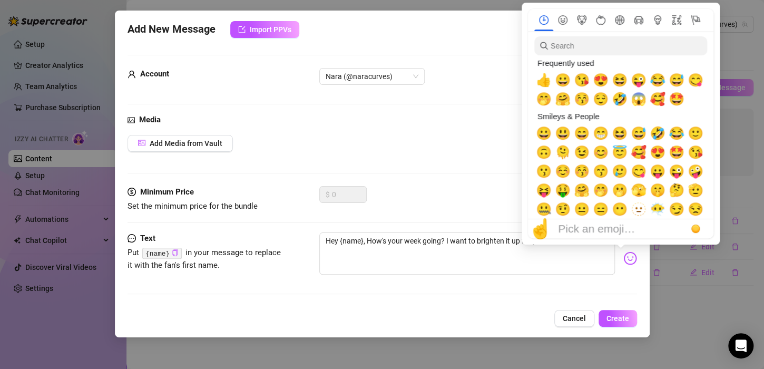
click at [625, 259] on img at bounding box center [630, 258] width 14 height 14
click at [580, 41] on input "search" at bounding box center [620, 45] width 173 height 19
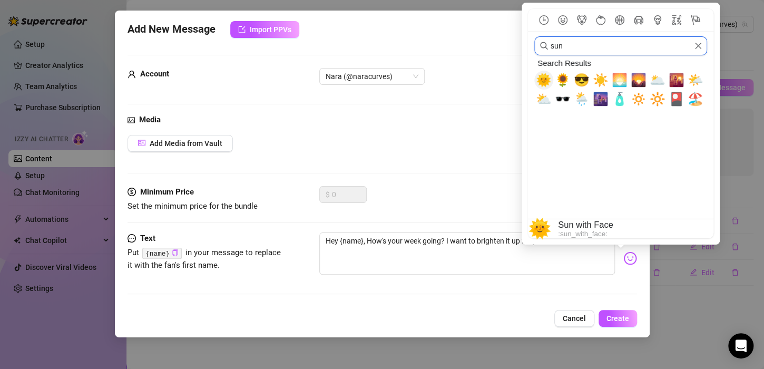
type input "sun"
click at [543, 80] on span "🌞" at bounding box center [544, 80] width 16 height 15
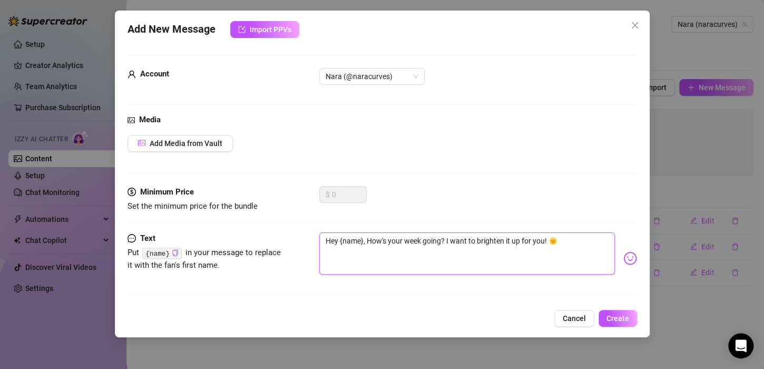
click at [545, 239] on textarea "Hey {name}, How's your week going? I want to brighten it up for you! 🌞" at bounding box center [466, 253] width 295 height 42
type textarea "Hey {name}, How's your week going? I want to brighten it up! 🌞"
click at [616, 328] on div "Add New Message Import PPVs Account Nara (@naracurves) Media Add Media from Vau…" at bounding box center [382, 174] width 534 height 326
click at [613, 320] on span "Create" at bounding box center [617, 318] width 23 height 8
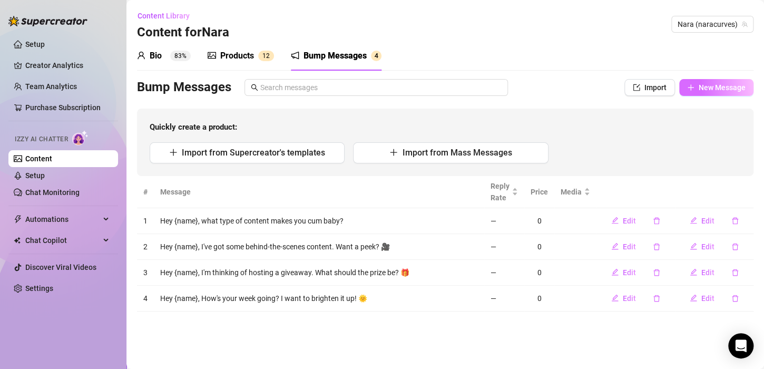
click at [703, 85] on span "New Message" at bounding box center [721, 87] width 47 height 8
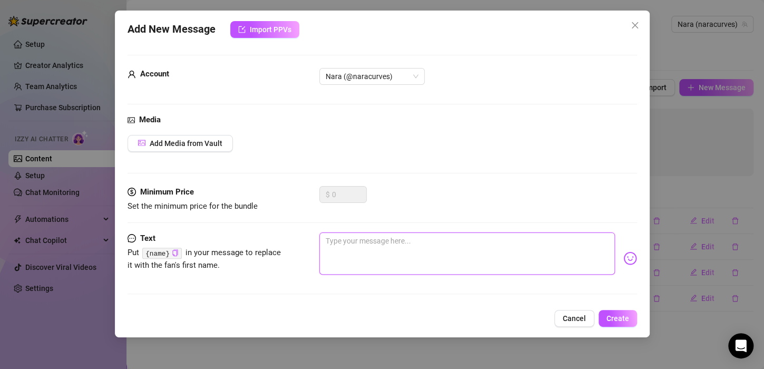
click at [365, 253] on textarea at bounding box center [466, 253] width 295 height 42
click at [173, 253] on icon "copy" at bounding box center [175, 252] width 7 height 7
click at [341, 240] on textarea "Hey" at bounding box center [466, 253] width 295 height 42
paste textarea "{name}"
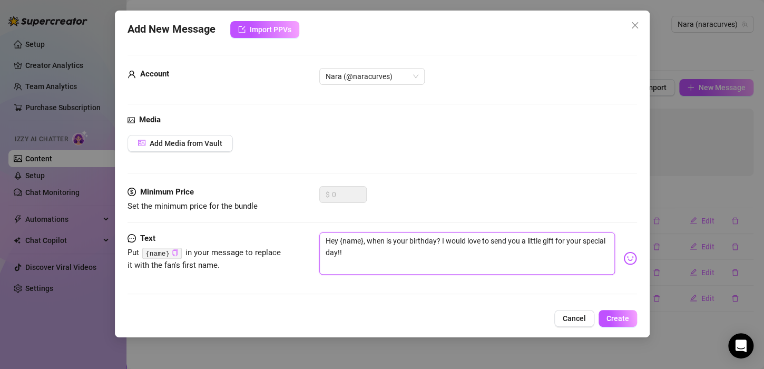
type textarea "Hey {name}, when is your birthday? I would love to send you a little gift for y…"
click at [623, 254] on img at bounding box center [630, 258] width 14 height 14
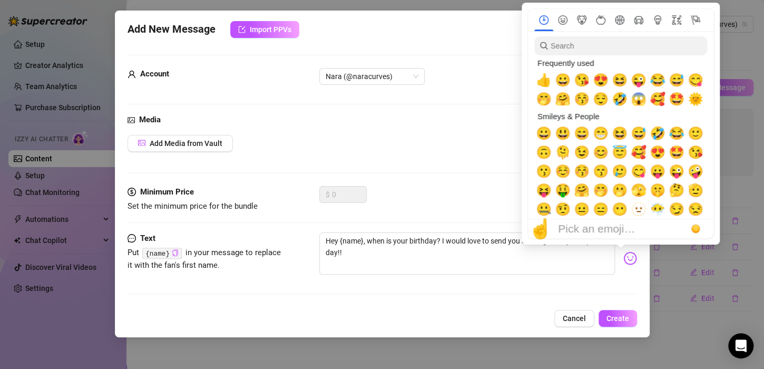
click at [623, 256] on img at bounding box center [630, 258] width 14 height 14
click at [586, 49] on input "search" at bounding box center [620, 45] width 173 height 19
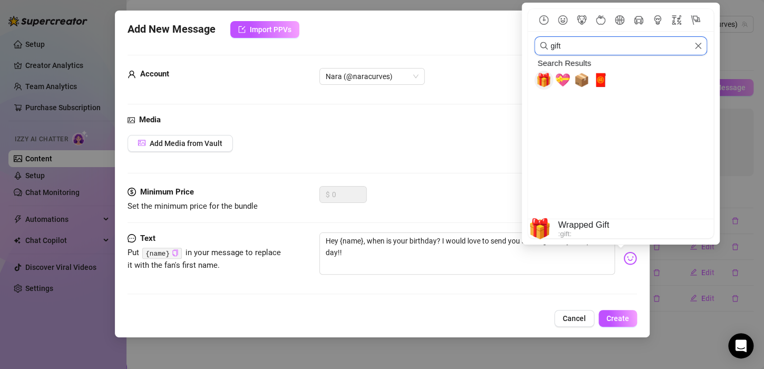
type input "gift"
click at [547, 81] on span "🎁" at bounding box center [544, 80] width 16 height 15
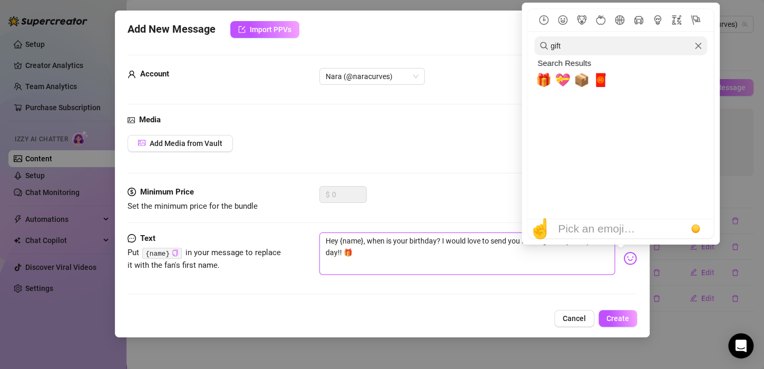
type textarea "Hey {name}, when is your birthday? I would love to send you a little gift for y…"
click at [587, 41] on input "gift" at bounding box center [620, 45] width 173 height 19
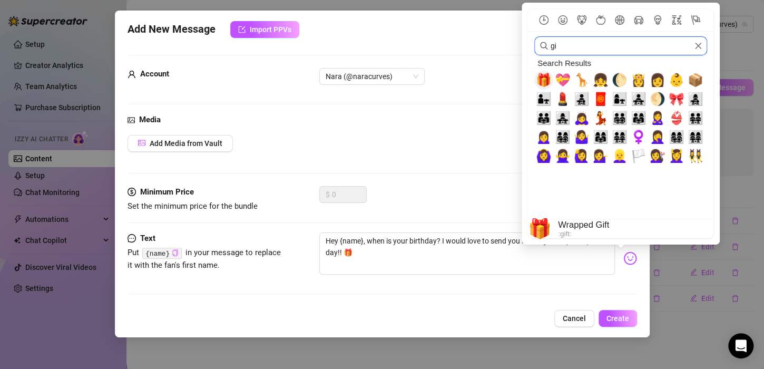
type input "g"
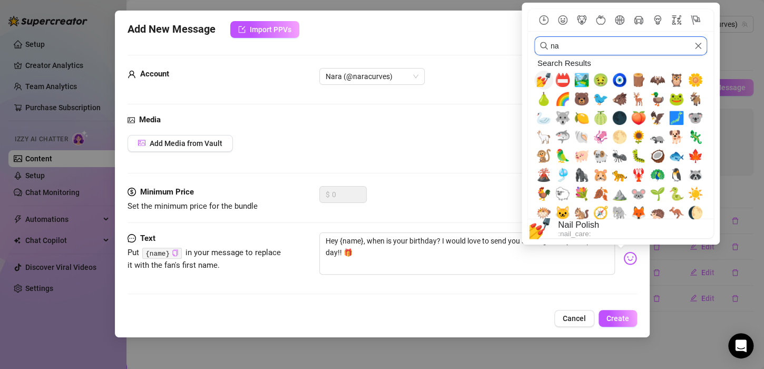
type input "n"
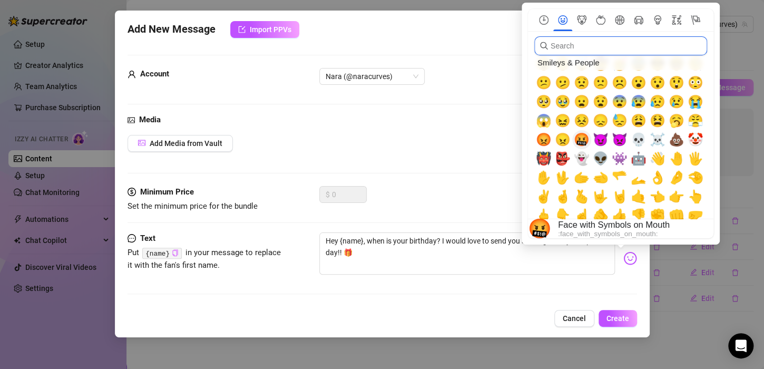
scroll to position [196, 0]
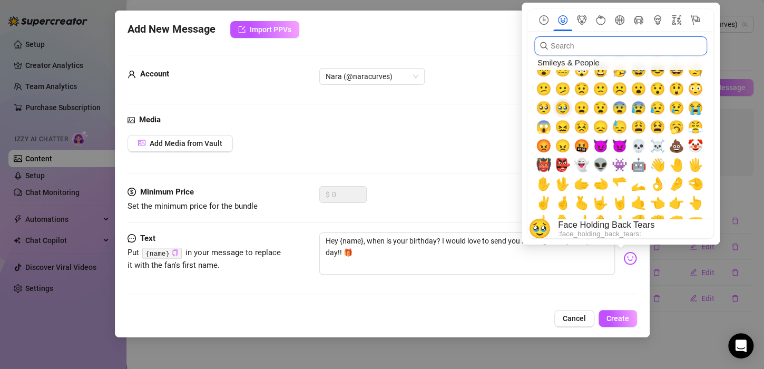
click at [561, 103] on span "🥹" at bounding box center [563, 108] width 16 height 15
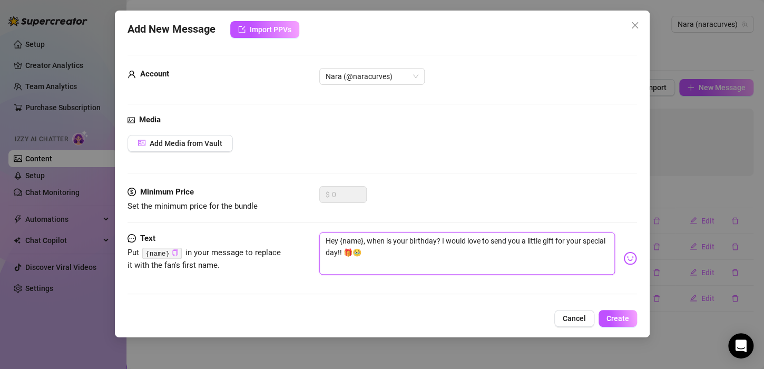
type textarea "Hey {name}, when is your birthday? I would love to send you a little gift for y…"
click at [626, 320] on span "Create" at bounding box center [617, 318] width 23 height 8
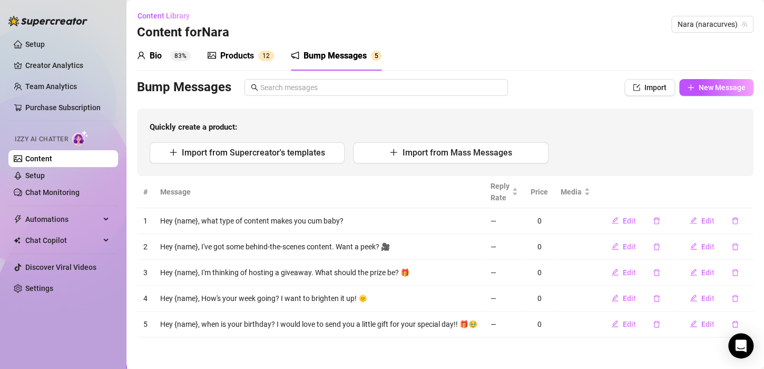
scroll to position [0, 0]
click at [248, 58] on div "Products" at bounding box center [237, 56] width 34 height 13
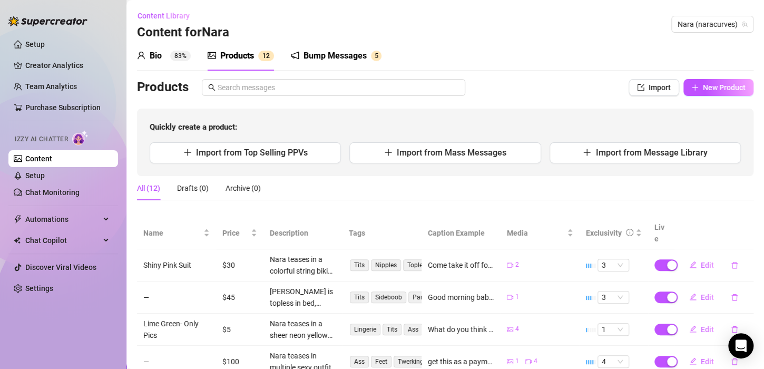
click at [172, 53] on sup "83%" at bounding box center [180, 56] width 21 height 11
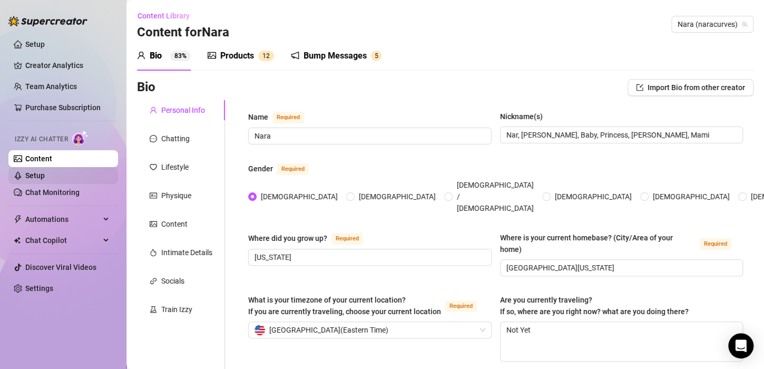
click at [36, 174] on link "Setup" at bounding box center [34, 175] width 19 height 8
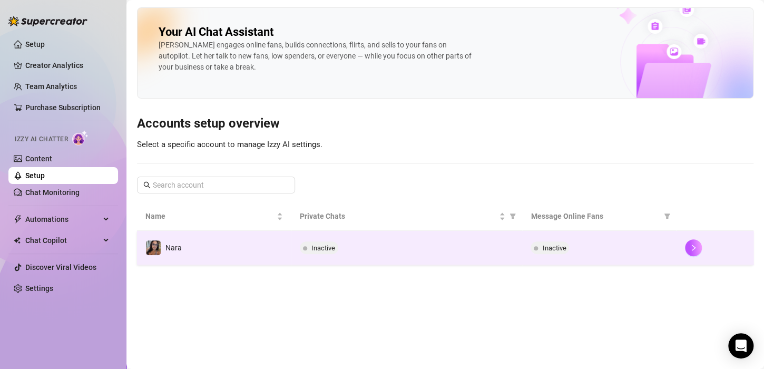
click at [375, 243] on div "Inactive" at bounding box center [407, 247] width 214 height 13
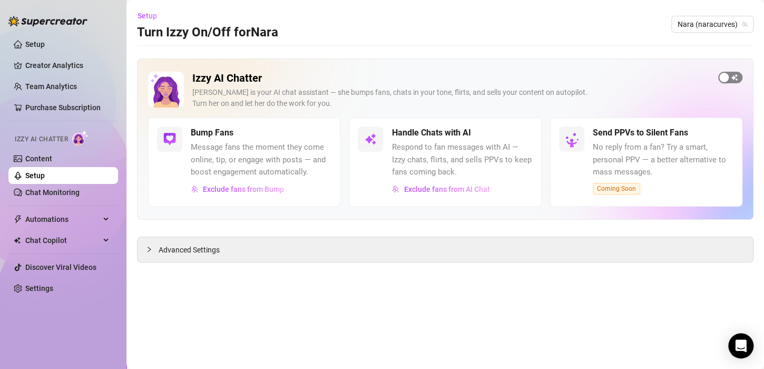
click at [724, 77] on div "button" at bounding box center [723, 77] width 9 height 9
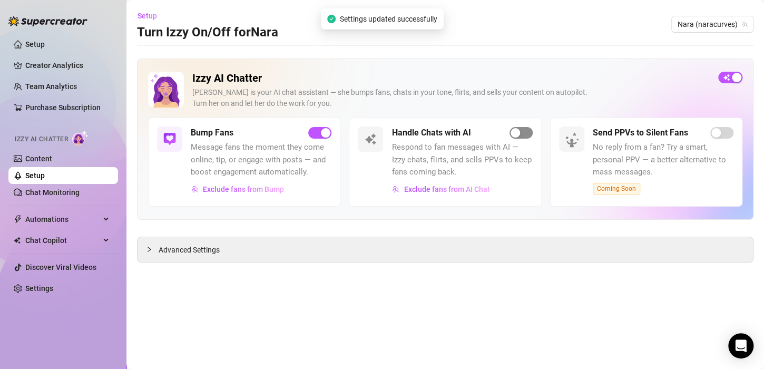
click at [509, 135] on span "button" at bounding box center [520, 133] width 23 height 12
click at [516, 131] on div "button" at bounding box center [514, 132] width 9 height 9
click at [515, 128] on div "button" at bounding box center [514, 132] width 9 height 9
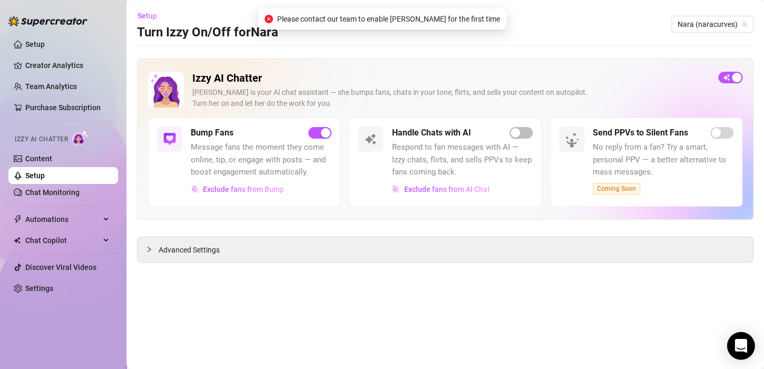
click at [729, 349] on div "Open Intercom Messenger" at bounding box center [741, 346] width 28 height 28
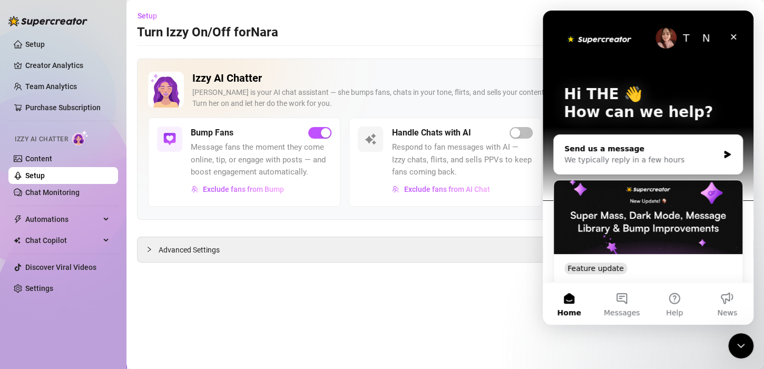
click at [683, 153] on div "Send us a message" at bounding box center [641, 148] width 154 height 11
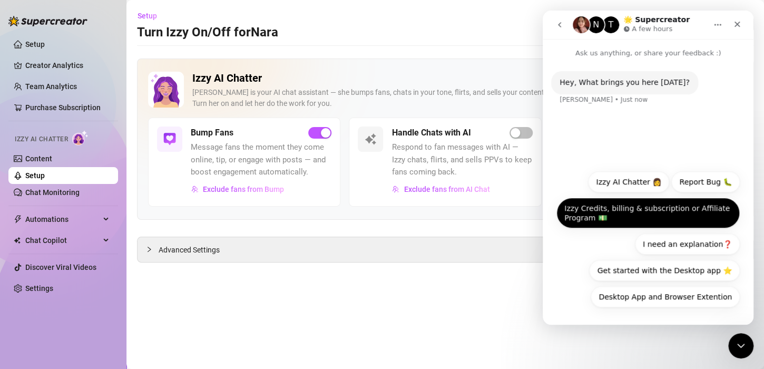
click at [645, 221] on button "Izzy Credits, billing & subscription or Affiliate Program 💵" at bounding box center [647, 212] width 183 height 31
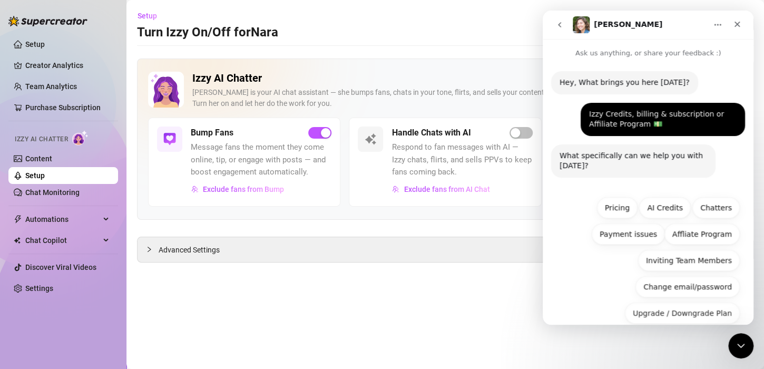
scroll to position [42, 0]
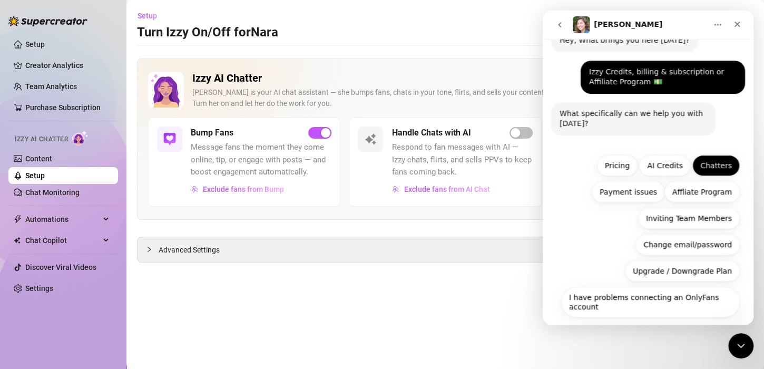
click at [702, 160] on button "Chatters" at bounding box center [715, 165] width 47 height 21
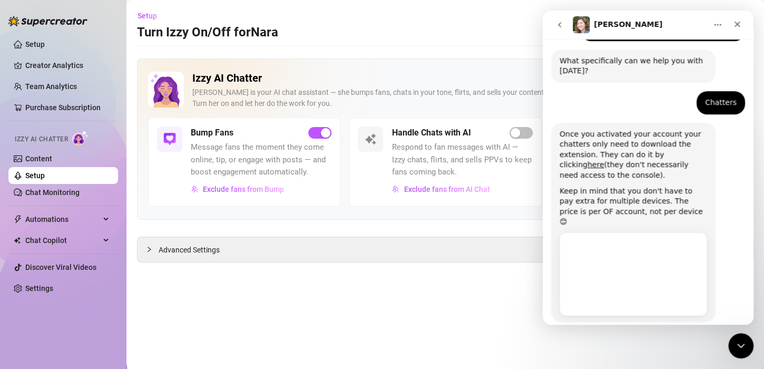
scroll to position [141, 0]
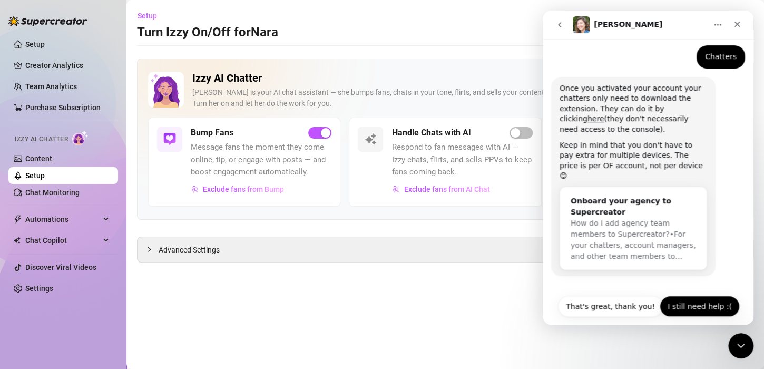
click at [692, 299] on button "I still need help :(" at bounding box center [699, 305] width 80 height 21
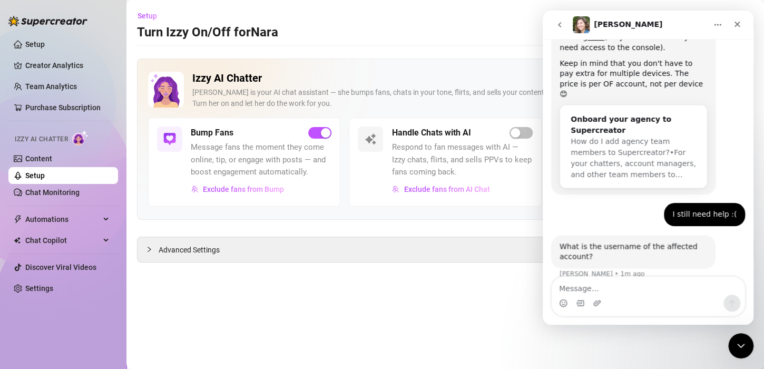
scroll to position [225, 0]
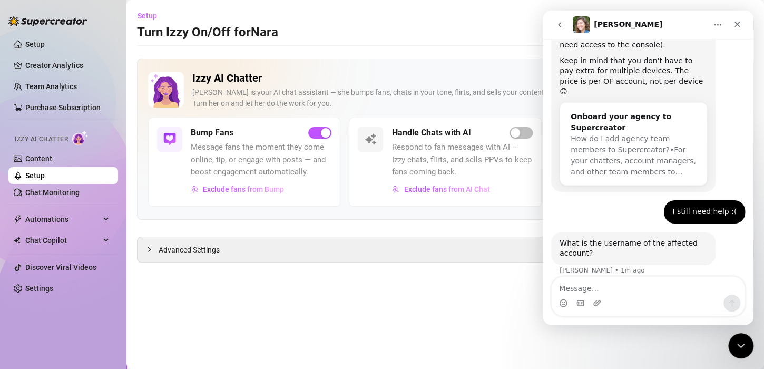
click at [654, 279] on textarea "Message…" at bounding box center [647, 285] width 193 height 18
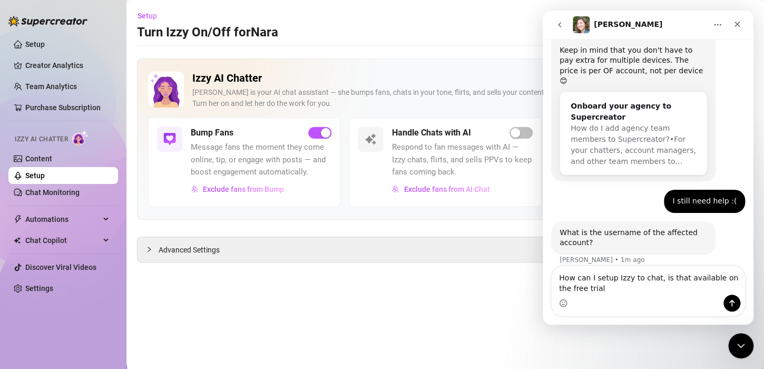
type textarea "How can I setup Izzy to chat, is that available on the free trial?"
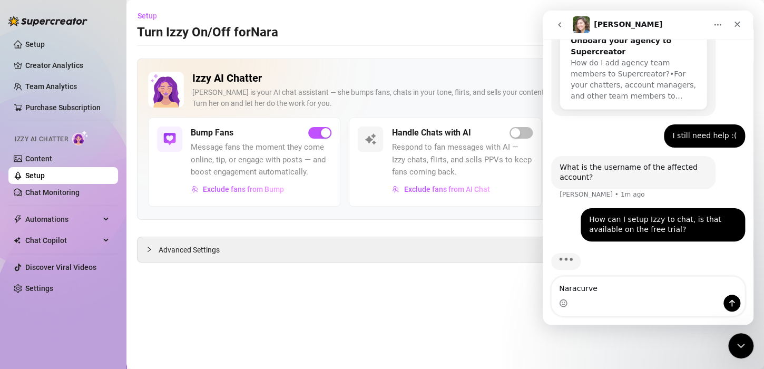
type textarea "Naracurves"
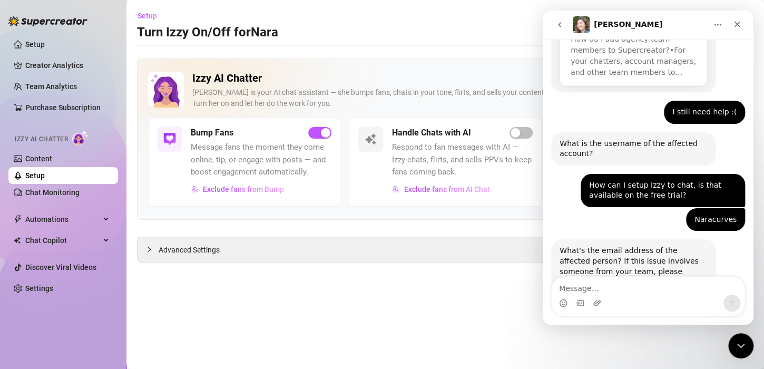
scroll to position [379, 0]
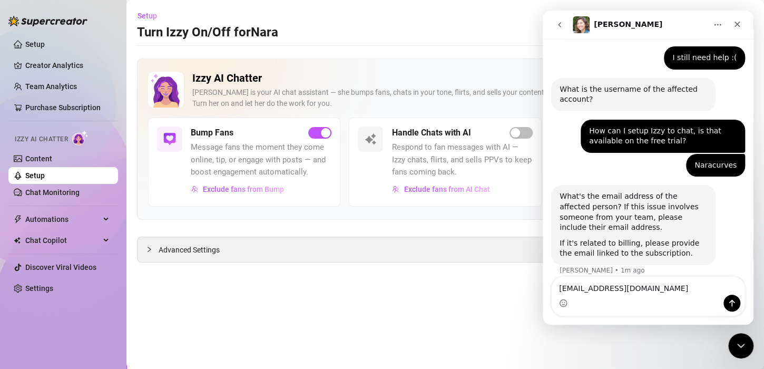
type textarea "[EMAIL_ADDRESS][DOMAIN_NAME]"
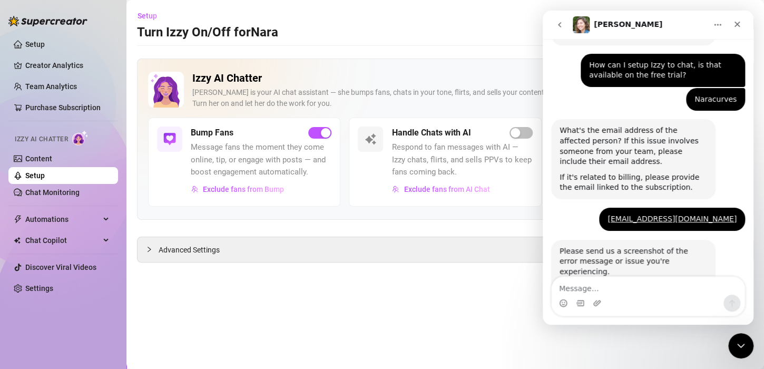
scroll to position [519, 0]
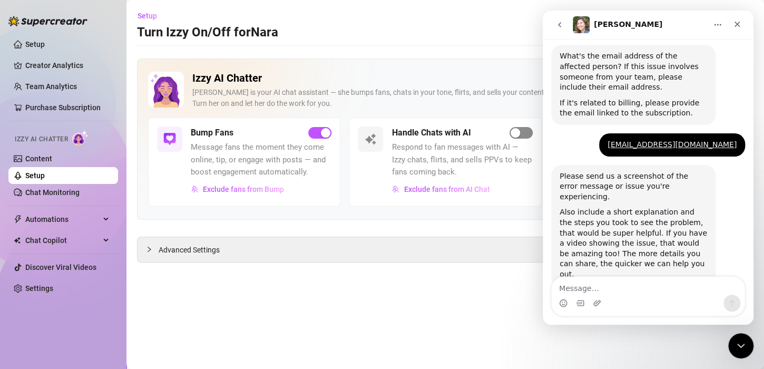
click at [519, 133] on div "button" at bounding box center [514, 132] width 9 height 9
click at [303, 203] on div "Bump Fans Message fans the moment they come online, tip, or engage with posts —…" at bounding box center [244, 161] width 192 height 89
click at [736, 29] on div "Close" at bounding box center [736, 24] width 19 height 19
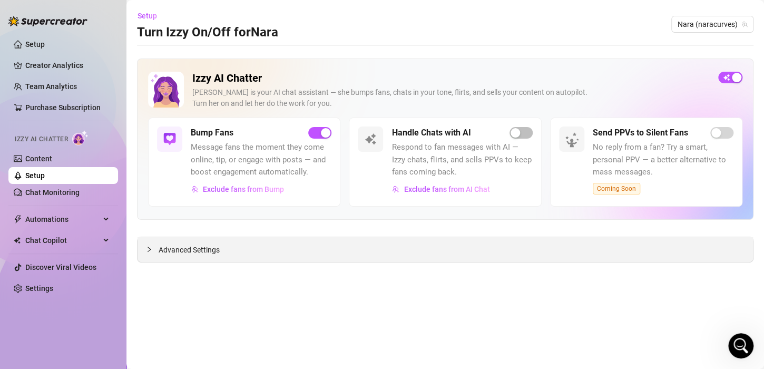
click at [191, 257] on div "Advanced Settings" at bounding box center [444, 249] width 615 height 25
click at [190, 254] on span "Advanced Settings" at bounding box center [189, 250] width 61 height 12
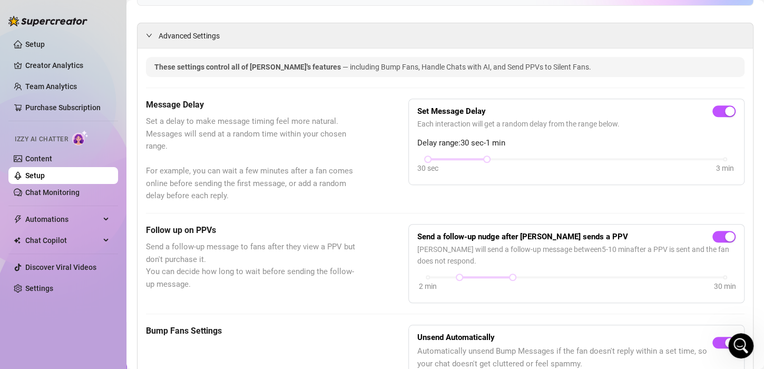
scroll to position [235, 0]
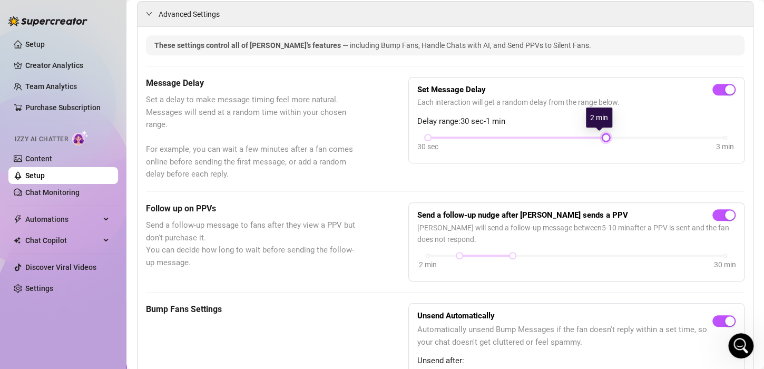
drag, startPoint x: 484, startPoint y: 135, endPoint x: 590, endPoint y: 147, distance: 106.5
click at [590, 147] on div "30 sec 3 min" at bounding box center [576, 144] width 318 height 20
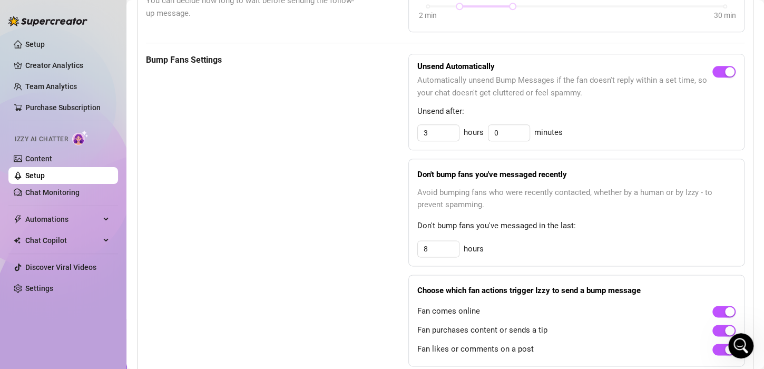
scroll to position [486, 0]
click at [444, 137] on input "3" at bounding box center [438, 132] width 41 height 16
type input "23"
click at [661, 94] on span "Automatically unsend Bump Messages if the fan doesn't reply within a set time, …" at bounding box center [564, 85] width 295 height 25
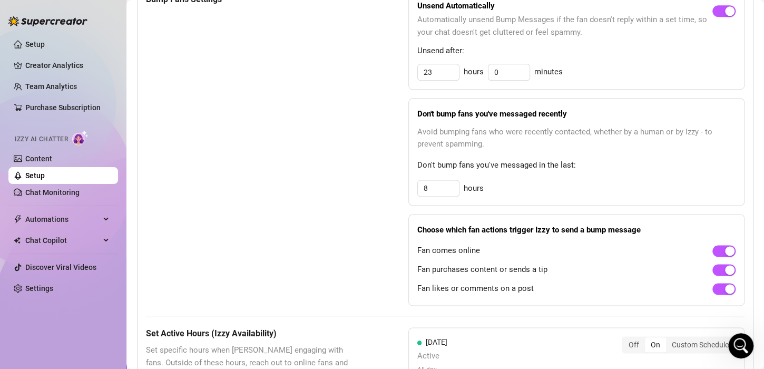
scroll to position [551, 0]
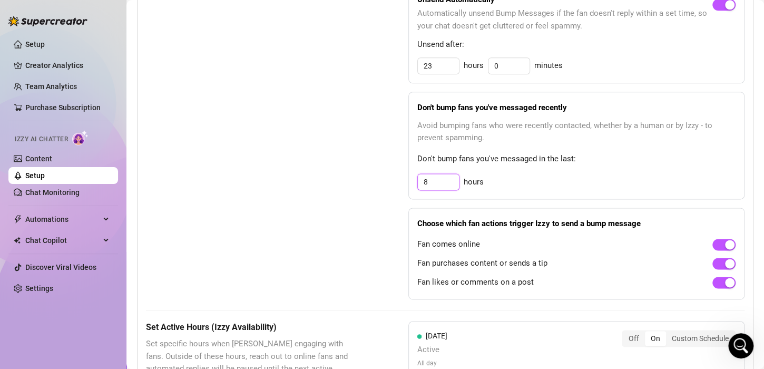
click at [432, 183] on input "8" at bounding box center [438, 182] width 41 height 16
type input "23"
click at [567, 245] on div "Fan comes online" at bounding box center [576, 243] width 318 height 17
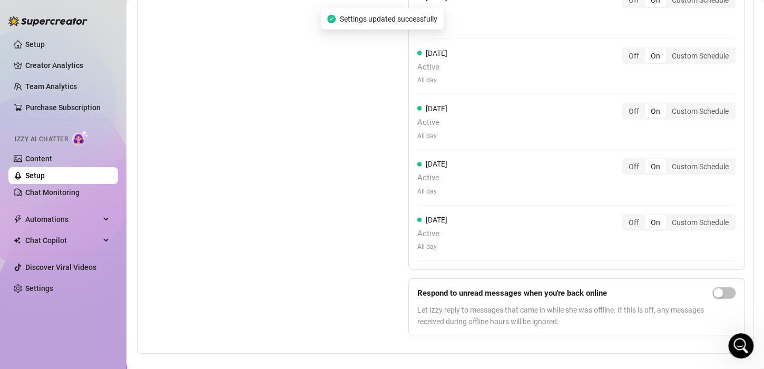
scroll to position [1013, 0]
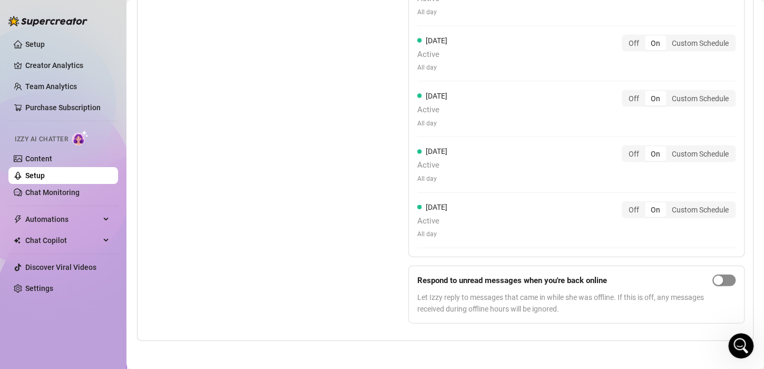
click at [712, 282] on span "button" at bounding box center [723, 280] width 23 height 12
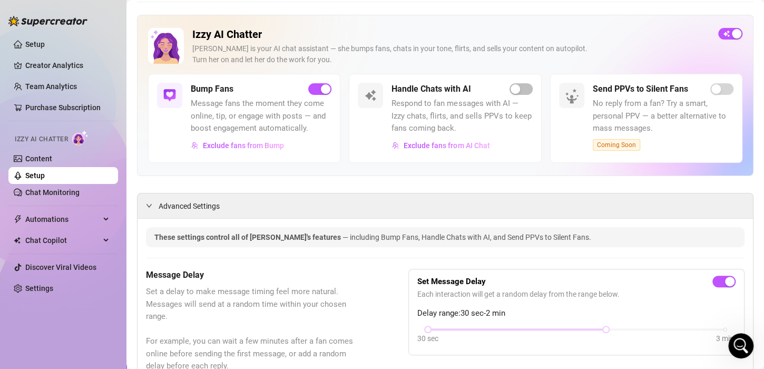
scroll to position [0, 0]
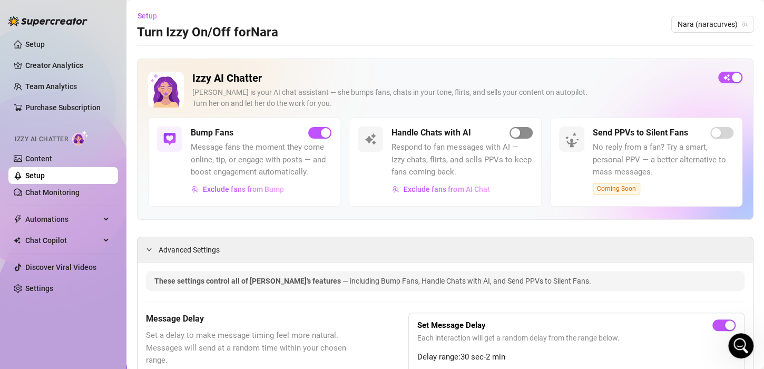
click at [514, 131] on button "button" at bounding box center [520, 133] width 23 height 12
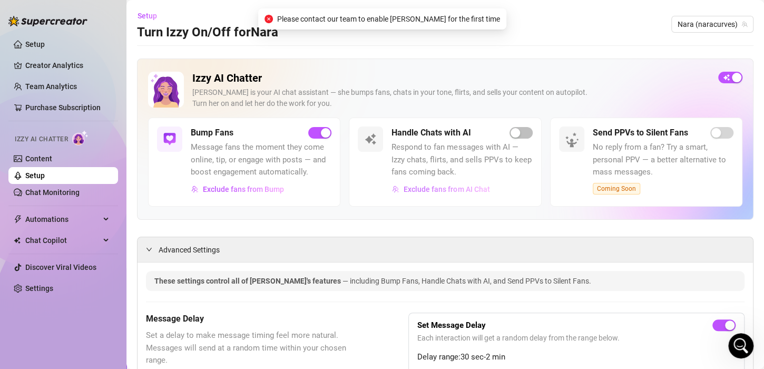
click at [442, 191] on span "Exclude fans from AI Chat" at bounding box center [446, 189] width 86 height 8
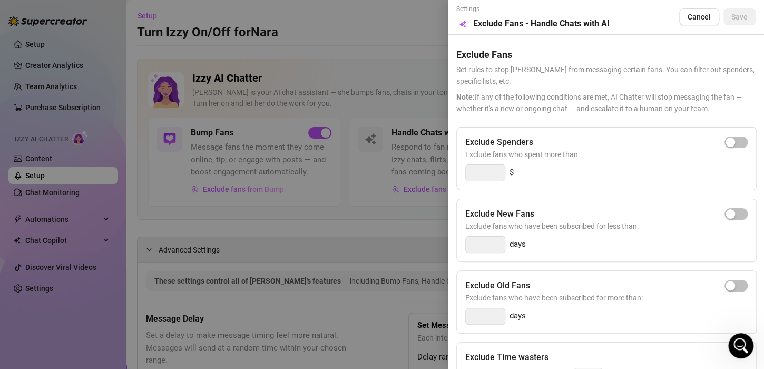
click at [412, 61] on div at bounding box center [382, 184] width 764 height 369
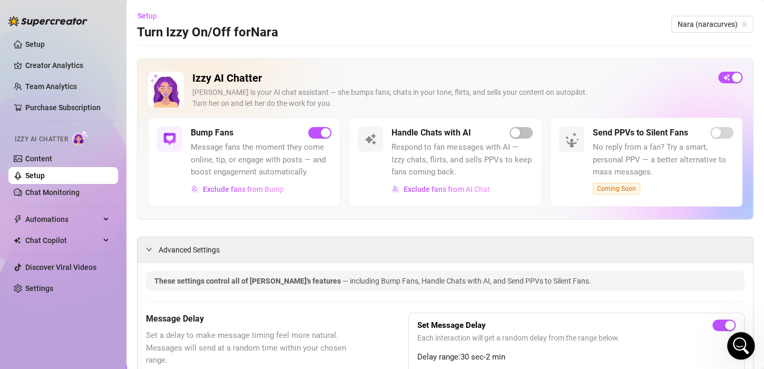
click at [738, 349] on icon "Open Intercom Messenger" at bounding box center [738, 343] width 17 height 17
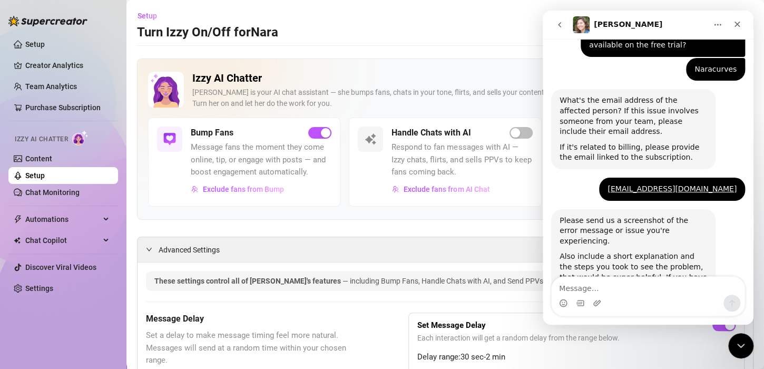
scroll to position [519, 0]
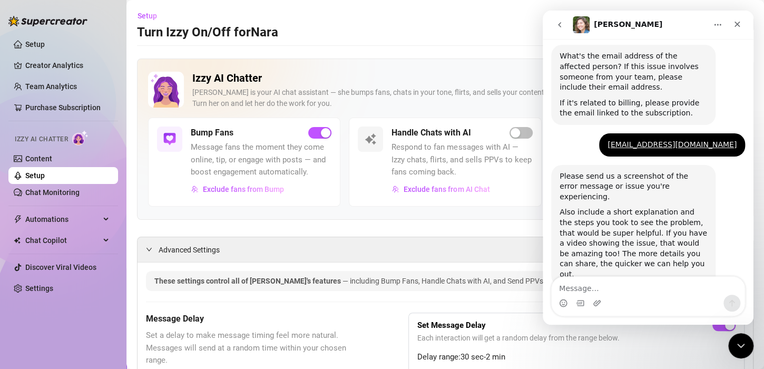
click at [720, 30] on button "Home" at bounding box center [717, 25] width 20 height 20
click at [593, 34] on div "[PERSON_NAME]" at bounding box center [647, 25] width 197 height 20
click at [619, 275] on div "Please send us a screenshot of the error message or issue you're experiencing. …" at bounding box center [648, 237] width 194 height 144
click at [619, 284] on textarea "Message…" at bounding box center [647, 285] width 193 height 18
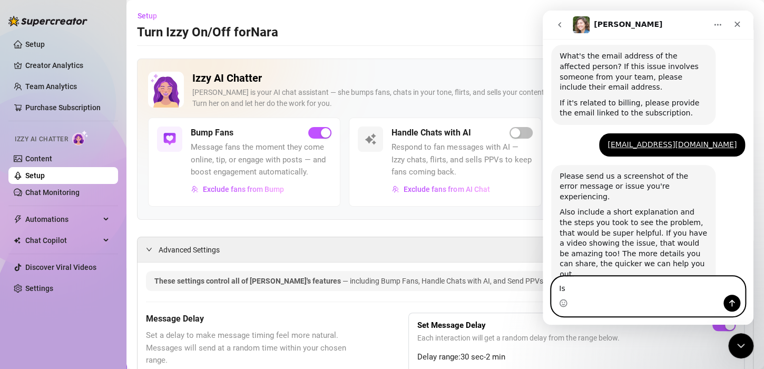
type textarea "I"
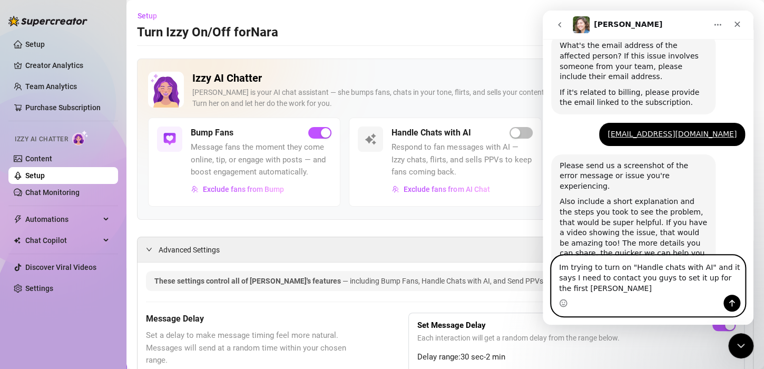
type textarea "Im trying to turn on "Handle chats with AI" and it says I need to contact you g…"
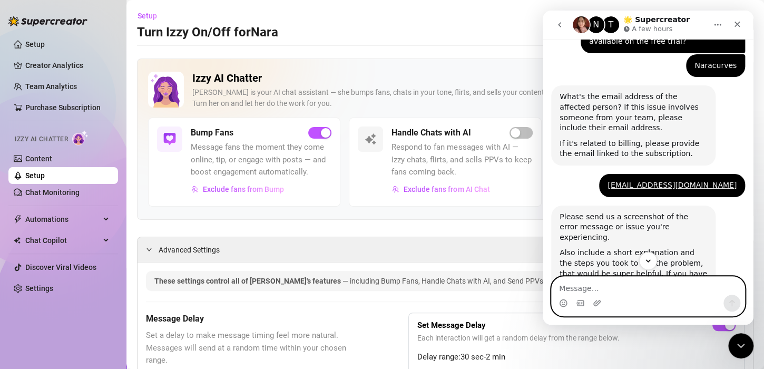
scroll to position [571, 0]
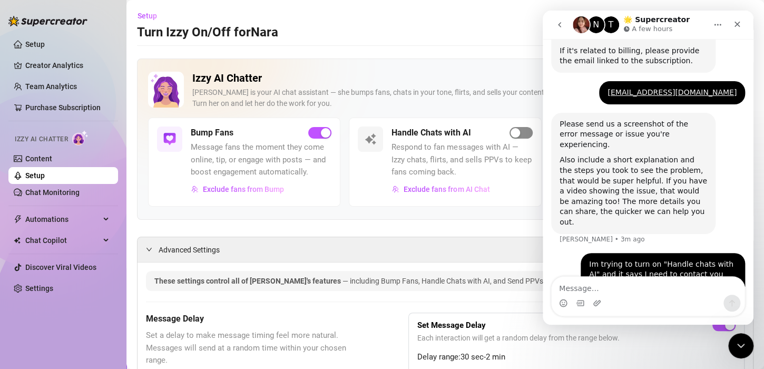
click at [510, 132] on div "button" at bounding box center [514, 132] width 9 height 9
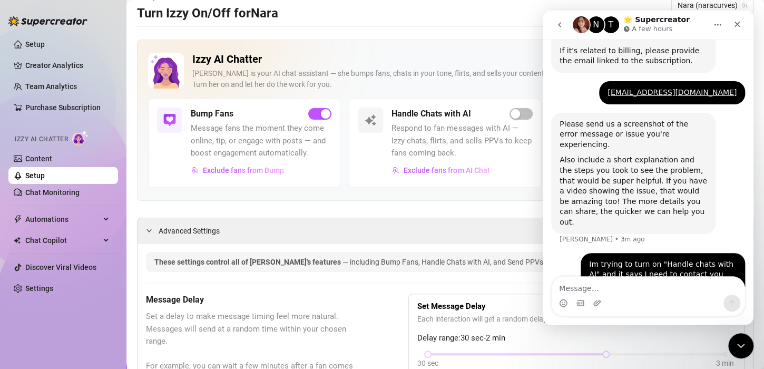
scroll to position [0, 0]
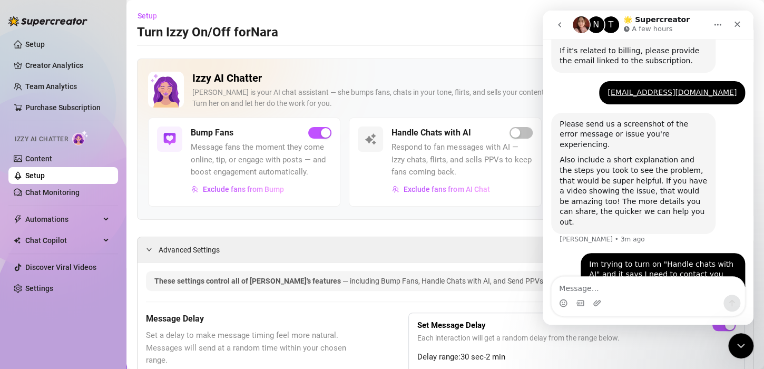
click at [643, 28] on p "A few hours" at bounding box center [651, 29] width 41 height 11
click at [608, 28] on div "T" at bounding box center [610, 24] width 17 height 17
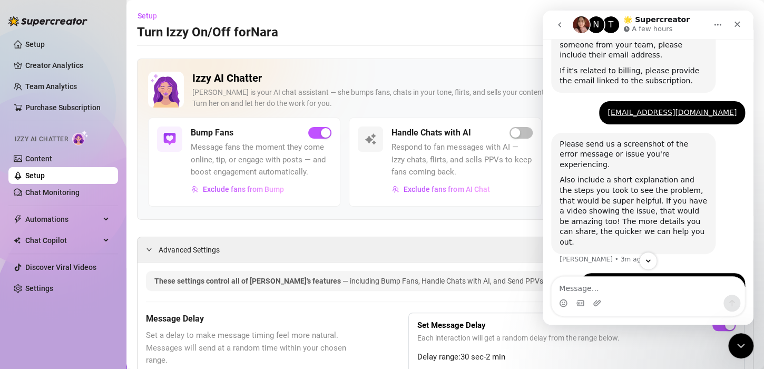
scroll to position [571, 0]
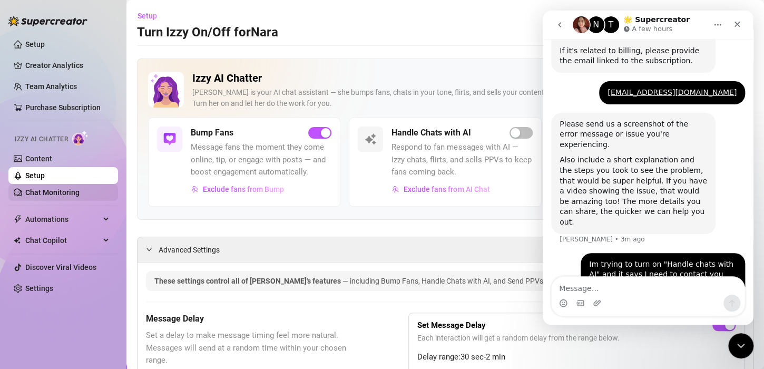
click at [72, 193] on link "Chat Monitoring" at bounding box center [52, 192] width 54 height 8
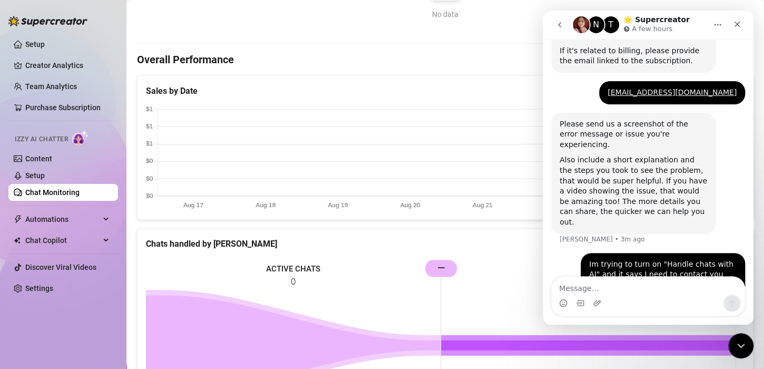
scroll to position [276, 0]
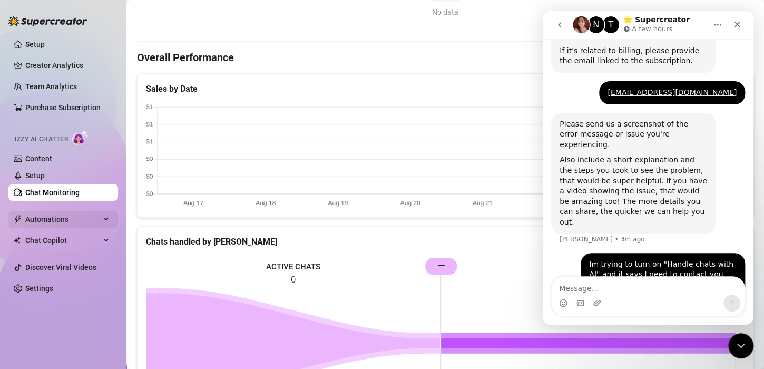
click at [46, 221] on span "Automations" at bounding box center [62, 219] width 75 height 17
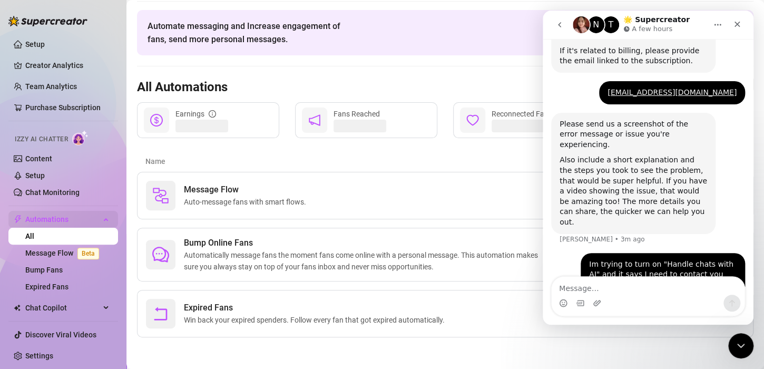
scroll to position [33, 0]
click at [739, 18] on div "Close" at bounding box center [736, 24] width 19 height 19
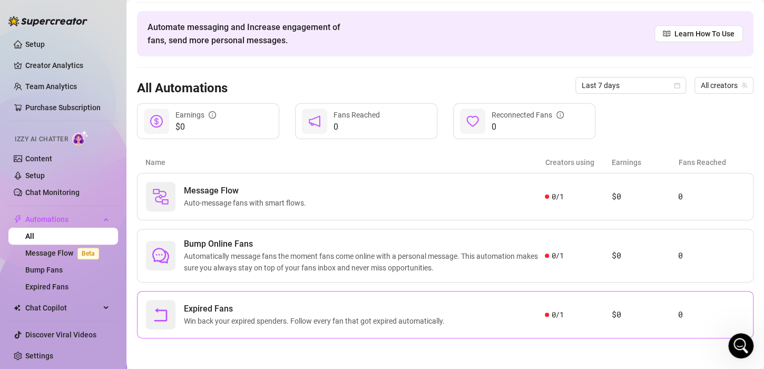
click at [366, 328] on div "Expired Fans Win back your expired spenders. Follow every fan that got expired …" at bounding box center [345, 314] width 399 height 29
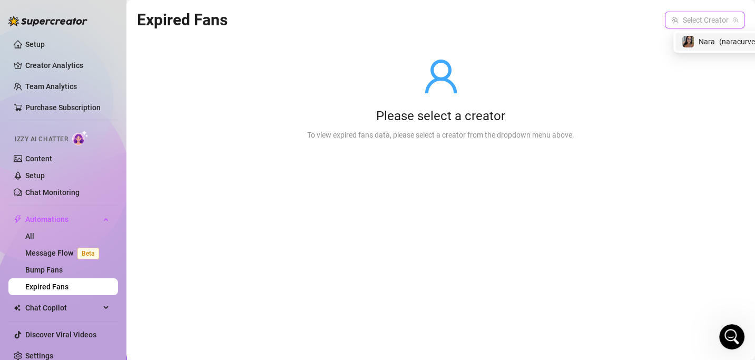
click at [701, 23] on input "search" at bounding box center [699, 20] width 57 height 16
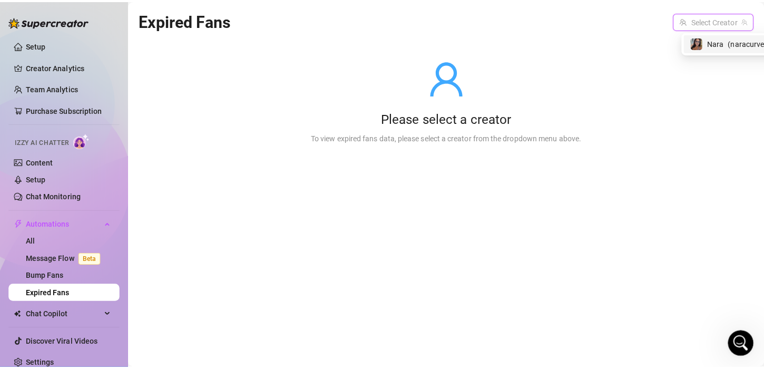
scroll to position [571, 0]
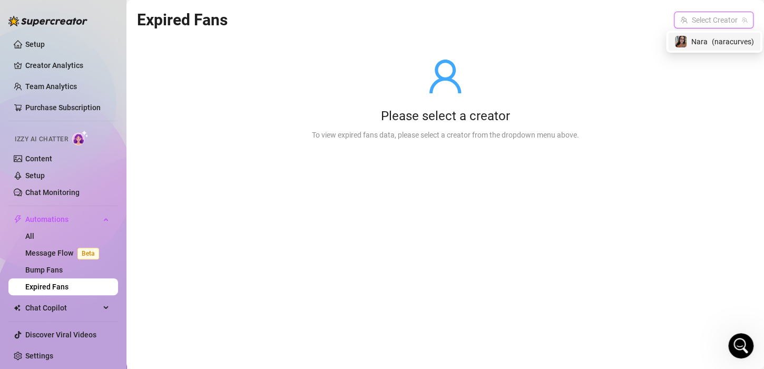
click at [702, 41] on span "Nara" at bounding box center [699, 42] width 16 height 12
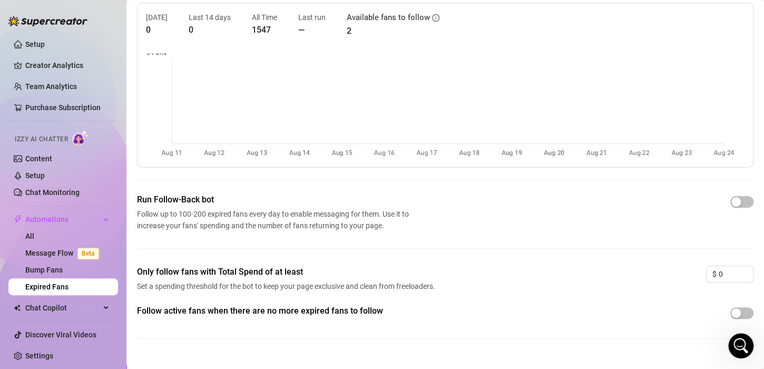
scroll to position [60, 0]
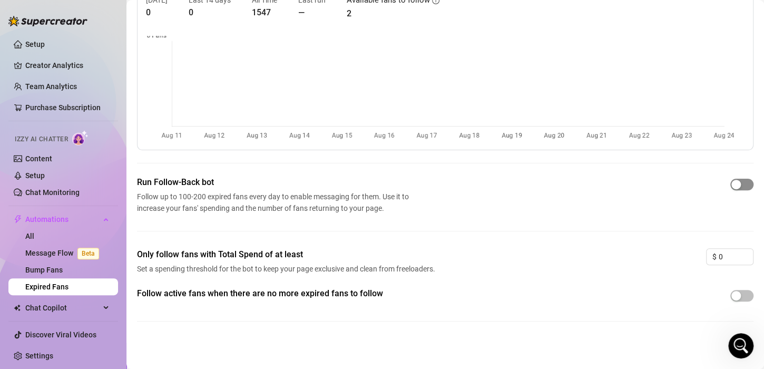
click at [731, 181] on div "button" at bounding box center [735, 184] width 9 height 9
click at [731, 181] on button "button" at bounding box center [741, 185] width 23 height 12
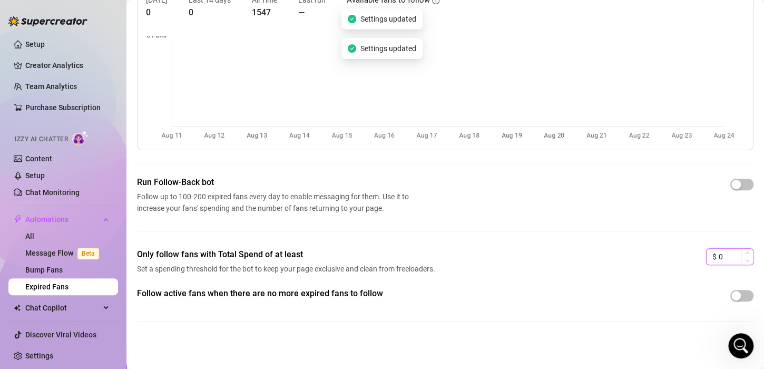
click at [718, 259] on input "0" at bounding box center [735, 257] width 34 height 16
type input "10"
click at [637, 237] on div "Run Follow-Back bot Follow up to 100-200 expired fans every day to enable messa…" at bounding box center [445, 212] width 616 height 72
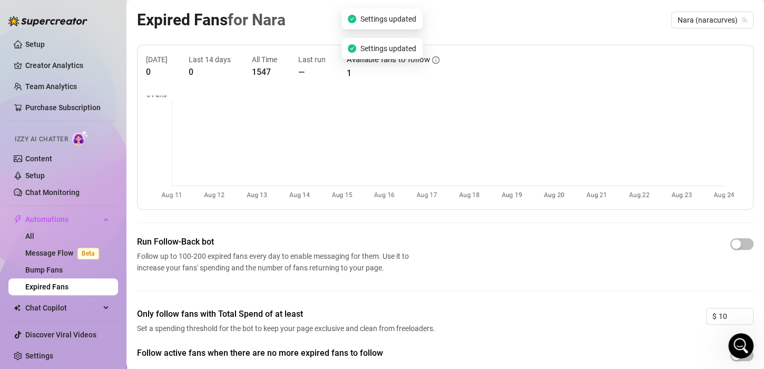
click at [347, 70] on article "1" at bounding box center [393, 72] width 93 height 13
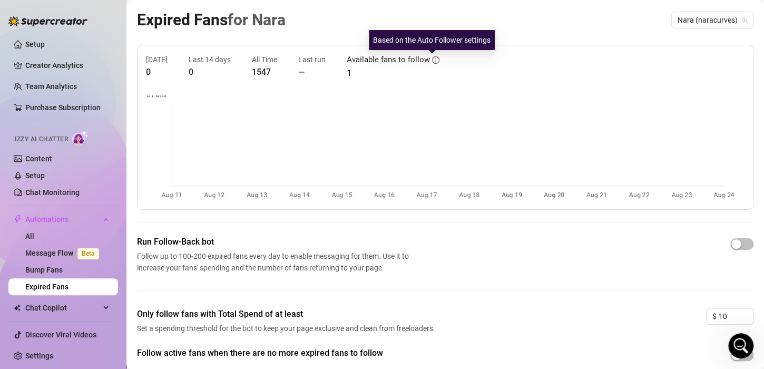
click at [432, 61] on icon "info-circle" at bounding box center [435, 59] width 7 height 7
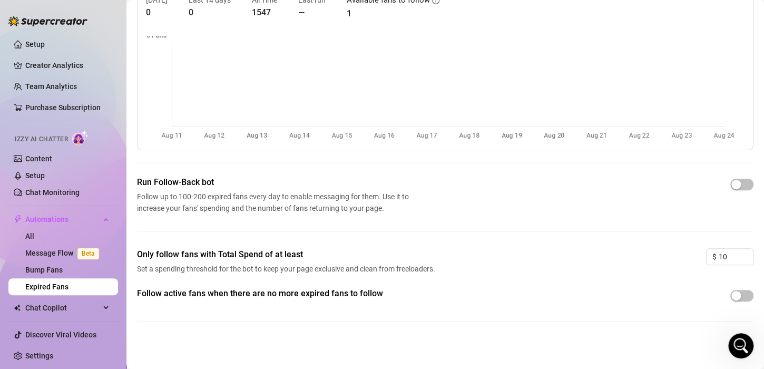
scroll to position [59, 0]
click at [52, 296] on ul "Setup Creator Analytics Team Analytics Purchase Subscription Izzy AI Chatter Co…" at bounding box center [63, 200] width 110 height 336
click at [51, 315] on span "Chat Copilot" at bounding box center [62, 307] width 75 height 17
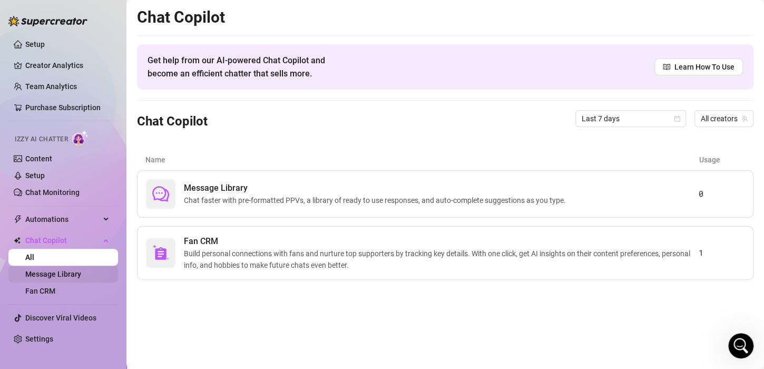
click at [65, 278] on link "Message Library" at bounding box center [53, 274] width 56 height 8
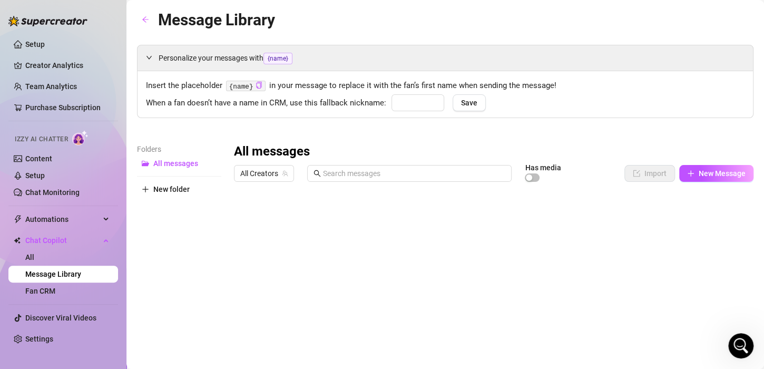
type input "babe"
click at [469, 105] on span "Save" at bounding box center [469, 102] width 16 height 8
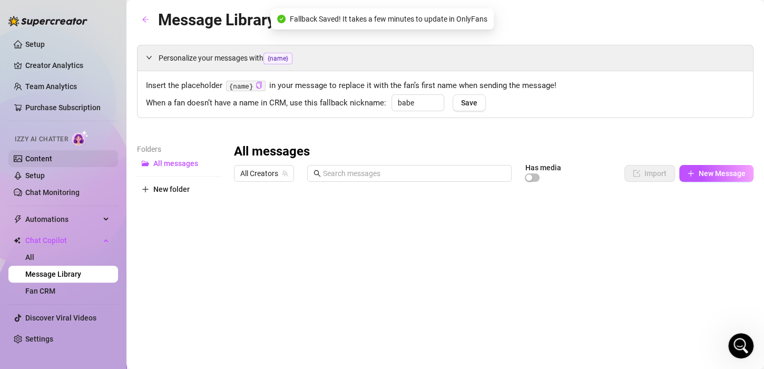
click at [52, 154] on link "Content" at bounding box center [38, 158] width 27 height 8
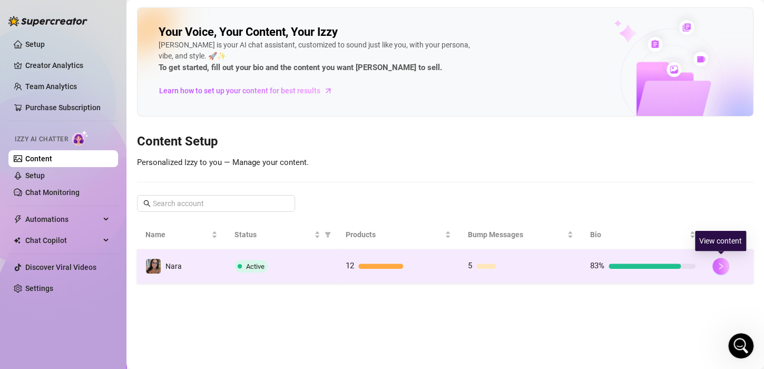
click at [722, 265] on icon "right" at bounding box center [721, 266] width 4 height 6
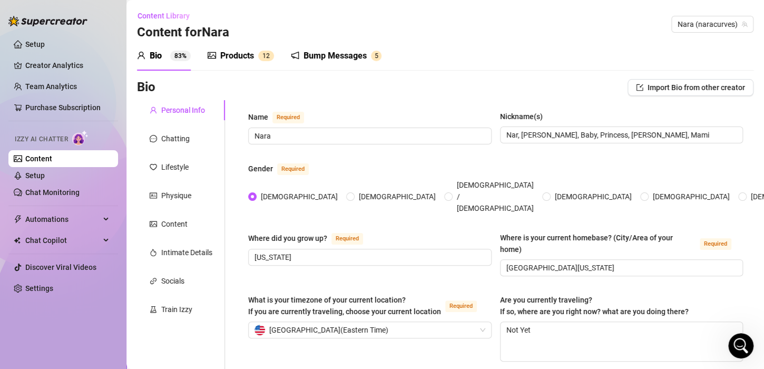
click at [258, 60] on span "1 2" at bounding box center [266, 56] width 16 height 11
click at [293, 62] on div "Bump Messages 5" at bounding box center [336, 55] width 91 height 29
click at [310, 62] on div "Bump Messages" at bounding box center [334, 56] width 63 height 13
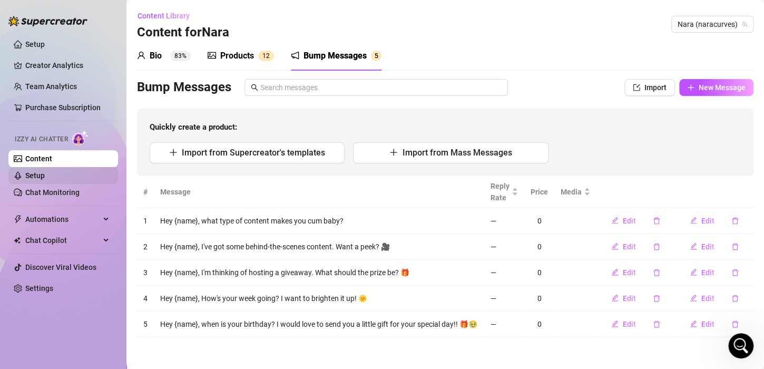
click at [36, 176] on link "Setup" at bounding box center [34, 175] width 19 height 8
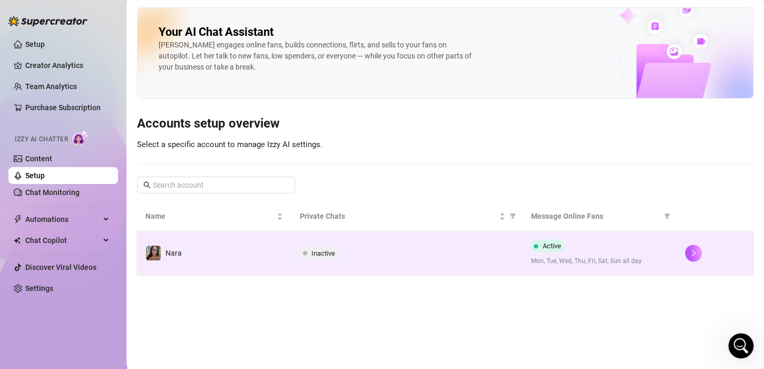
click at [431, 266] on td "Inactive" at bounding box center [406, 253] width 231 height 44
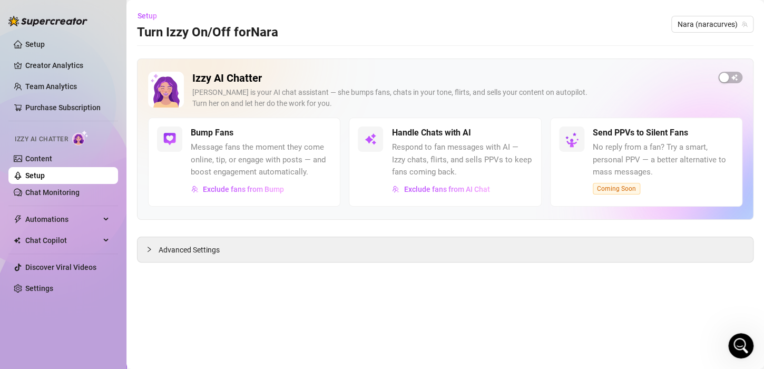
click at [460, 170] on span "Respond to fan messages with AI — Izzy chats, flirts, and sells PPVs to keep fa…" at bounding box center [461, 159] width 141 height 37
click at [724, 81] on div "button" at bounding box center [723, 77] width 9 height 9
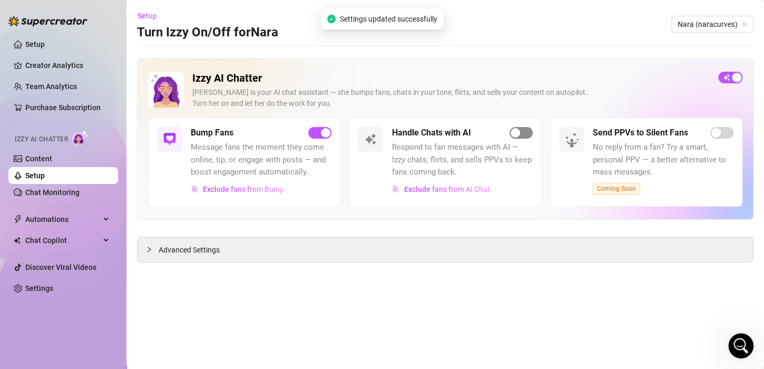
click at [520, 134] on span "button" at bounding box center [520, 133] width 23 height 12
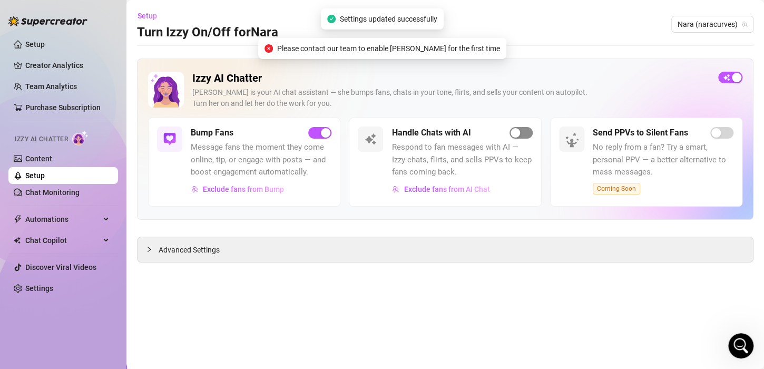
click at [520, 134] on button "button" at bounding box center [520, 133] width 23 height 12
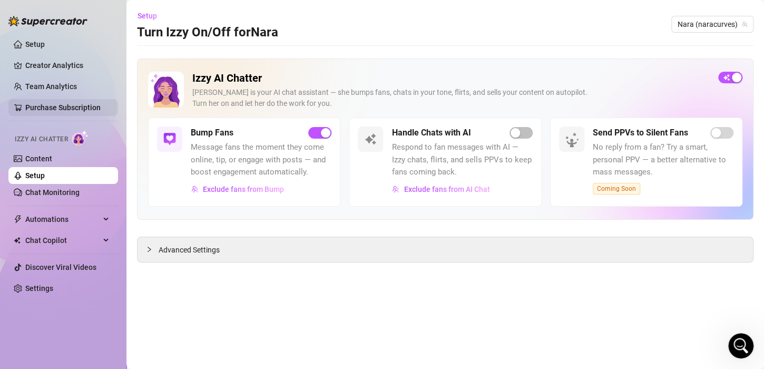
click at [63, 111] on link "Purchase Subscription" at bounding box center [62, 107] width 75 height 8
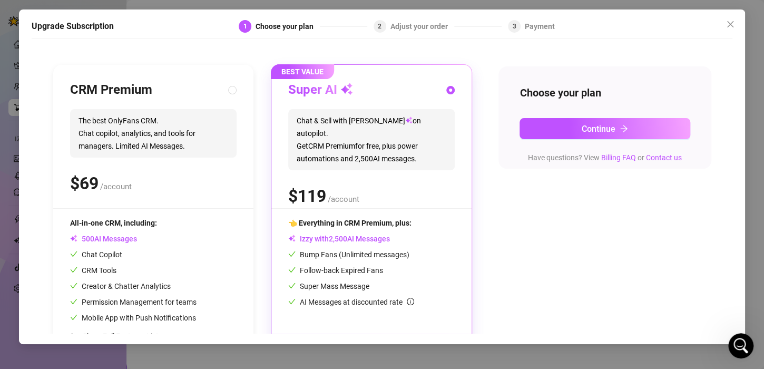
scroll to position [121, 0]
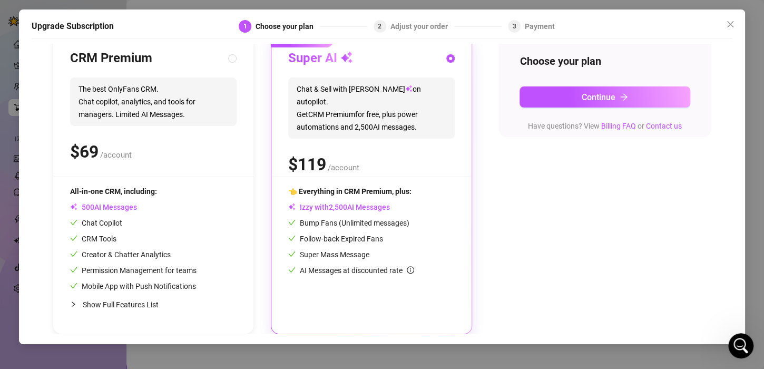
click at [141, 138] on div "$ /account" at bounding box center [153, 151] width 166 height 26
radio input "true"
radio input "false"
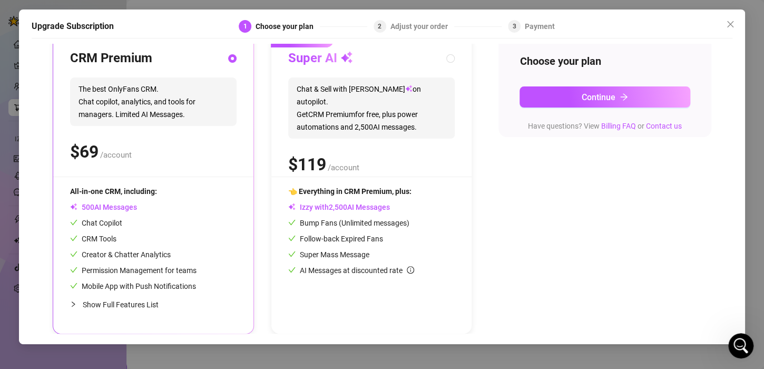
click at [655, 131] on div "Have questions? View Billing FAQ or Contact us" at bounding box center [604, 126] width 171 height 12
click at [654, 127] on link "Contact us" at bounding box center [664, 126] width 36 height 8
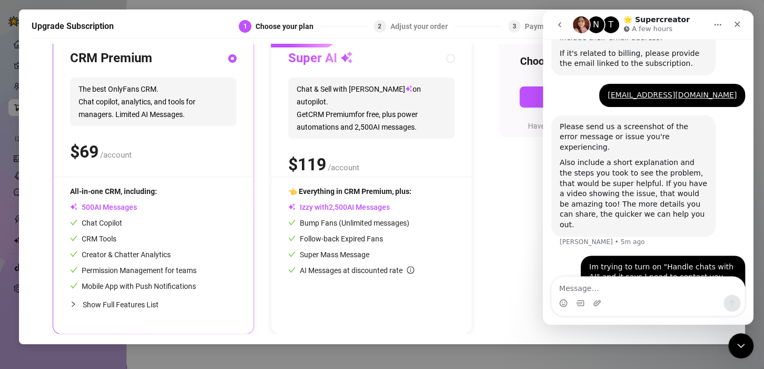
scroll to position [571, 0]
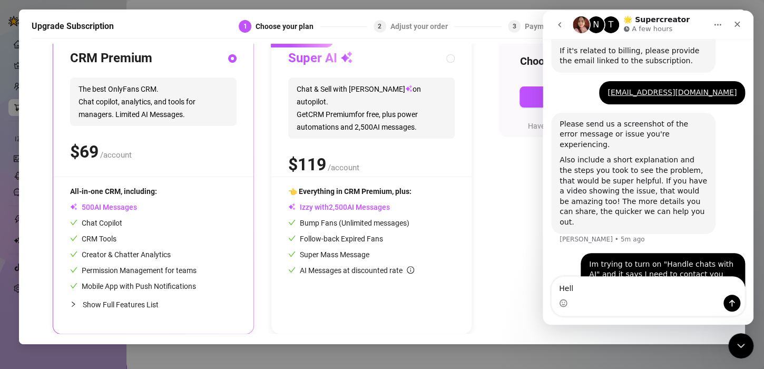
type textarea "Hello"
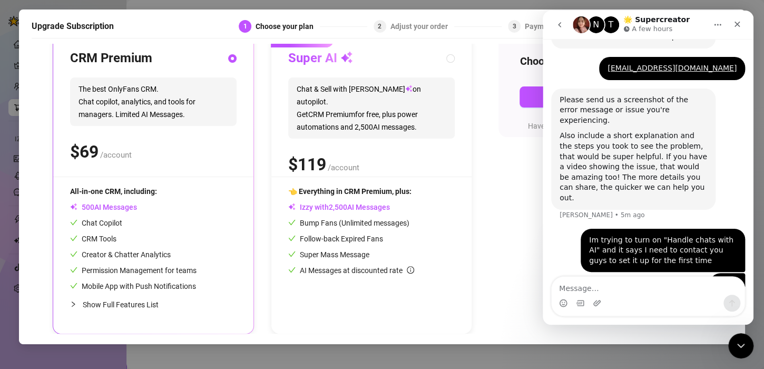
click at [411, 24] on div "Adjust your order" at bounding box center [422, 26] width 64 height 13
click at [428, 151] on div "$ /account" at bounding box center [371, 164] width 166 height 26
radio input "false"
radio input "true"
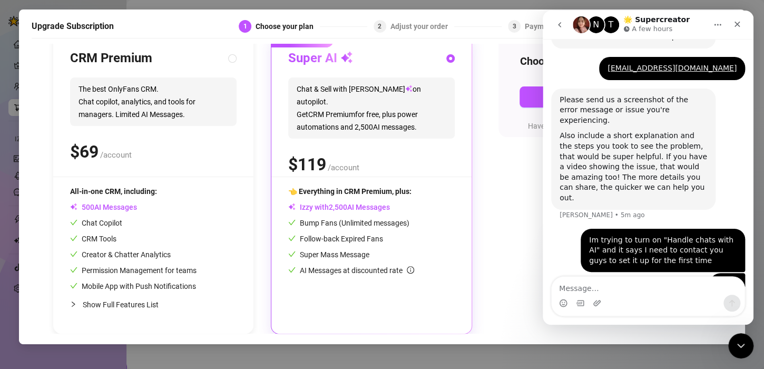
click at [215, 104] on span "The best OnlyFans CRM. Chat copilot, analytics, and tools for managers. Limited…" at bounding box center [153, 101] width 166 height 48
radio input "true"
radio input "false"
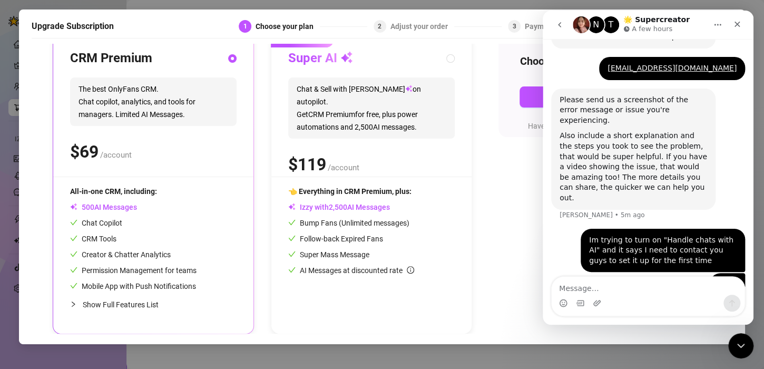
click at [448, 153] on div "$ /account" at bounding box center [371, 164] width 166 height 26
radio input "false"
radio input "true"
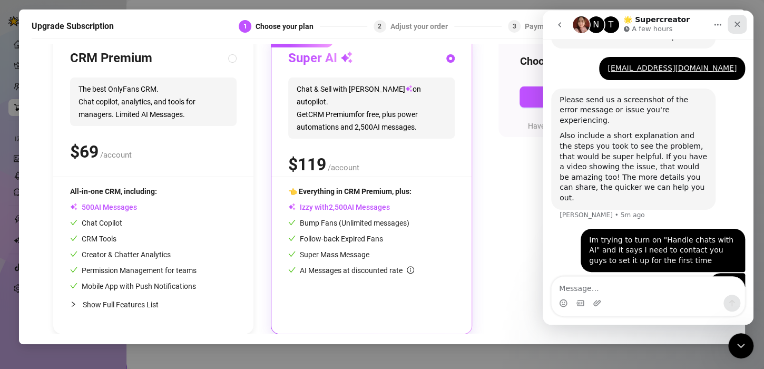
click at [738, 20] on icon "Close" at bounding box center [737, 24] width 8 height 8
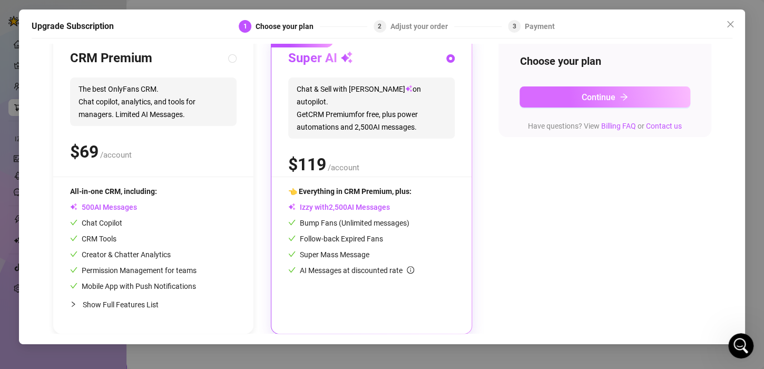
click at [562, 100] on button "Continue" at bounding box center [604, 96] width 171 height 21
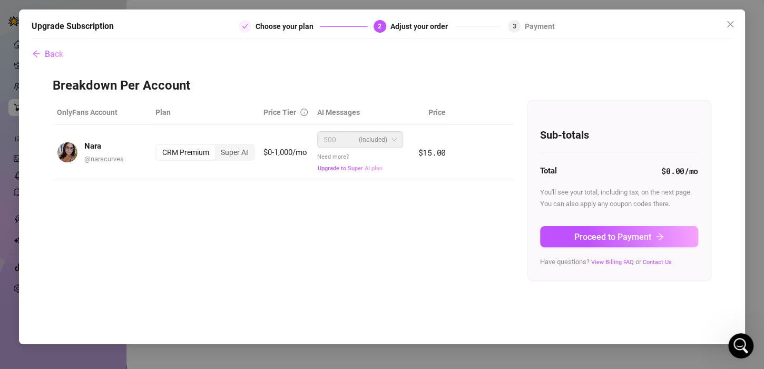
scroll to position [0, 0]
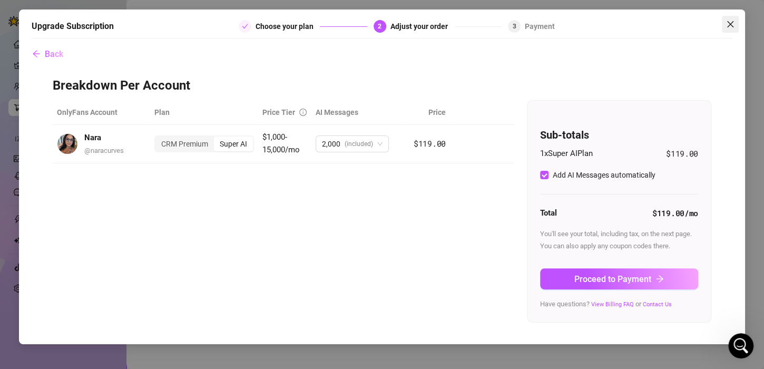
click at [730, 24] on icon "close" at bounding box center [730, 24] width 8 height 8
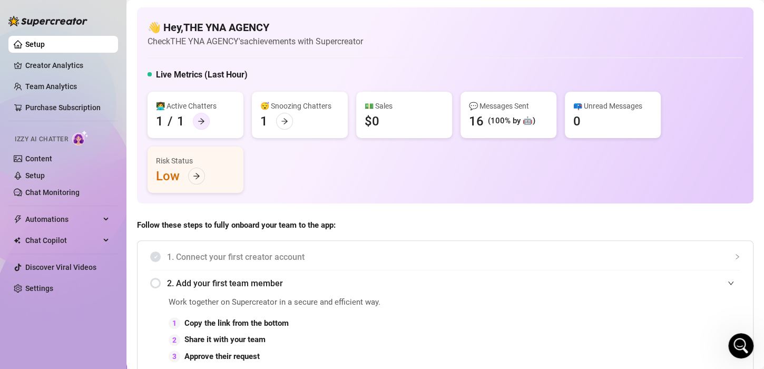
click at [204, 121] on div at bounding box center [201, 121] width 17 height 17
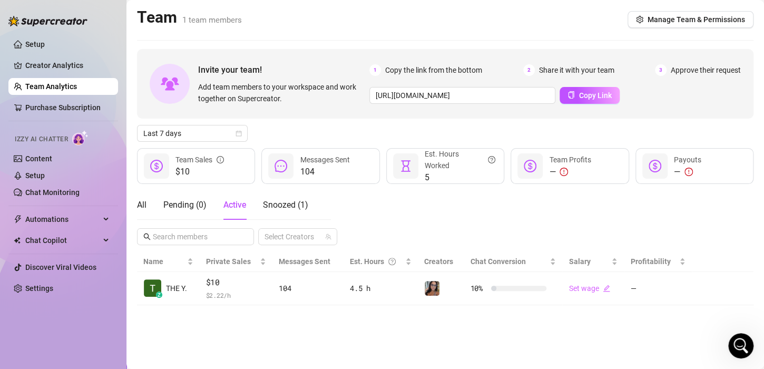
click at [310, 179] on div "104 Messages Sent" at bounding box center [320, 166] width 118 height 36
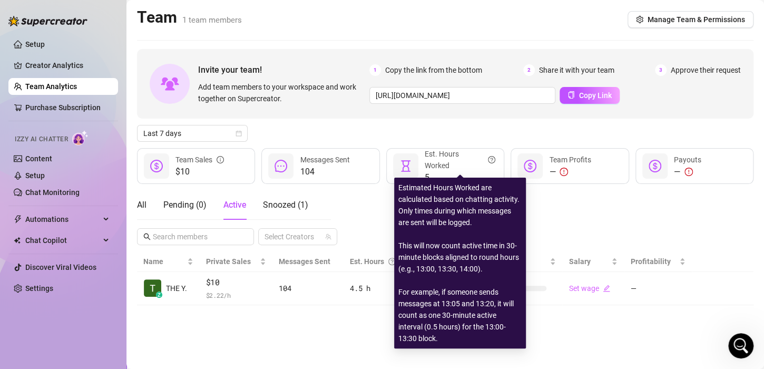
click at [442, 168] on div "Est. Hours Worked" at bounding box center [459, 159] width 71 height 23
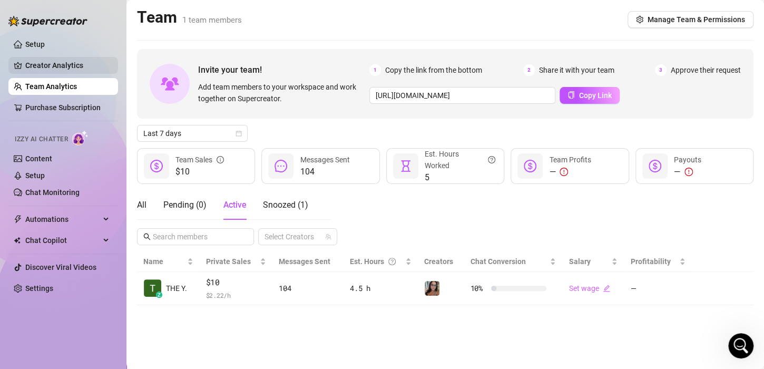
click at [48, 57] on link "Creator Analytics" at bounding box center [67, 65] width 84 height 17
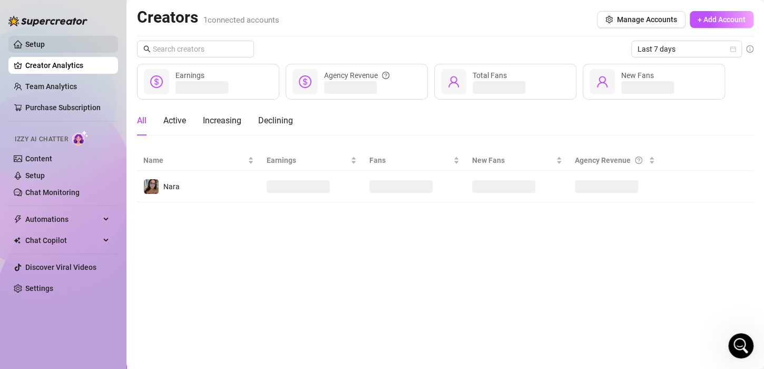
click at [39, 40] on link "Setup" at bounding box center [34, 44] width 19 height 8
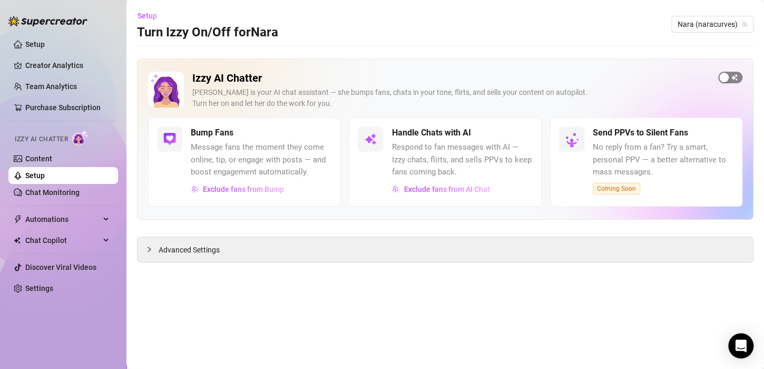
click at [726, 79] on div "button" at bounding box center [723, 77] width 9 height 9
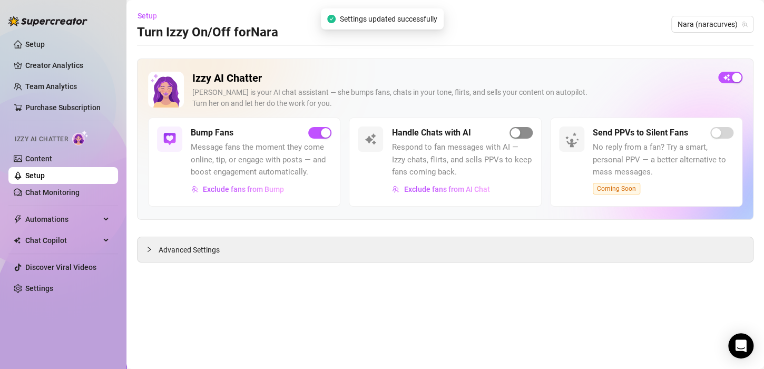
click at [515, 132] on div "button" at bounding box center [514, 132] width 9 height 9
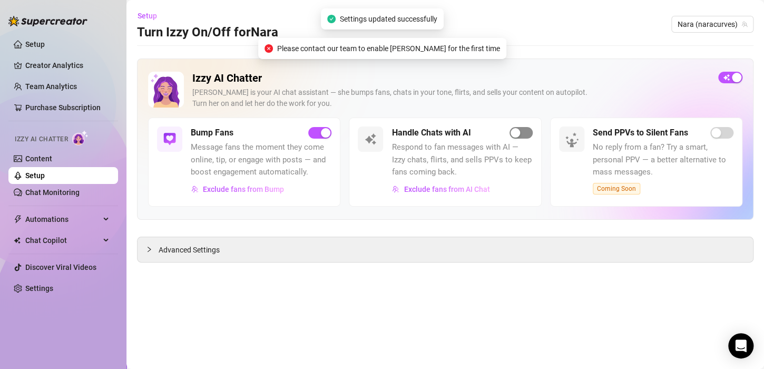
click at [515, 132] on div "button" at bounding box center [514, 132] width 9 height 9
click at [442, 187] on span "Exclude fans from AI Chat" at bounding box center [446, 189] width 86 height 8
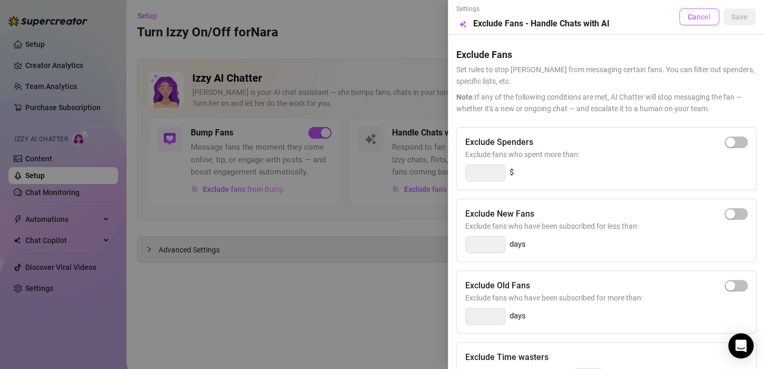
click at [688, 12] on button "Cancel" at bounding box center [699, 16] width 40 height 17
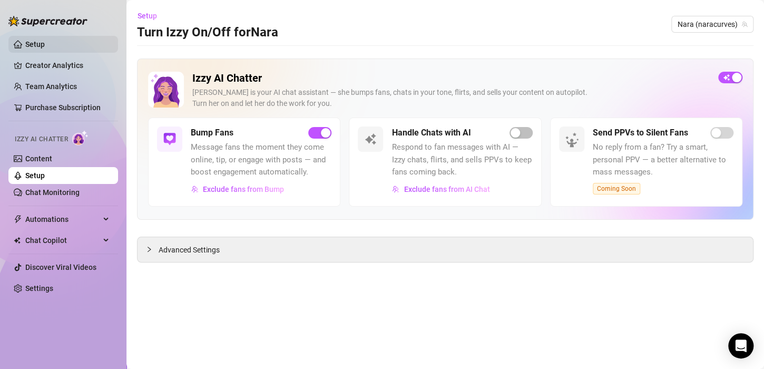
click at [45, 40] on link "Setup" at bounding box center [34, 44] width 19 height 8
